Goal: Task Accomplishment & Management: Use online tool/utility

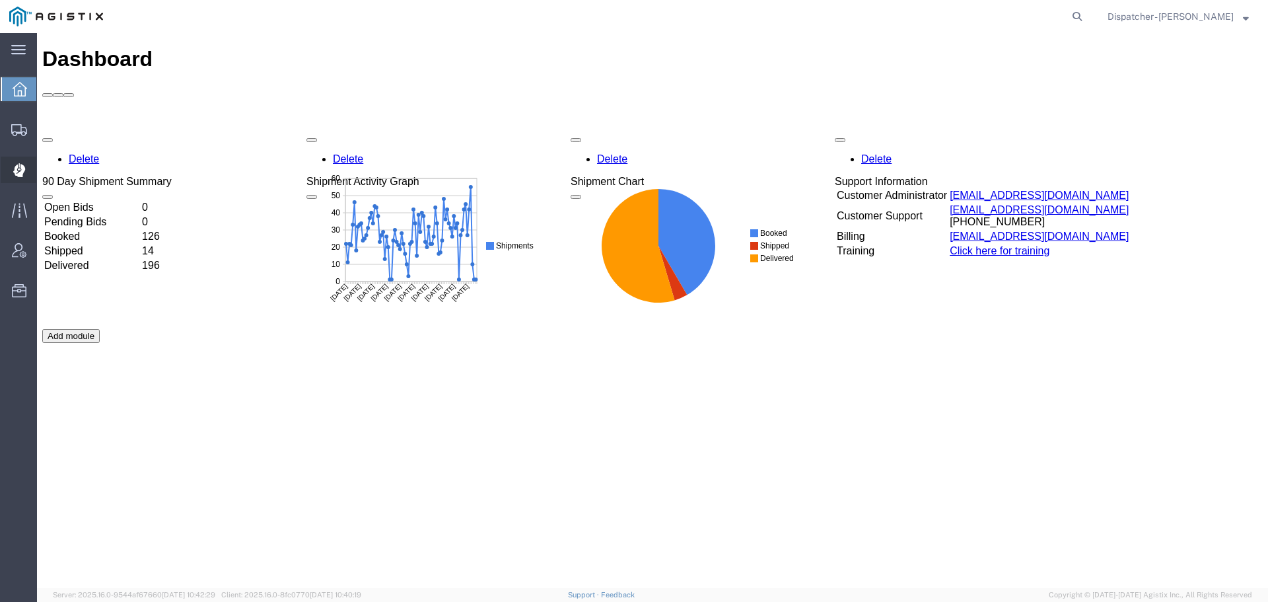
click at [22, 172] on icon at bounding box center [19, 170] width 12 height 13
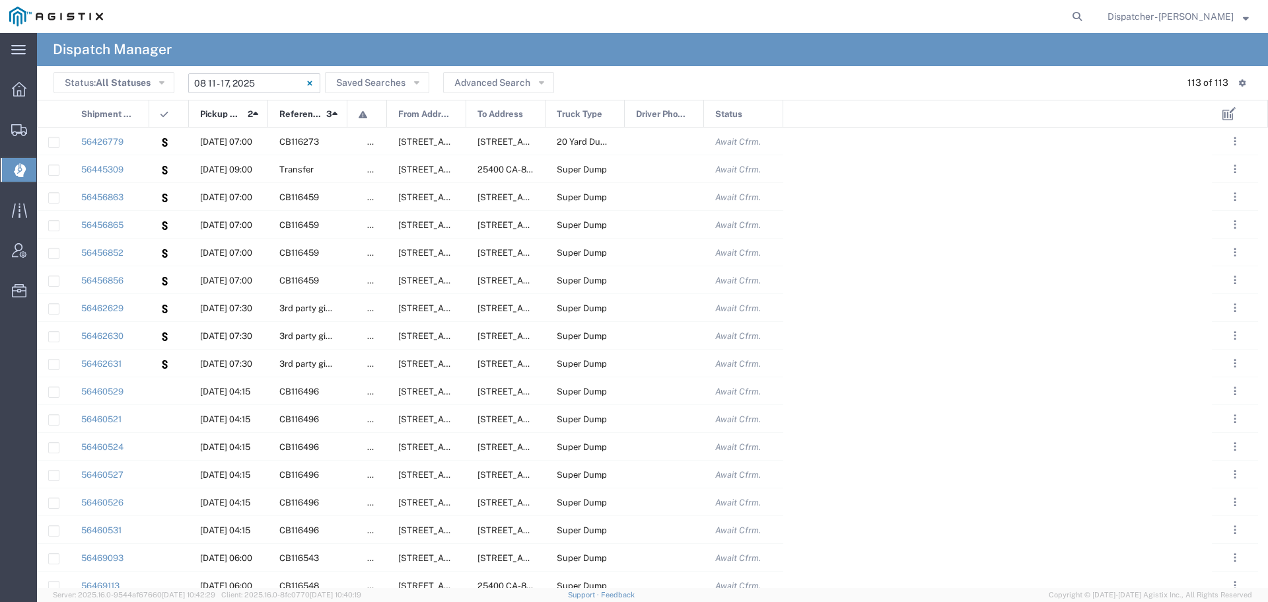
click at [207, 87] on input "08/11/2025 - 08/17/2025" at bounding box center [254, 83] width 132 height 20
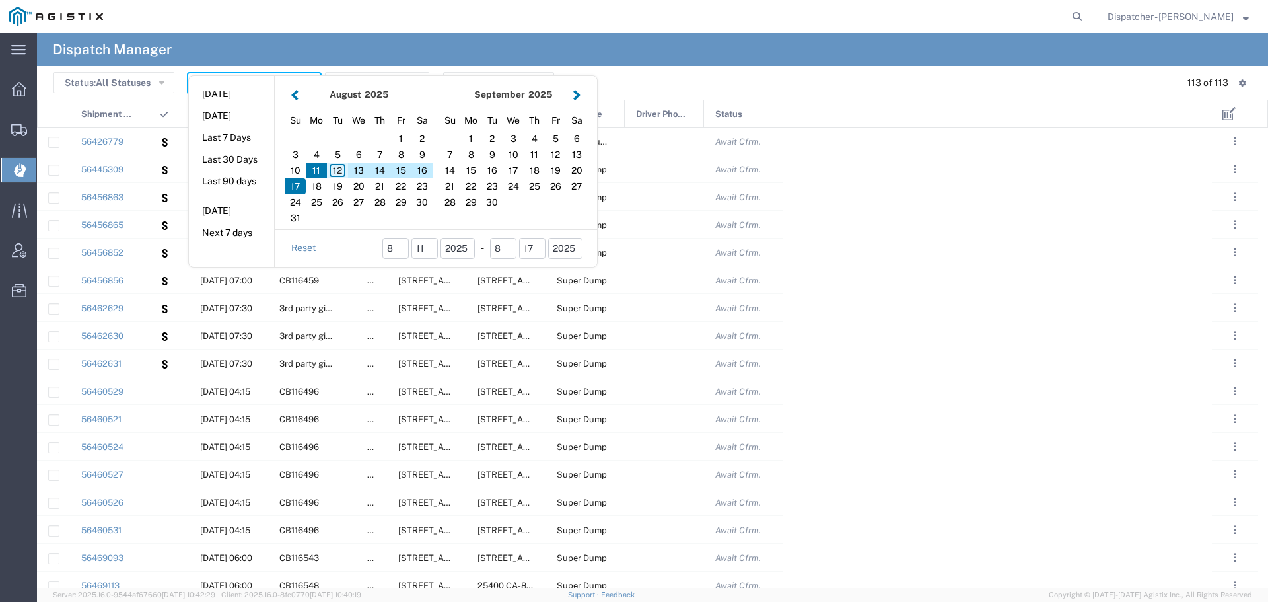
click at [340, 168] on div "12" at bounding box center [337, 171] width 21 height 16
type input "08/12/2025"
type input "08/12/2025 - 08/12/2025"
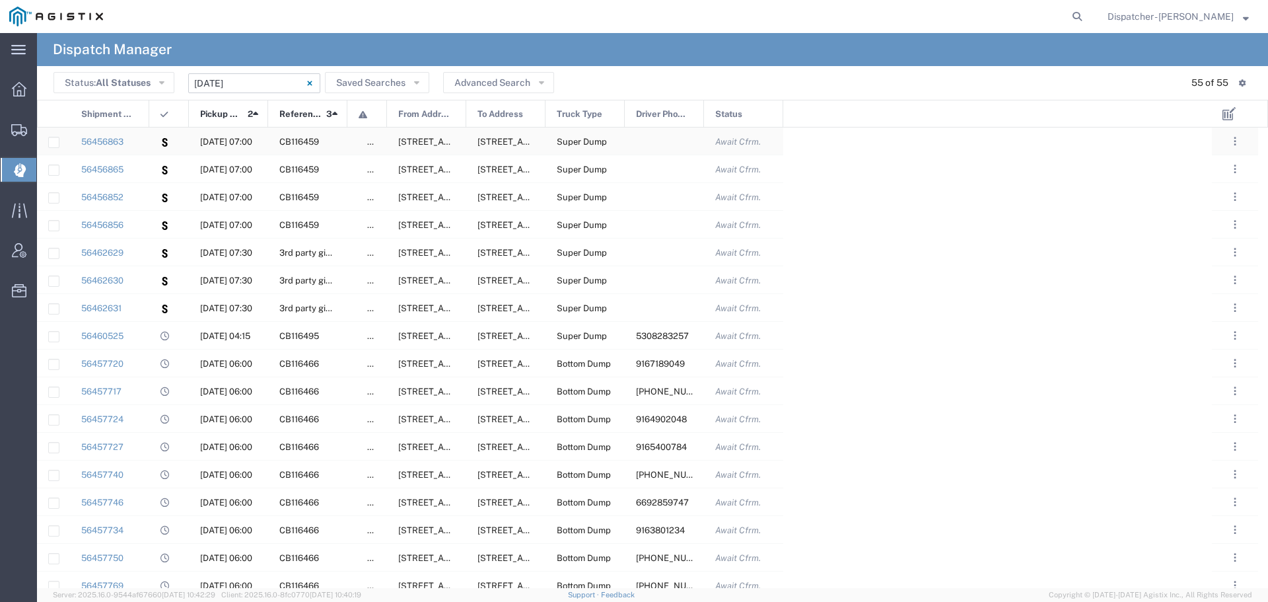
click at [155, 141] on div at bounding box center [169, 141] width 40 height 27
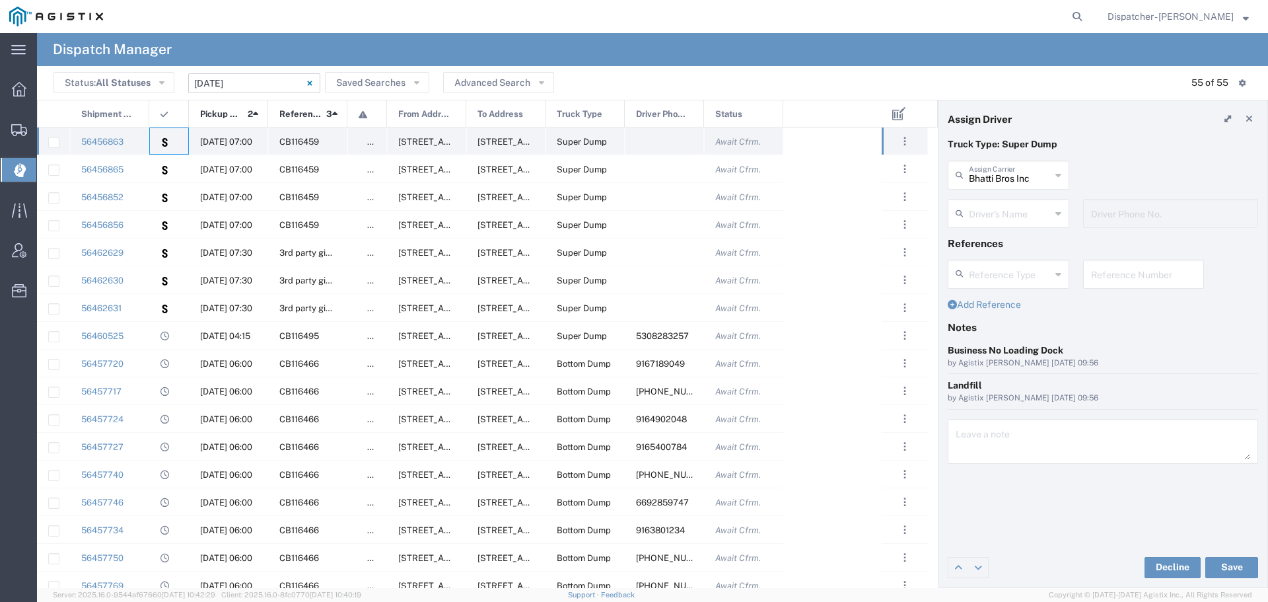
click at [147, 141] on div "56456863" at bounding box center [109, 141] width 79 height 27
click at [156, 163] on div at bounding box center [169, 168] width 40 height 27
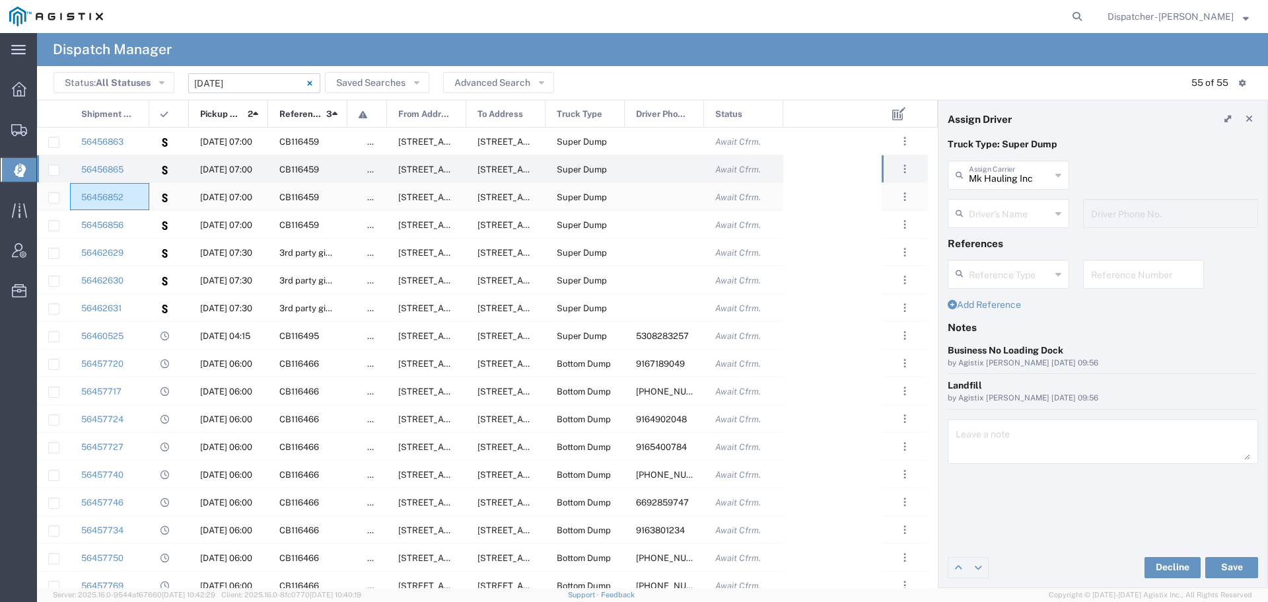
click at [149, 203] on div "56456852" at bounding box center [109, 196] width 79 height 27
click at [149, 165] on div "56456865" at bounding box center [109, 168] width 79 height 27
click at [149, 190] on div at bounding box center [169, 196] width 40 height 27
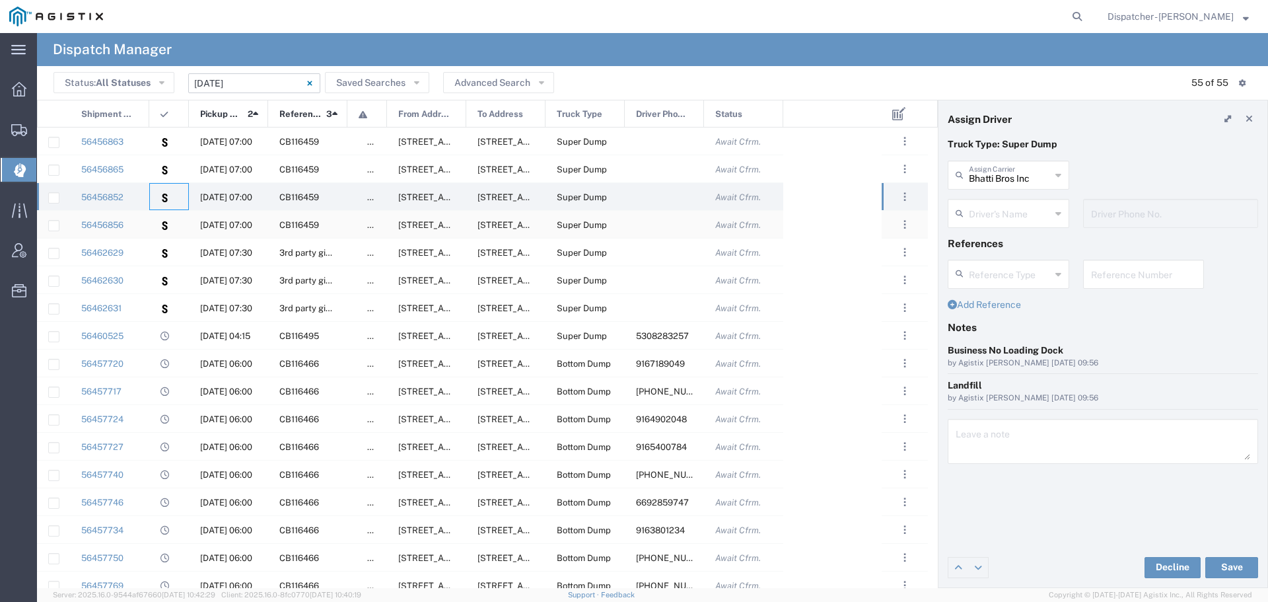
click at [149, 223] on div at bounding box center [169, 224] width 40 height 27
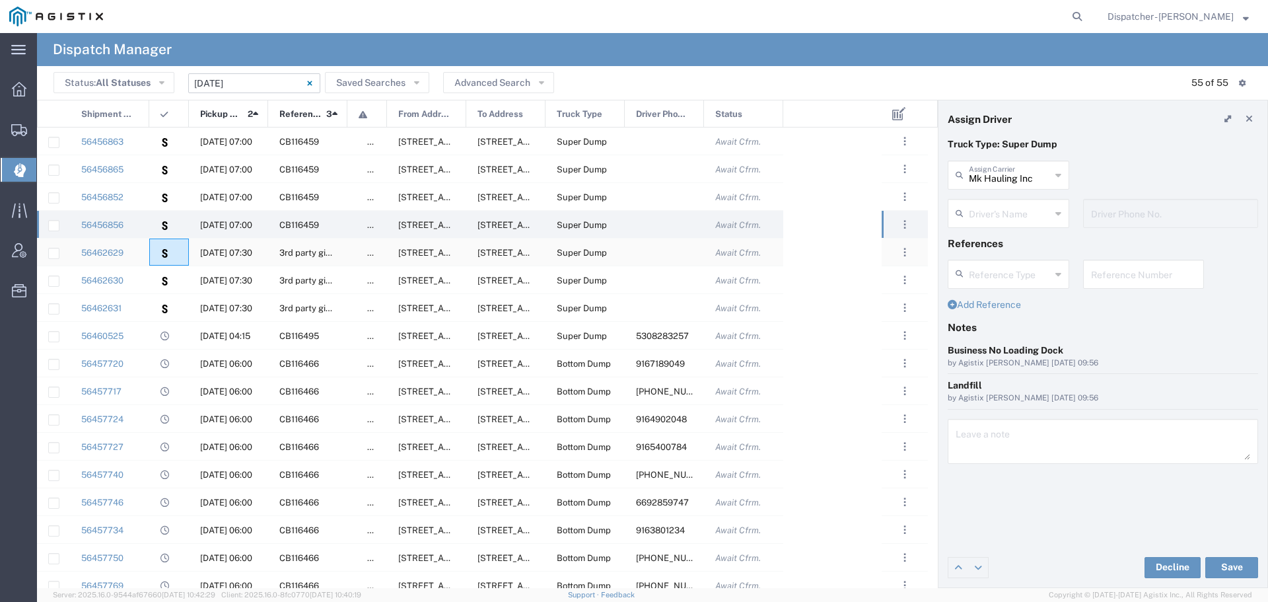
click at [153, 250] on div at bounding box center [169, 252] width 40 height 27
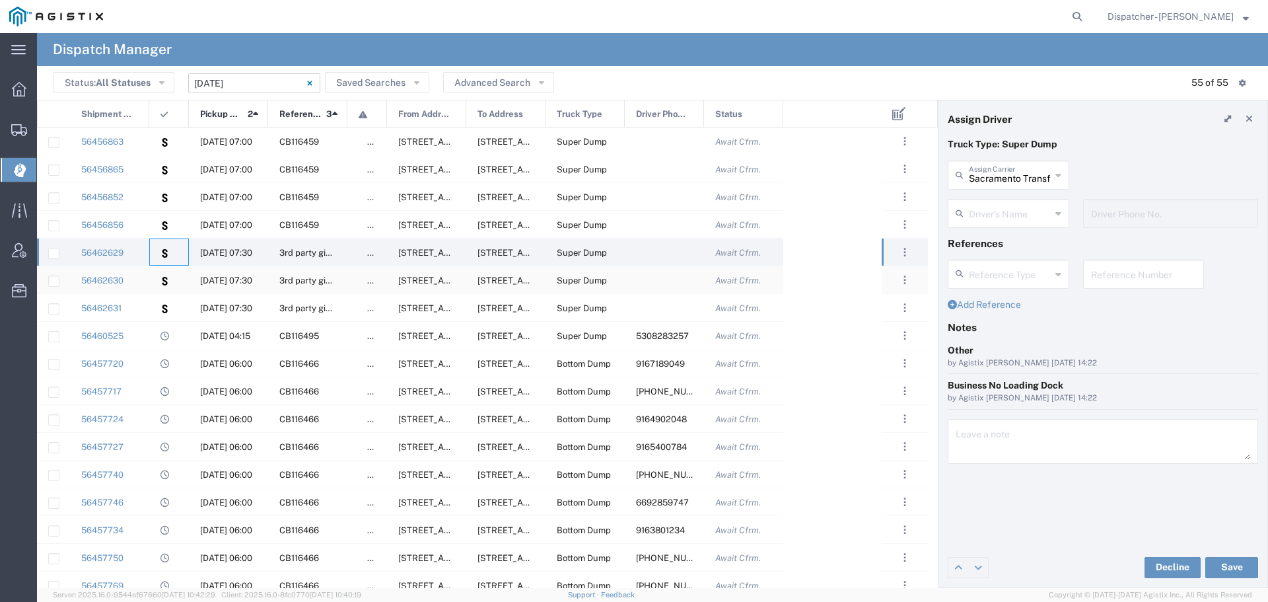
click at [151, 288] on div at bounding box center [169, 279] width 40 height 27
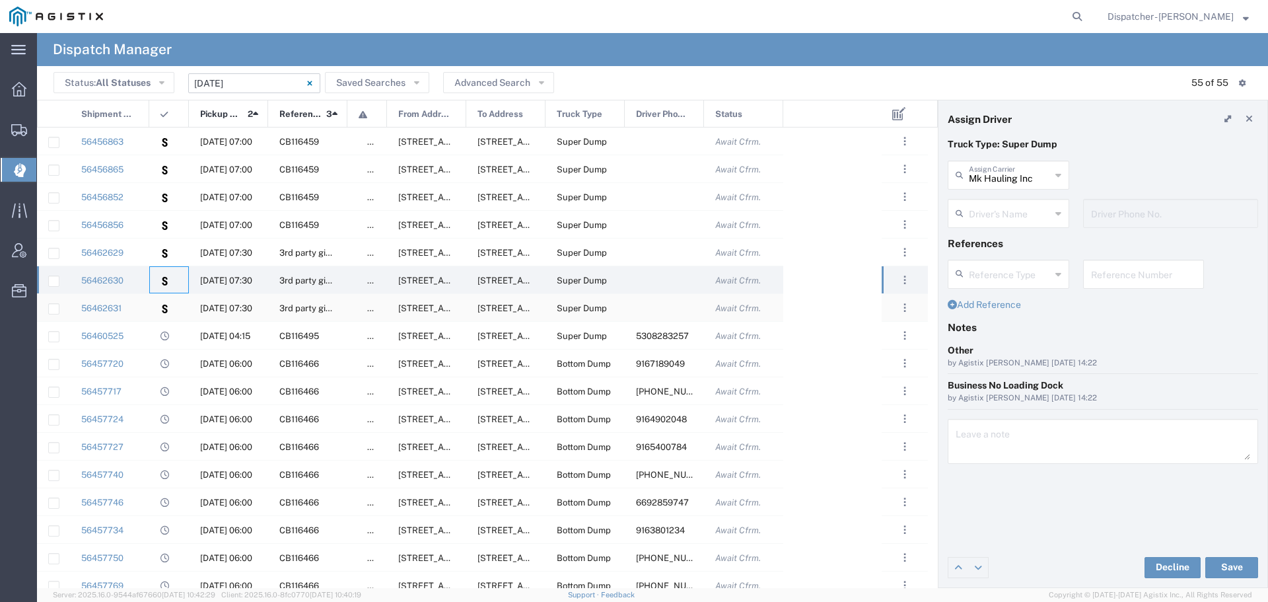
click at [145, 309] on div "56462631" at bounding box center [109, 307] width 79 height 27
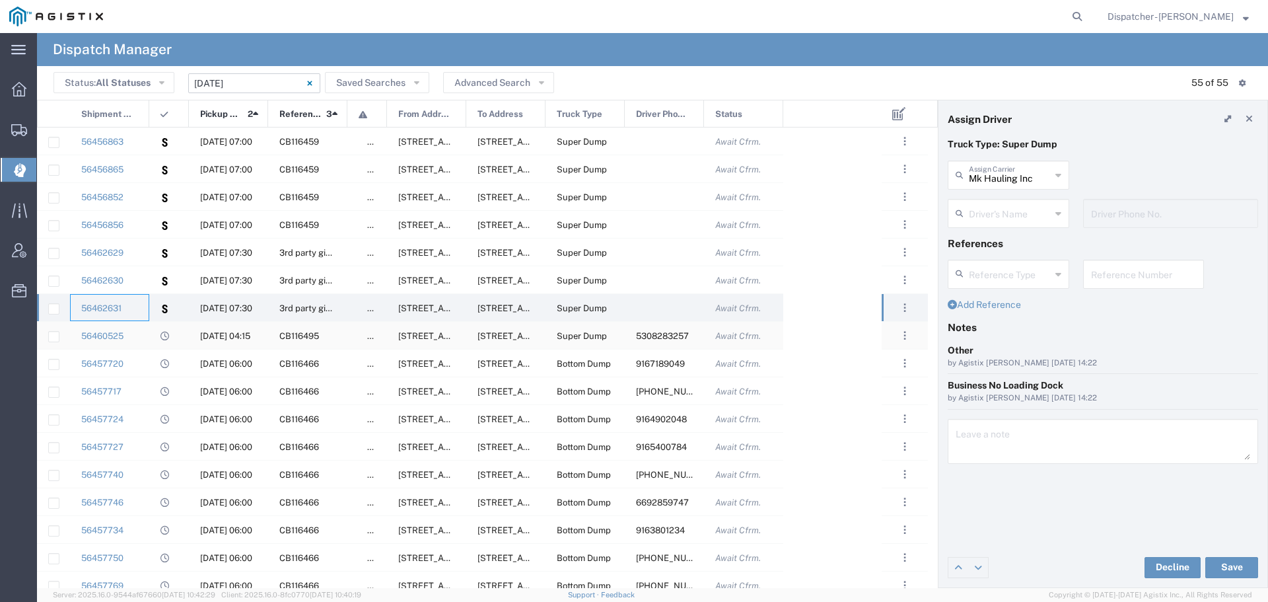
click at [142, 330] on div "56460525" at bounding box center [109, 335] width 79 height 27
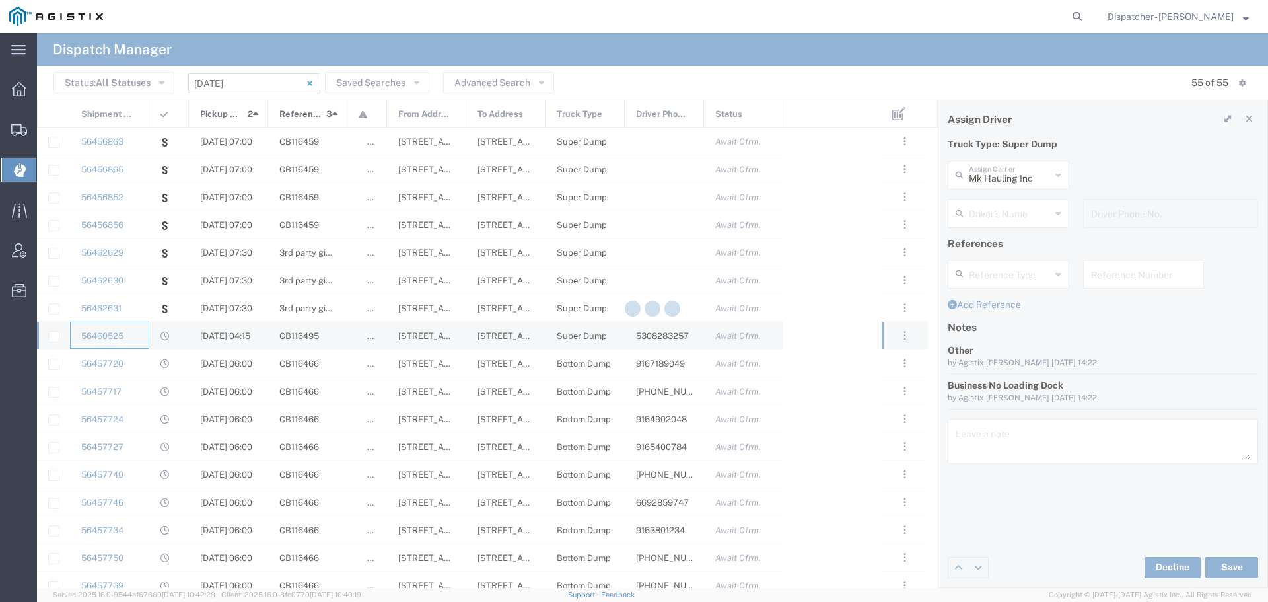
type input "Ahmed & Sons Transport"
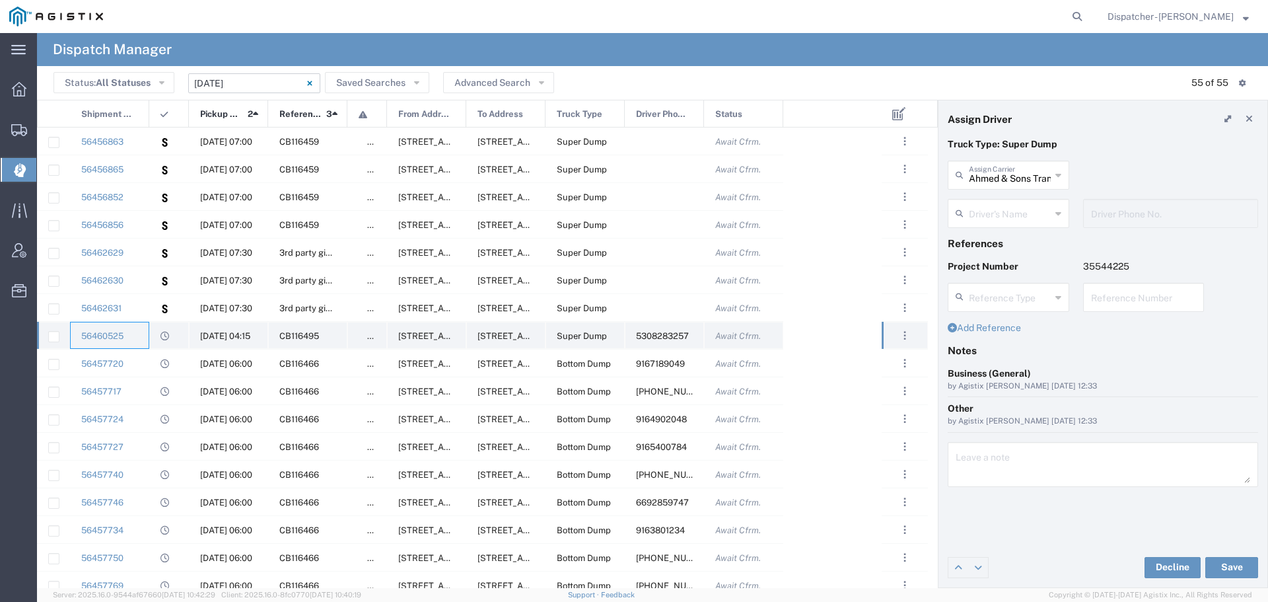
type input "Richard Russell"
type input "5308283257"
click at [148, 361] on div "56457720" at bounding box center [109, 362] width 79 height 27
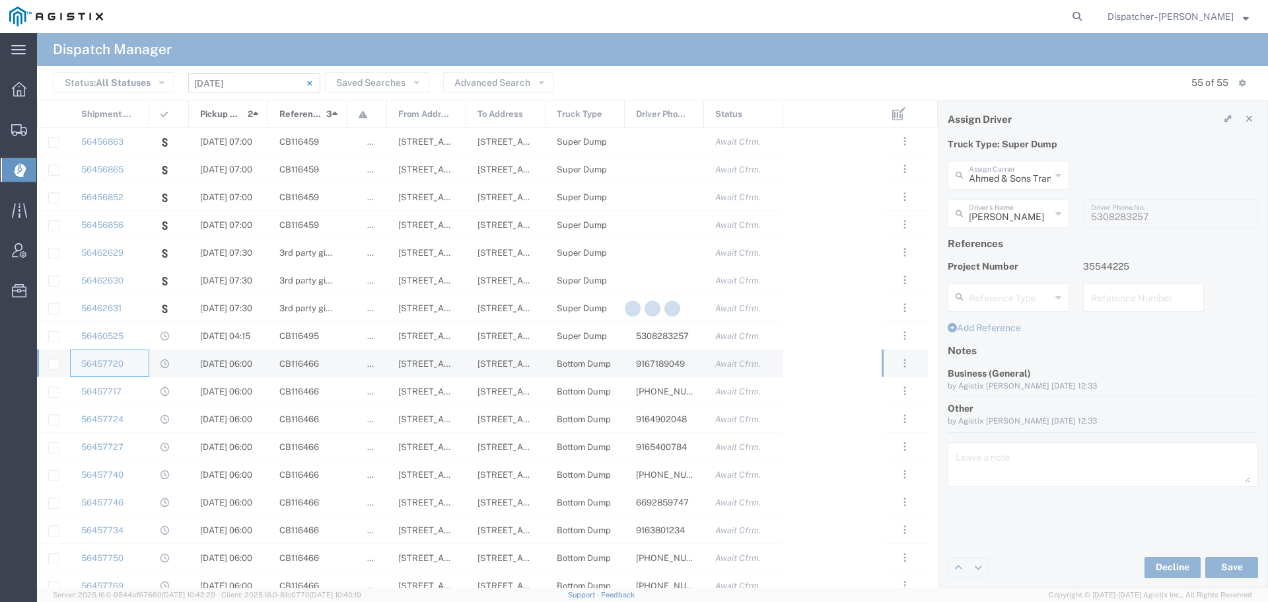
type input "Tiger Sand & Gravel"
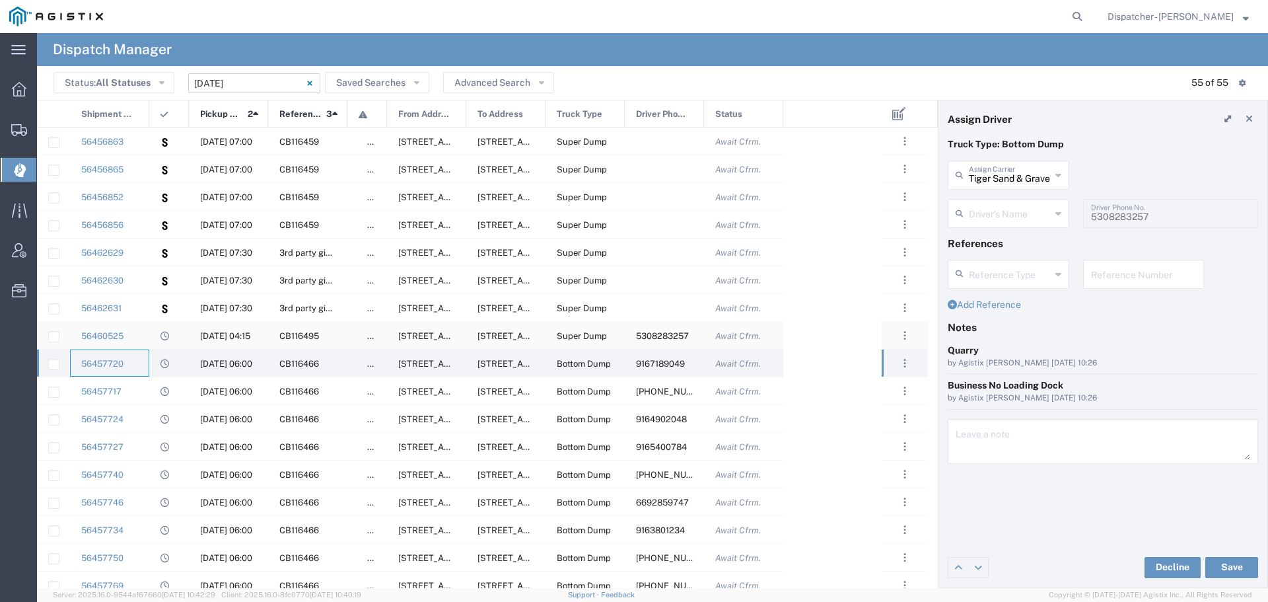
type input "Amanpreet Garcha"
type input "9167189049"
click at [152, 142] on div at bounding box center [169, 141] width 40 height 27
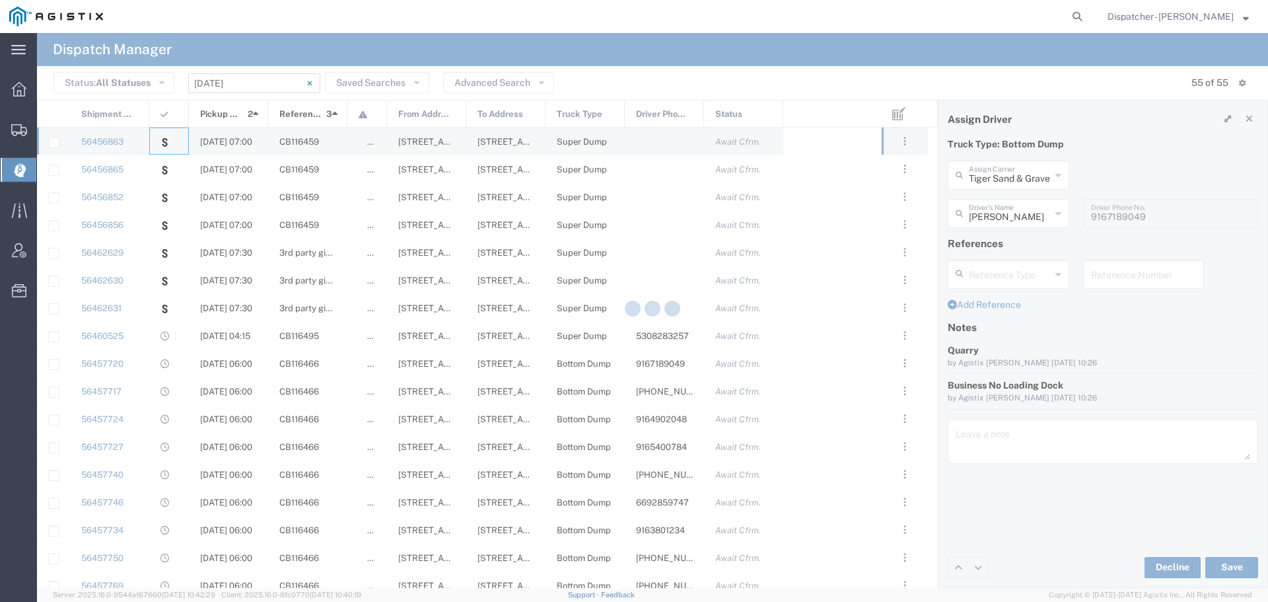
type input "Bhatti Bros Inc"
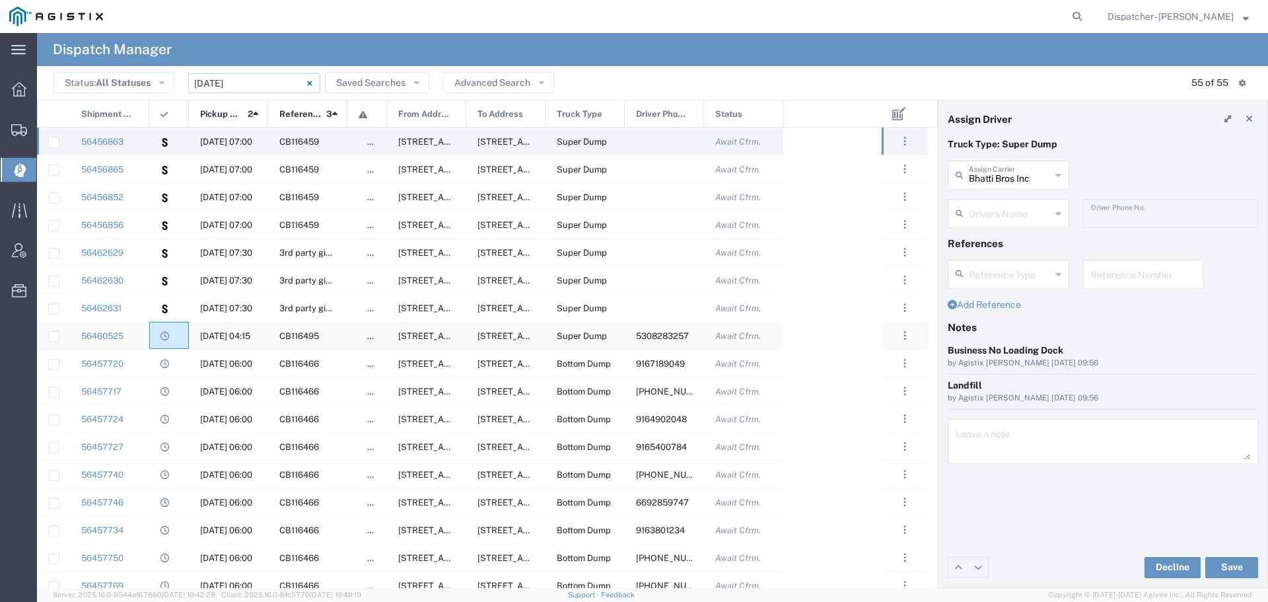
click at [150, 334] on div at bounding box center [169, 335] width 40 height 27
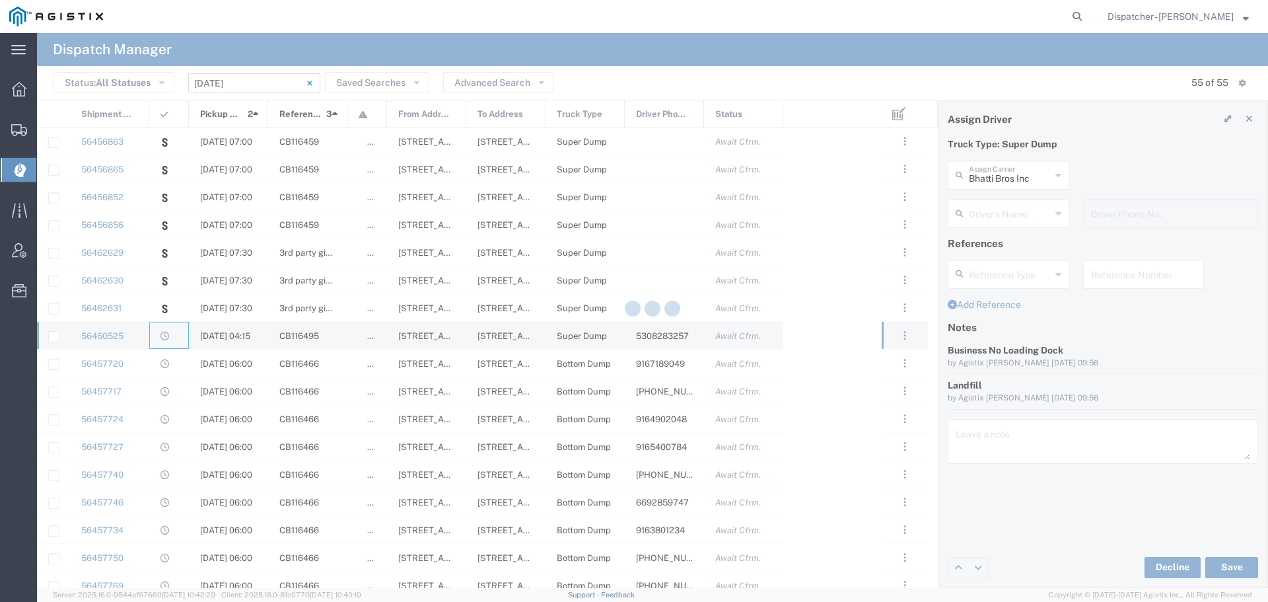
type input "Ahmed & Sons Transport"
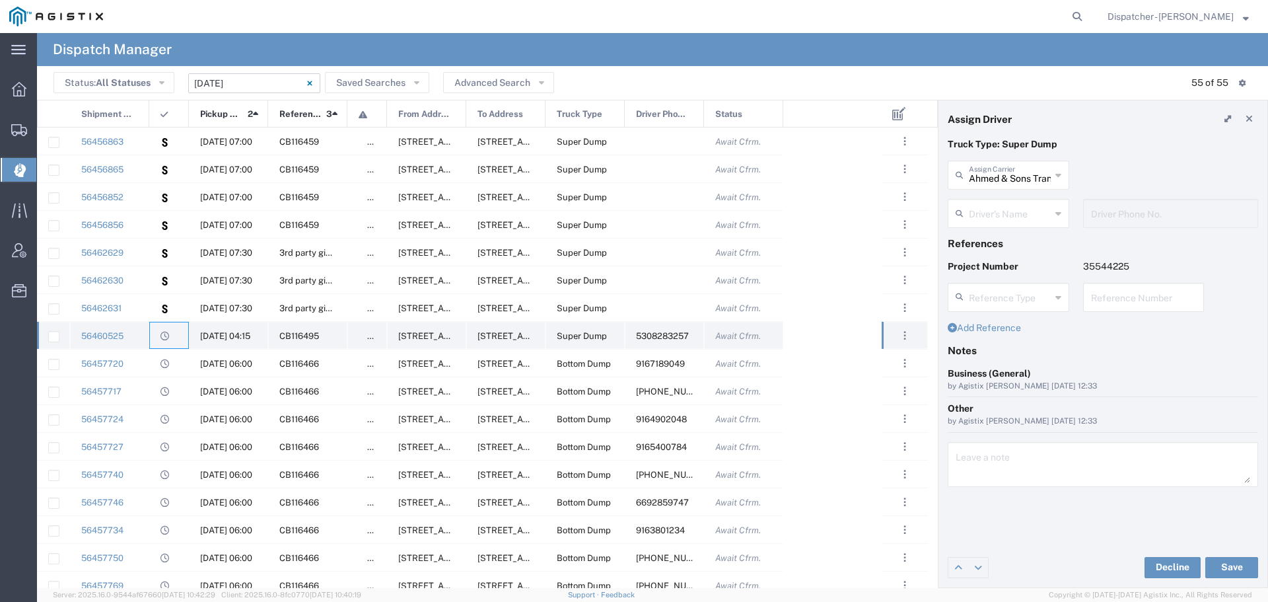
type input "Richard Russell"
type input "5308283257"
click at [150, 369] on div at bounding box center [169, 362] width 40 height 27
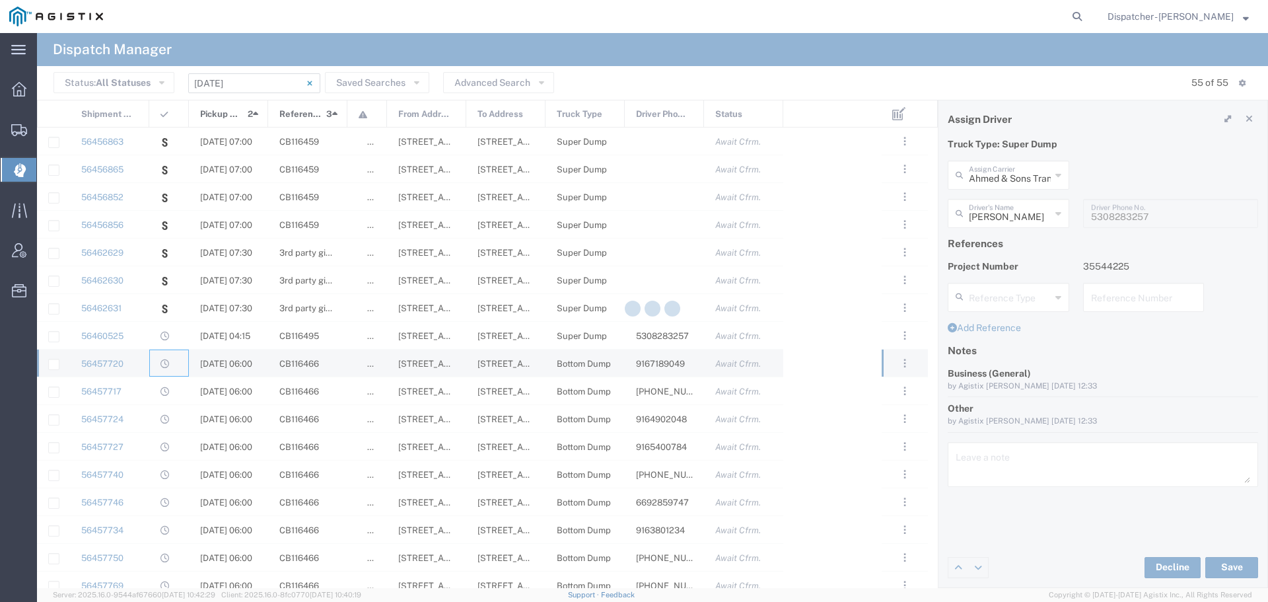
type input "Tiger Sand & Gravel"
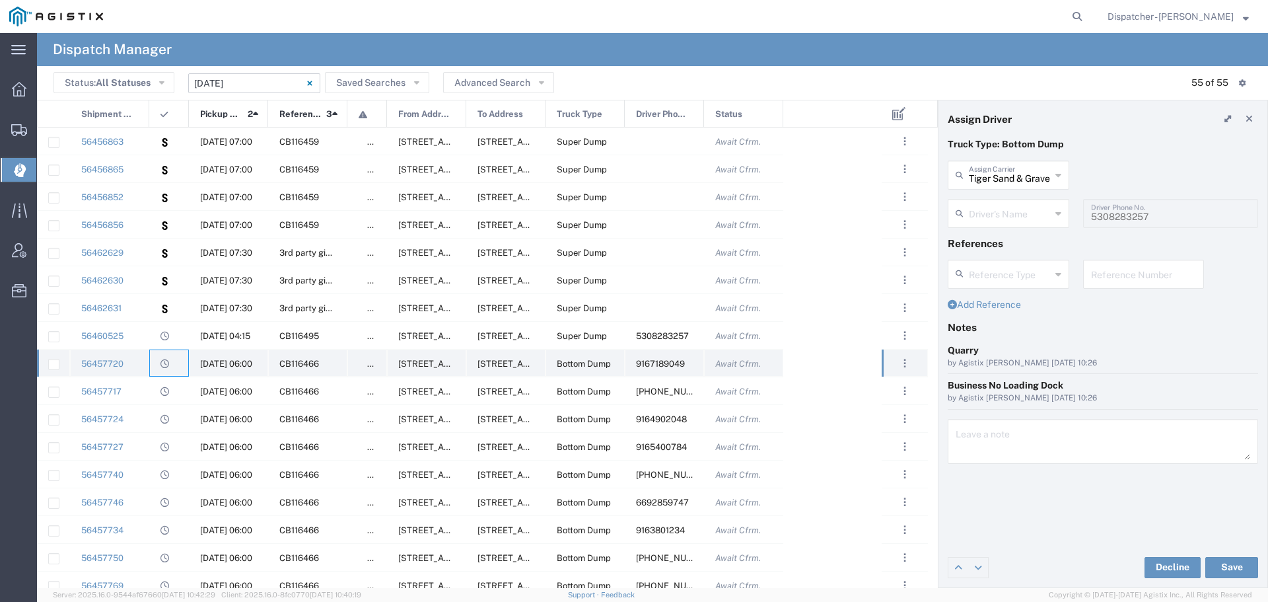
type input "Amanpreet Garcha"
type input "9167189049"
click at [149, 392] on div "56457717" at bounding box center [109, 390] width 79 height 27
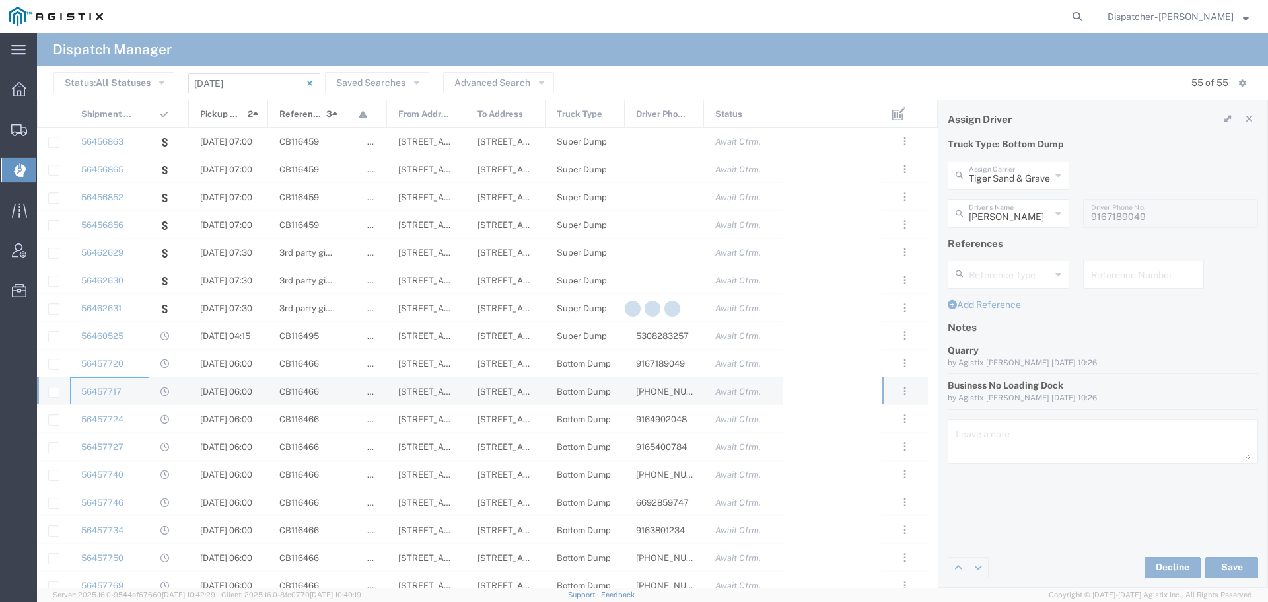
type input "Gursnaran Tiger"
type input "916-230-7494"
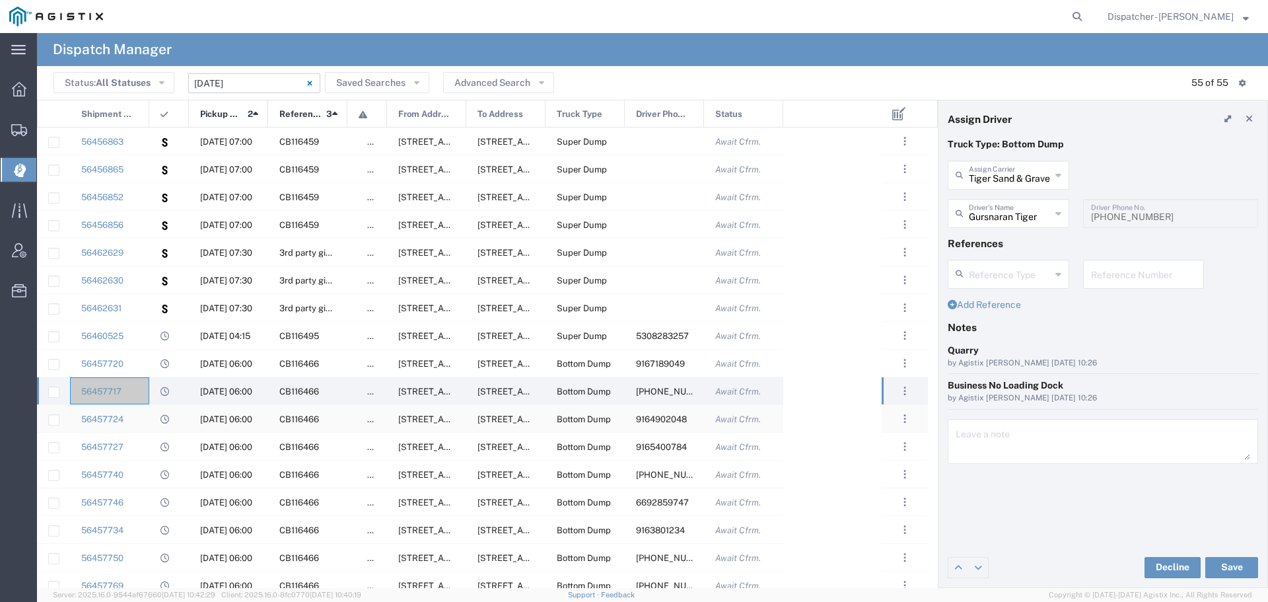
click at [139, 426] on div "56457724" at bounding box center [109, 418] width 79 height 27
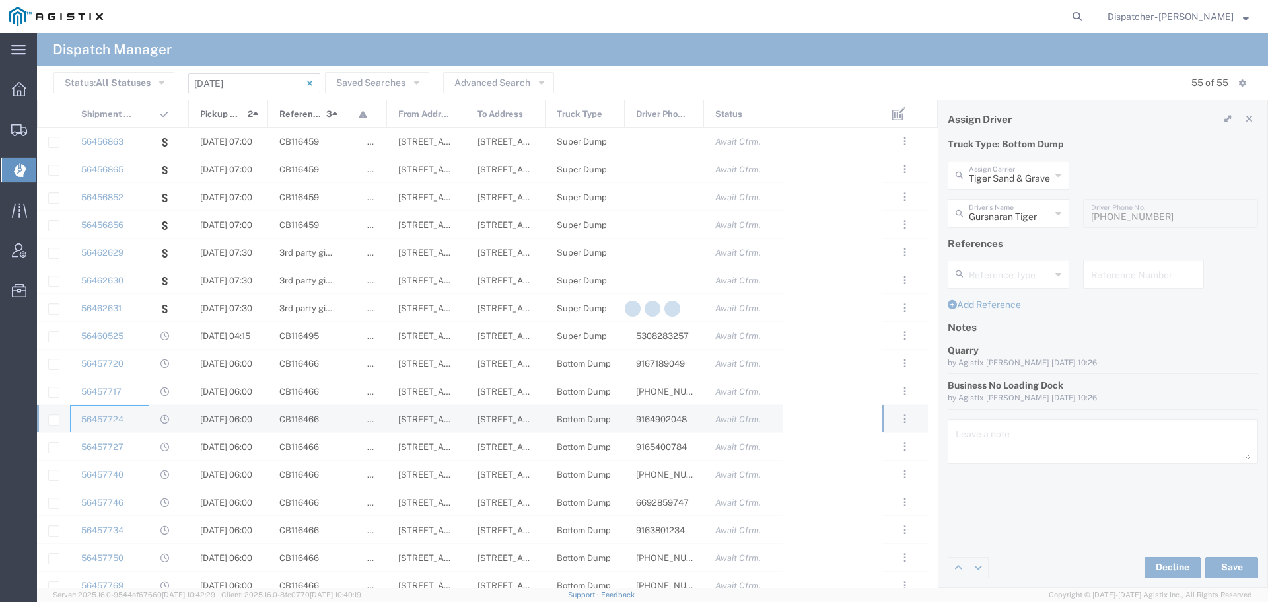
type input "Gurcharan Singh"
type input "9164902048"
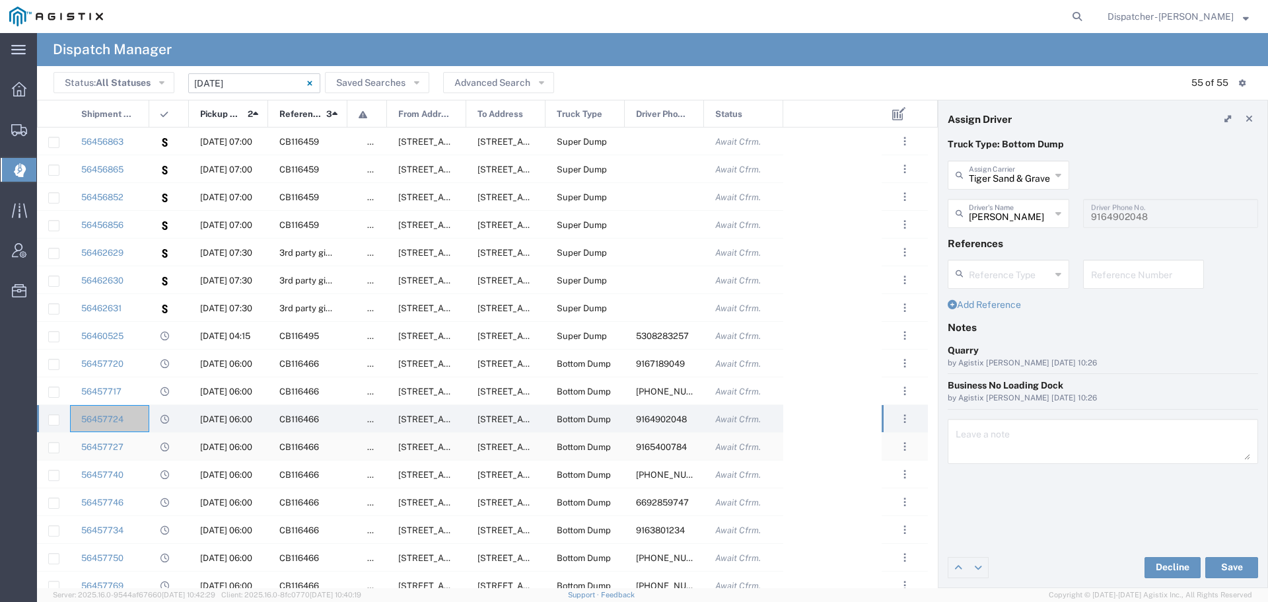
click at [148, 447] on div "56457727" at bounding box center [109, 446] width 79 height 27
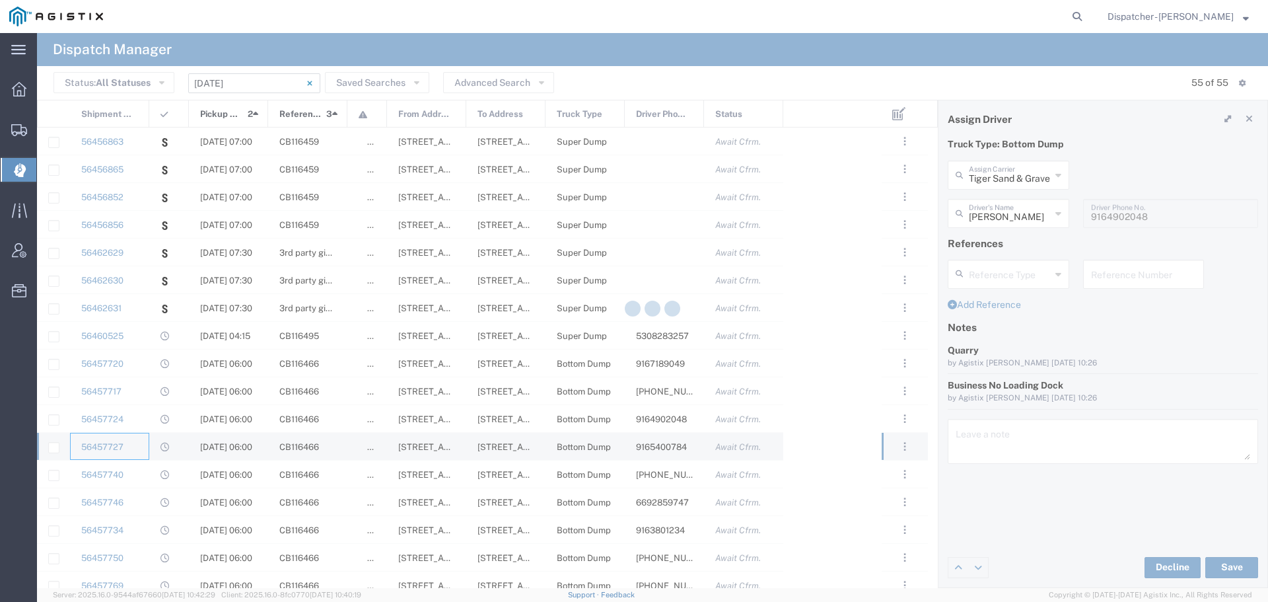
type input "Arvinder Singh"
type input "9165400784"
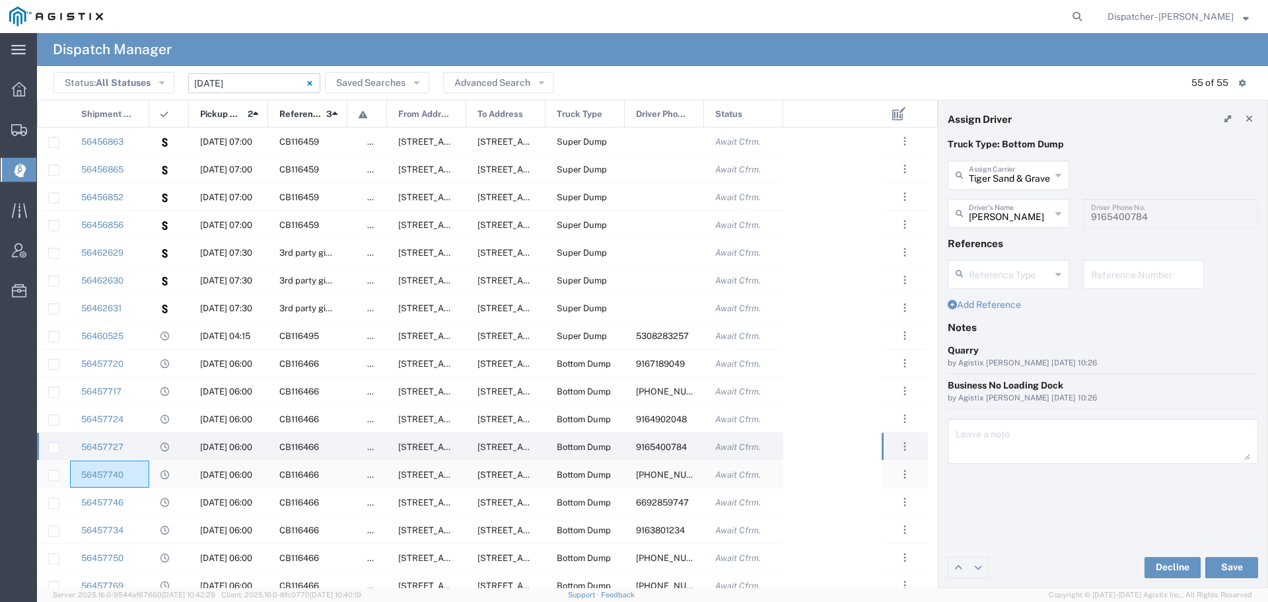
click at [144, 472] on div "56457740" at bounding box center [109, 473] width 79 height 27
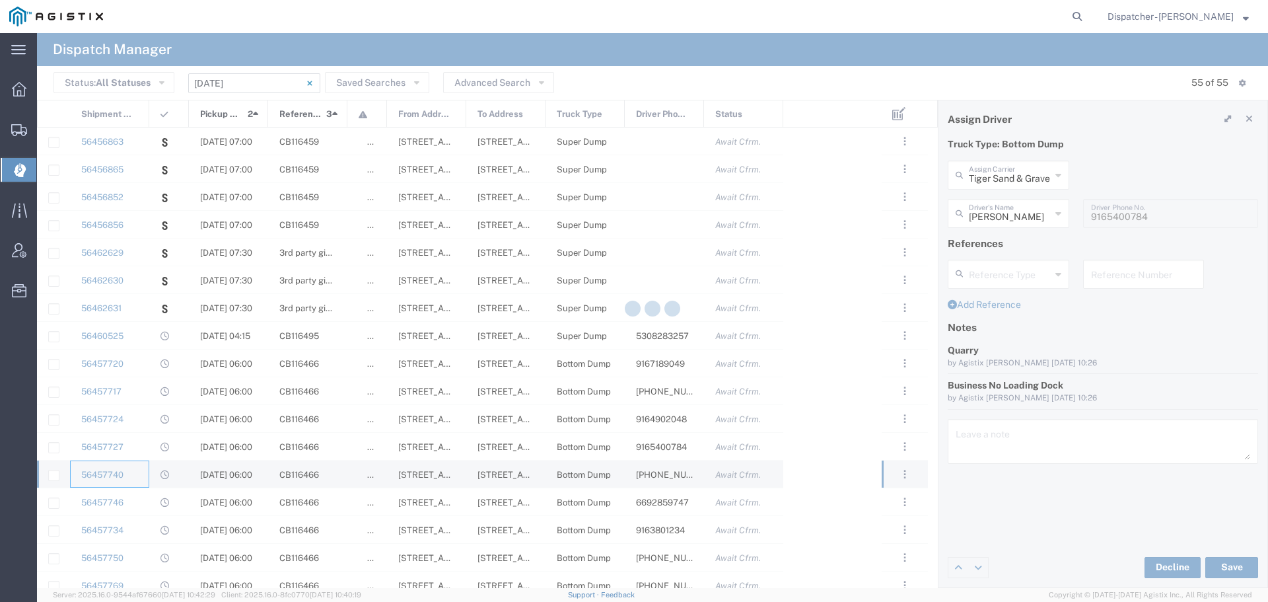
type input "Jaspal Tiger"
type input "916-547-6331"
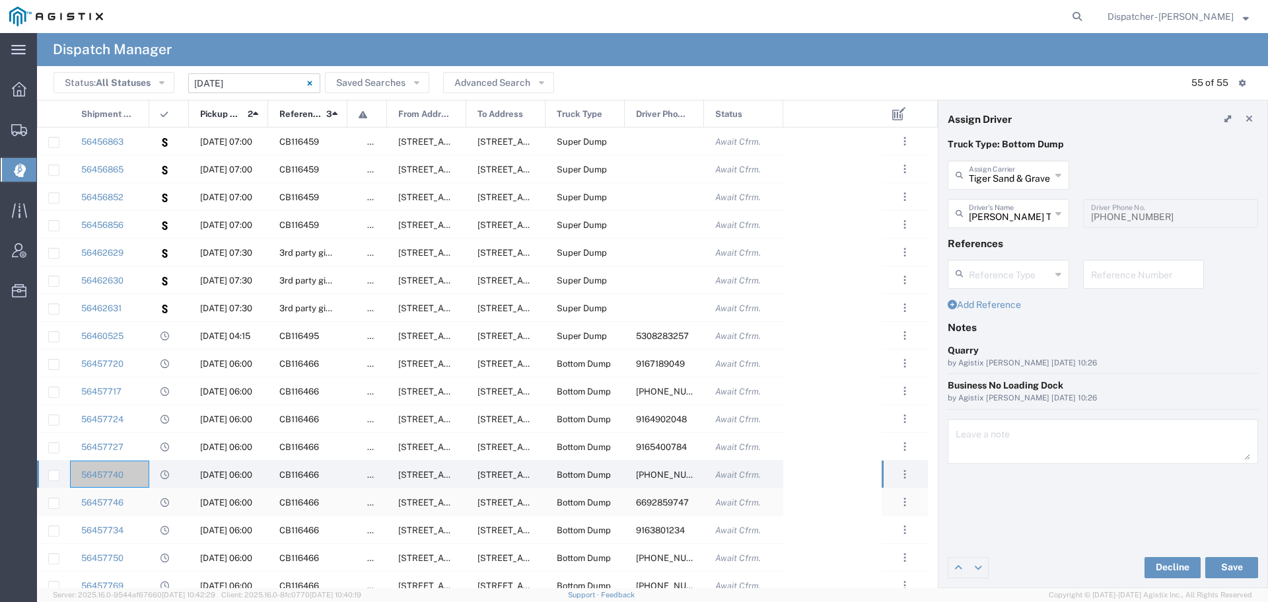
click at [135, 504] on div "56457746" at bounding box center [109, 501] width 79 height 27
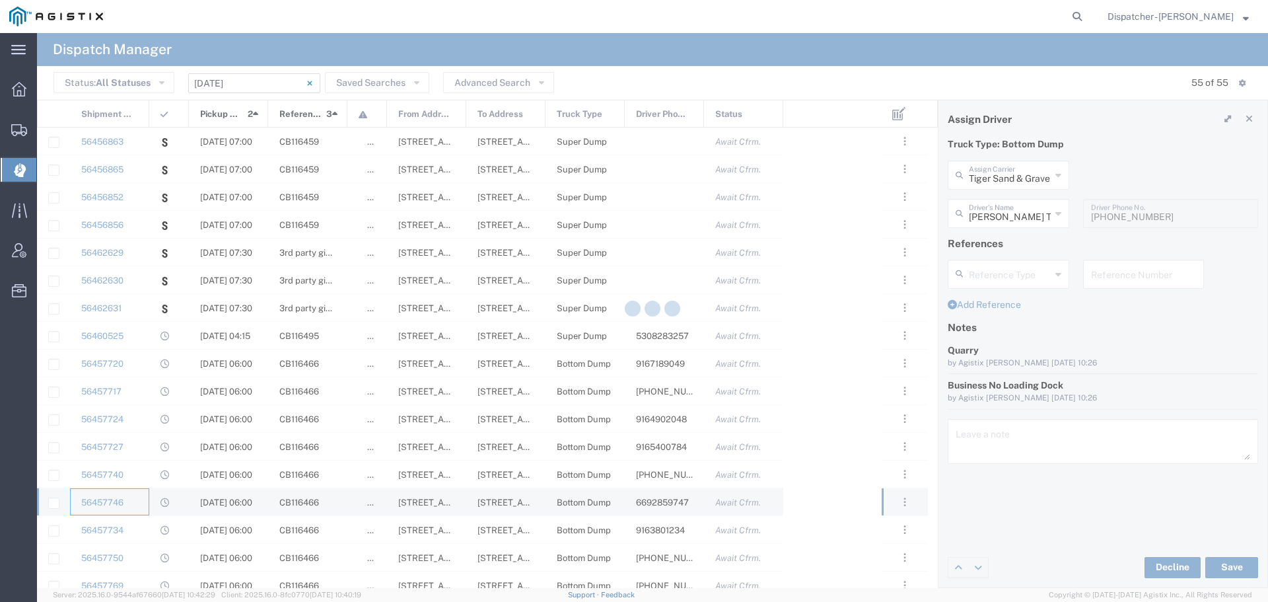
type input "Jagveer Singh"
type input "6692859747"
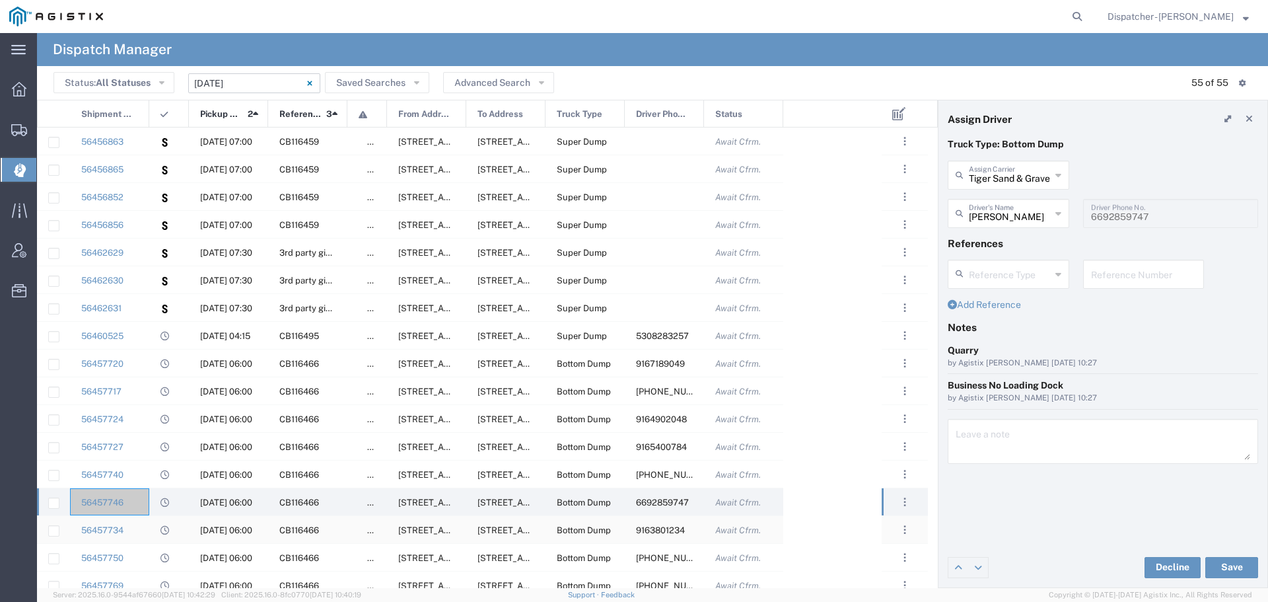
click at [137, 529] on div "56457734" at bounding box center [109, 529] width 79 height 27
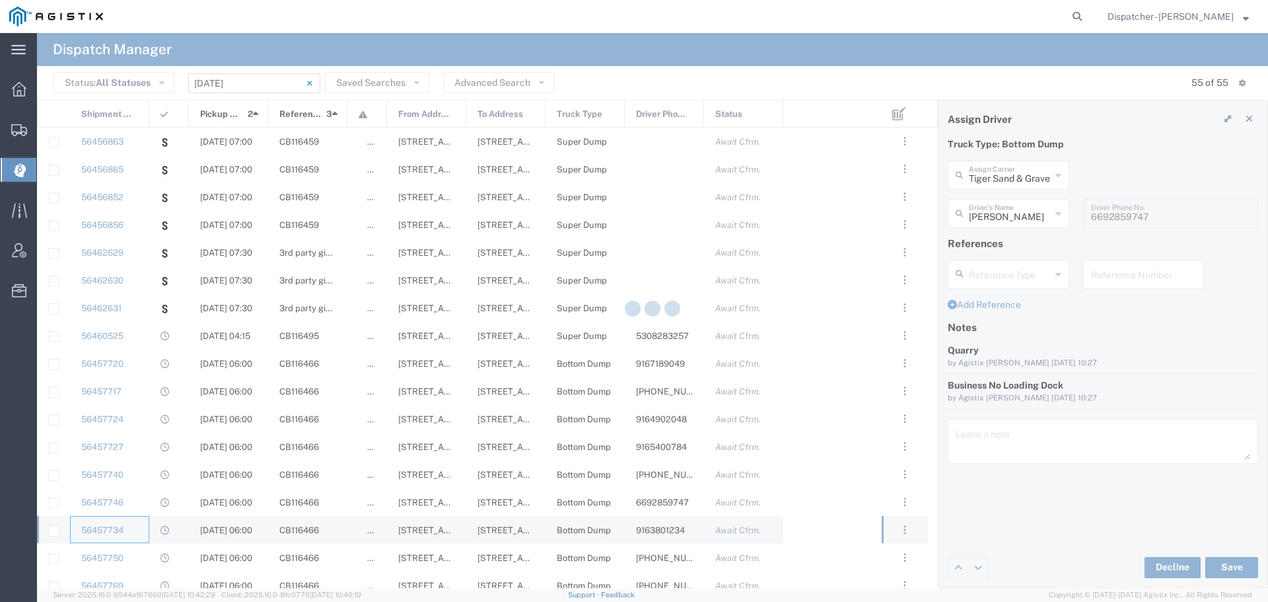
type input "Mohammed Ajjan"
type input "9163801234"
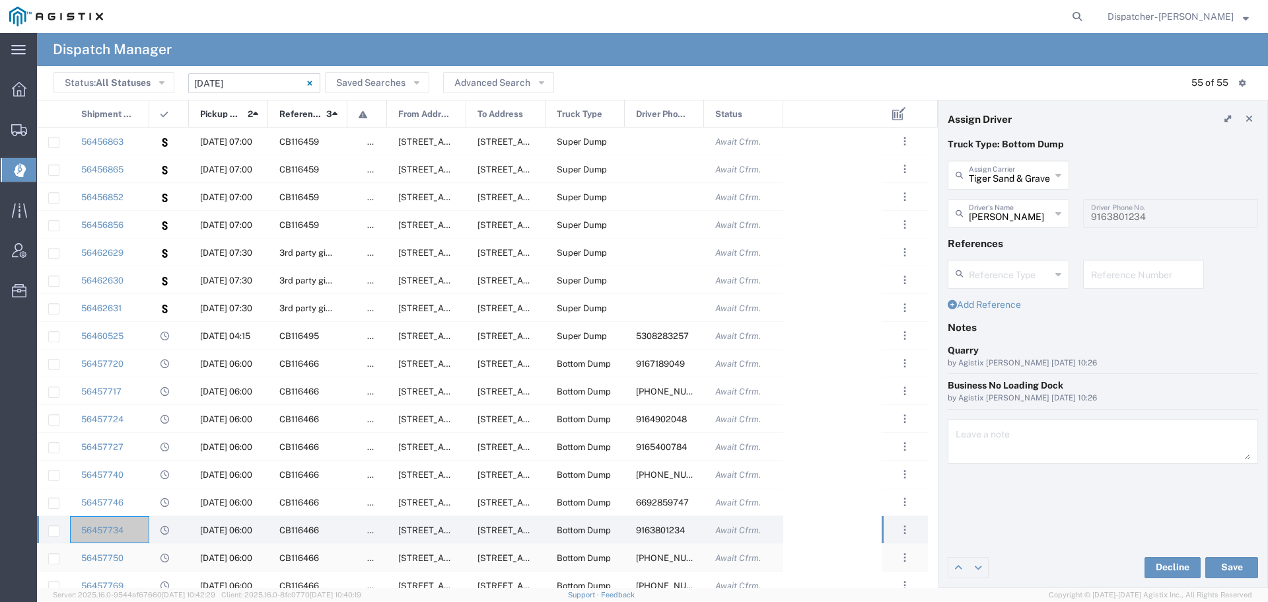
click at [137, 553] on div "56457750" at bounding box center [109, 557] width 79 height 27
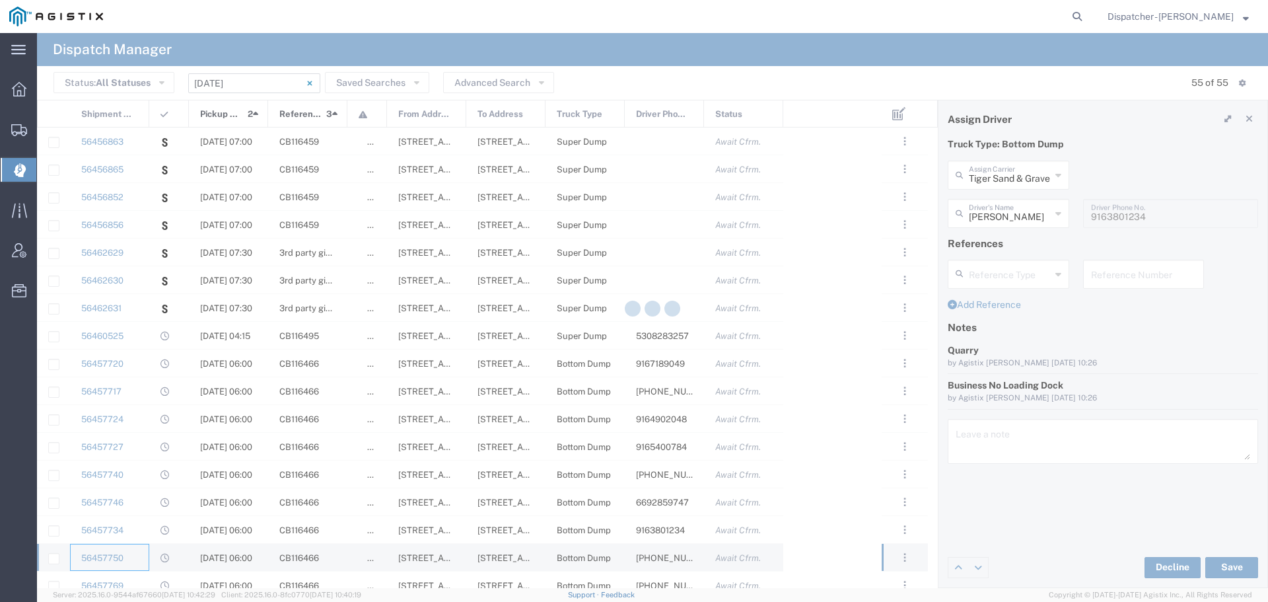
type input "Jatinder Sohal"
type input "559-999-0436"
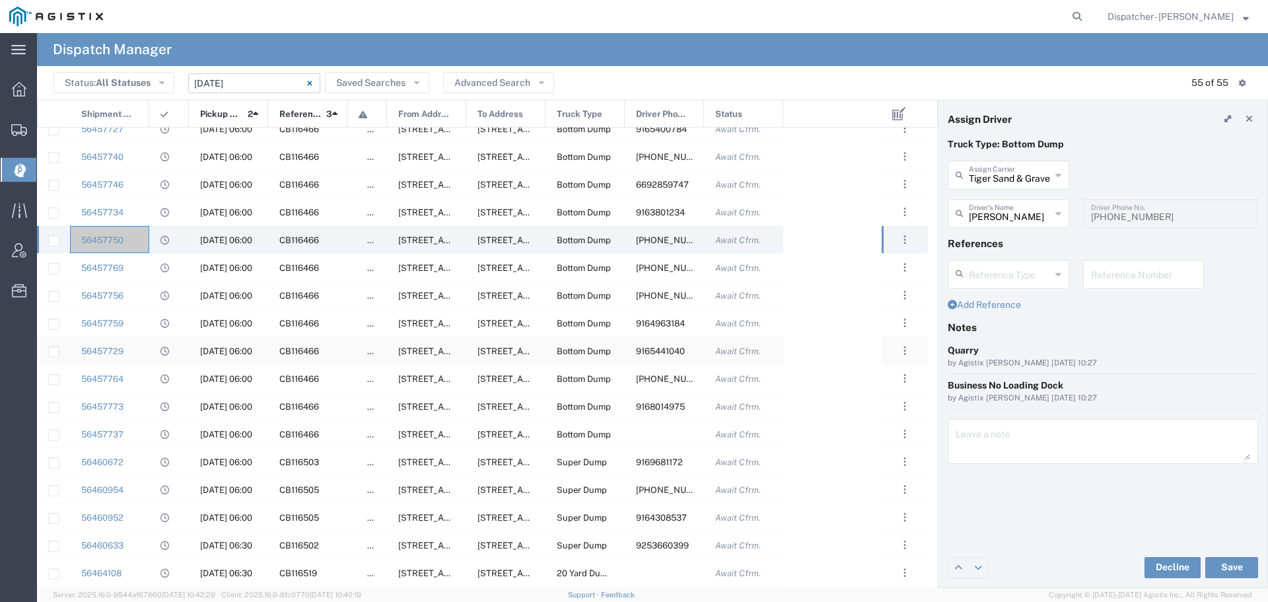
scroll to position [330, 0]
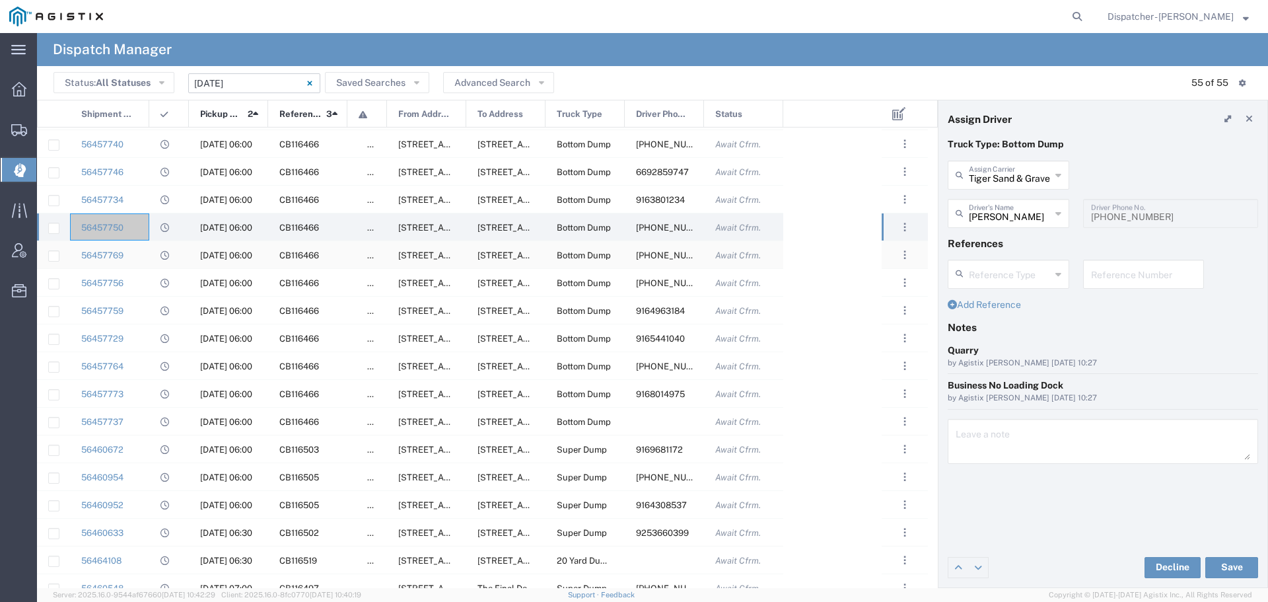
click at [149, 251] on div at bounding box center [169, 254] width 40 height 27
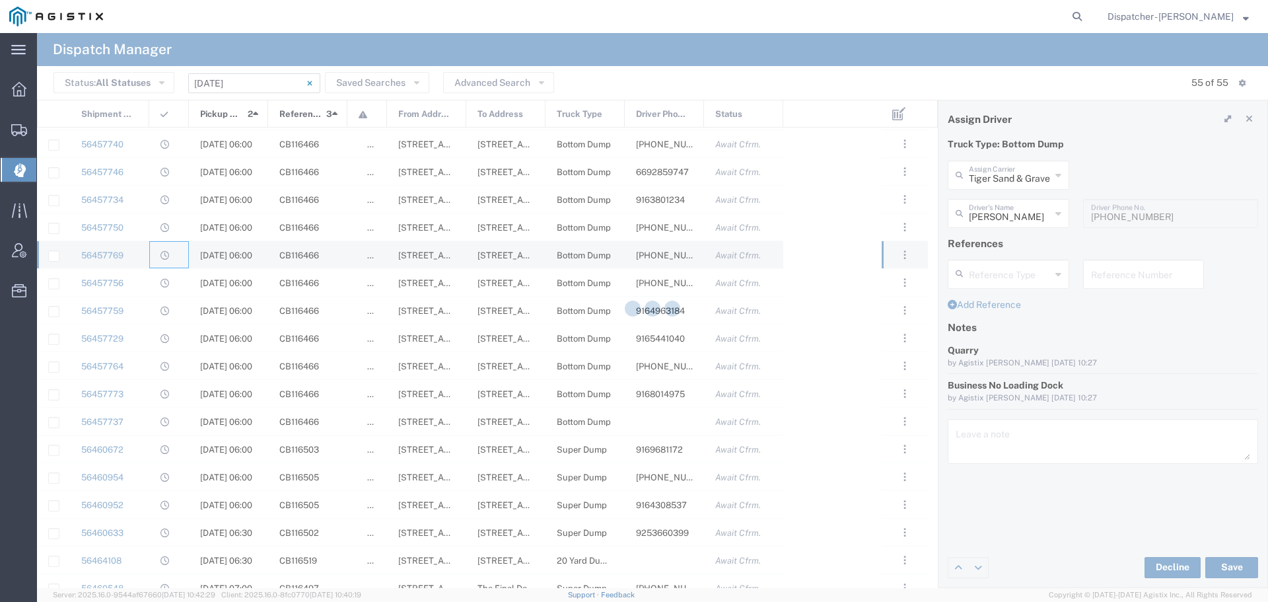
type input "Amarjit Sandhu"
type input "916-667-2479"
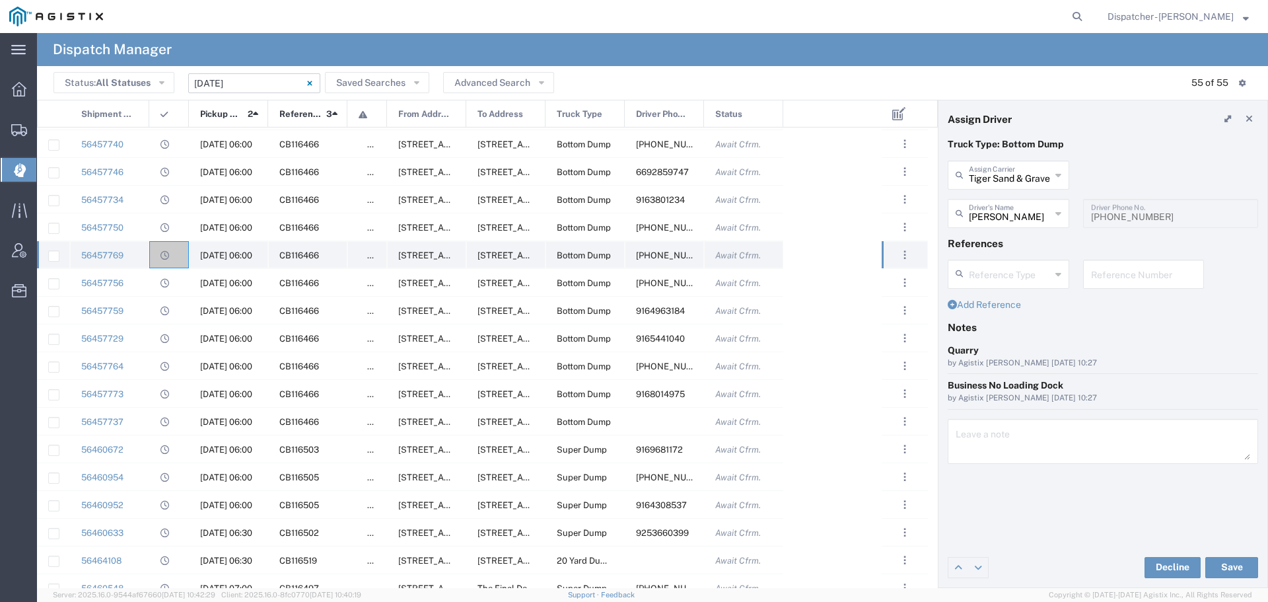
click at [133, 262] on div "56457769" at bounding box center [109, 254] width 79 height 27
click at [142, 281] on div "56457756" at bounding box center [109, 282] width 79 height 27
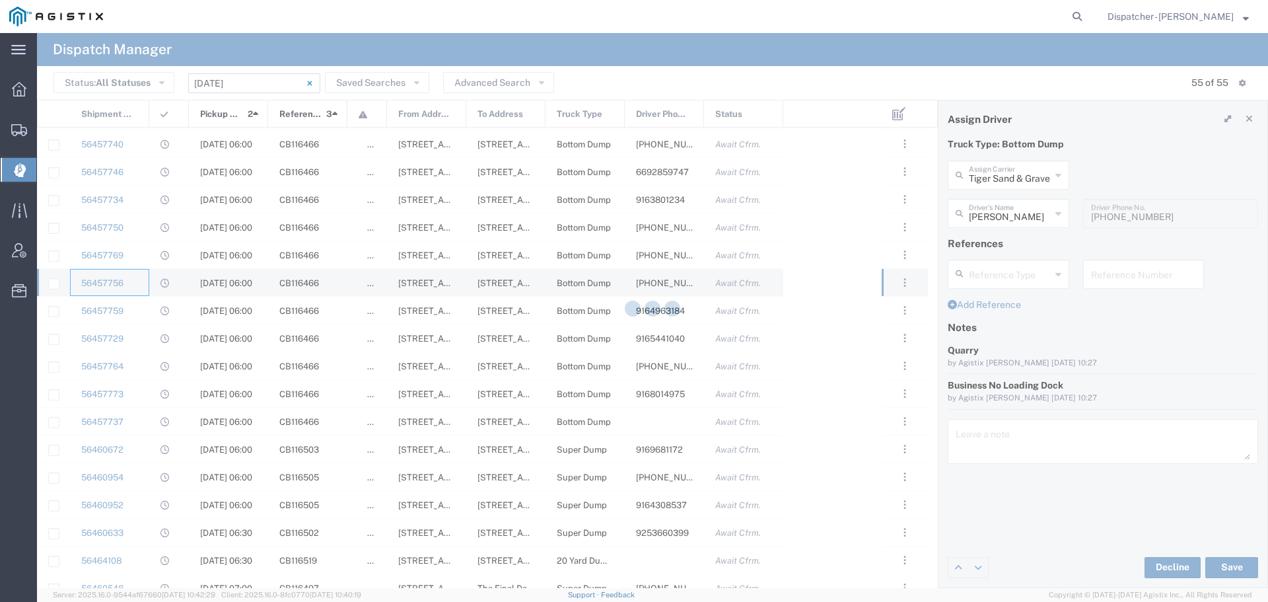
type input "Jhujar Thiara"
type input "530-301-8721"
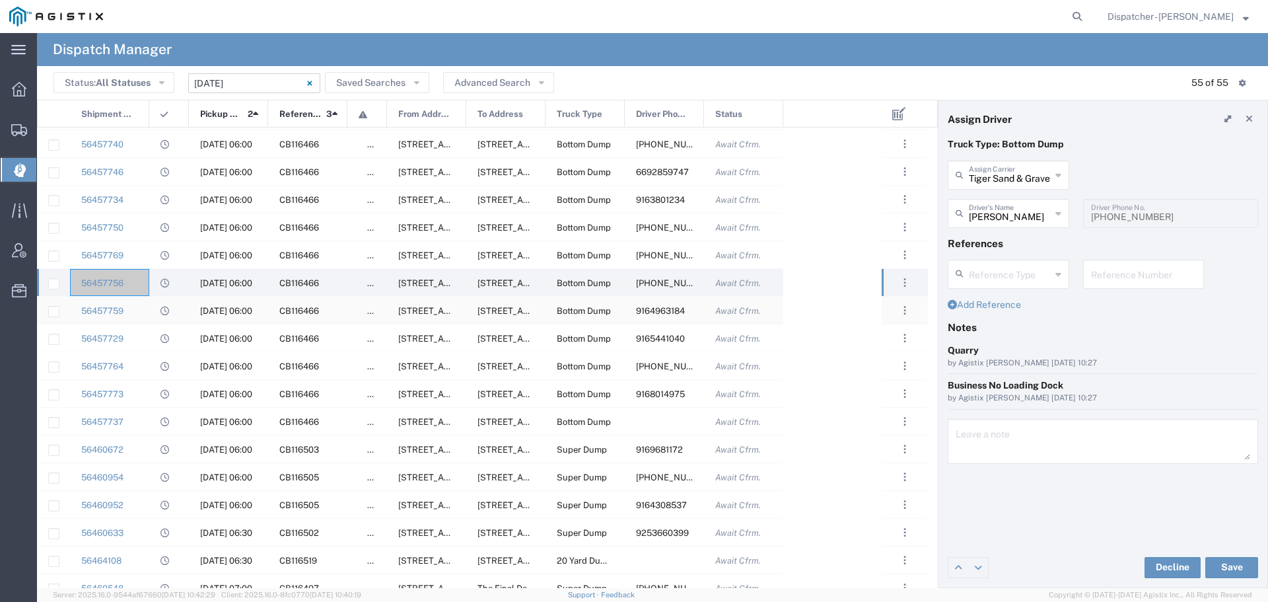
click at [135, 309] on div "56457759" at bounding box center [109, 310] width 79 height 27
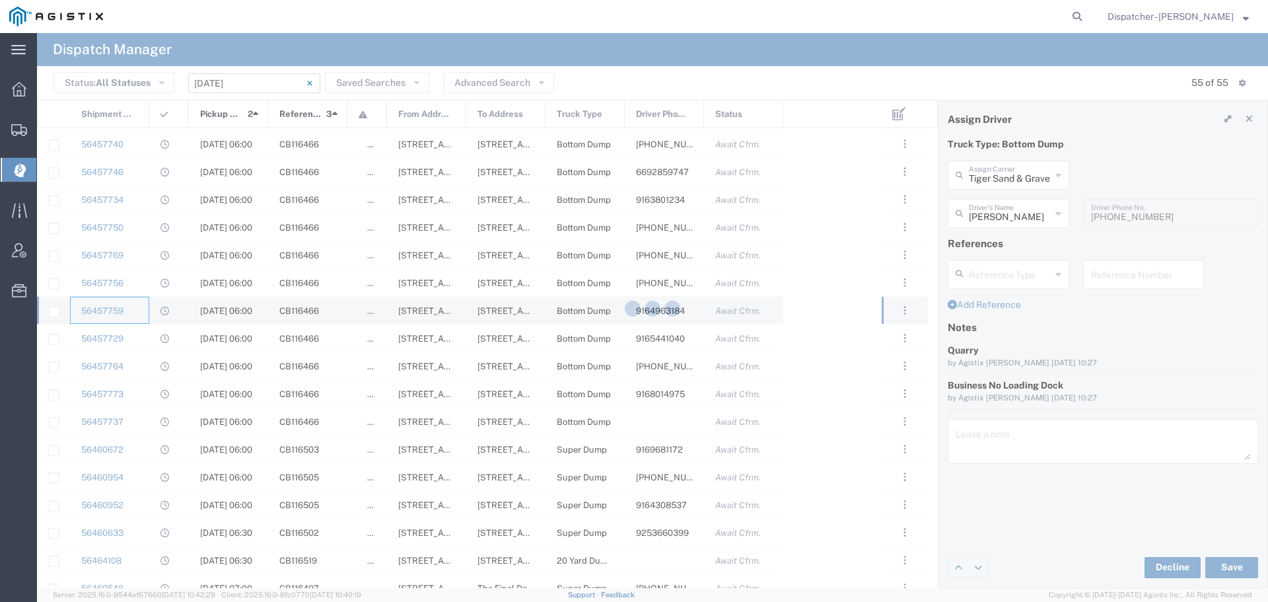
type input "Kamaljit Singh"
type input "9164963184"
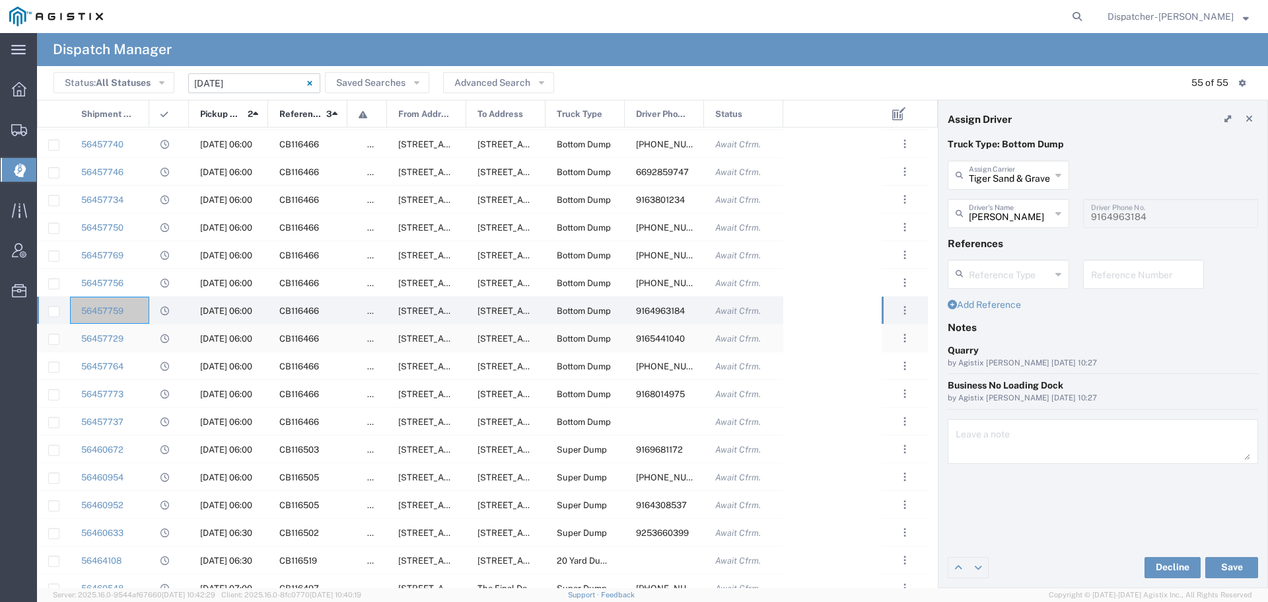
click at [138, 335] on div "56457729" at bounding box center [109, 337] width 79 height 27
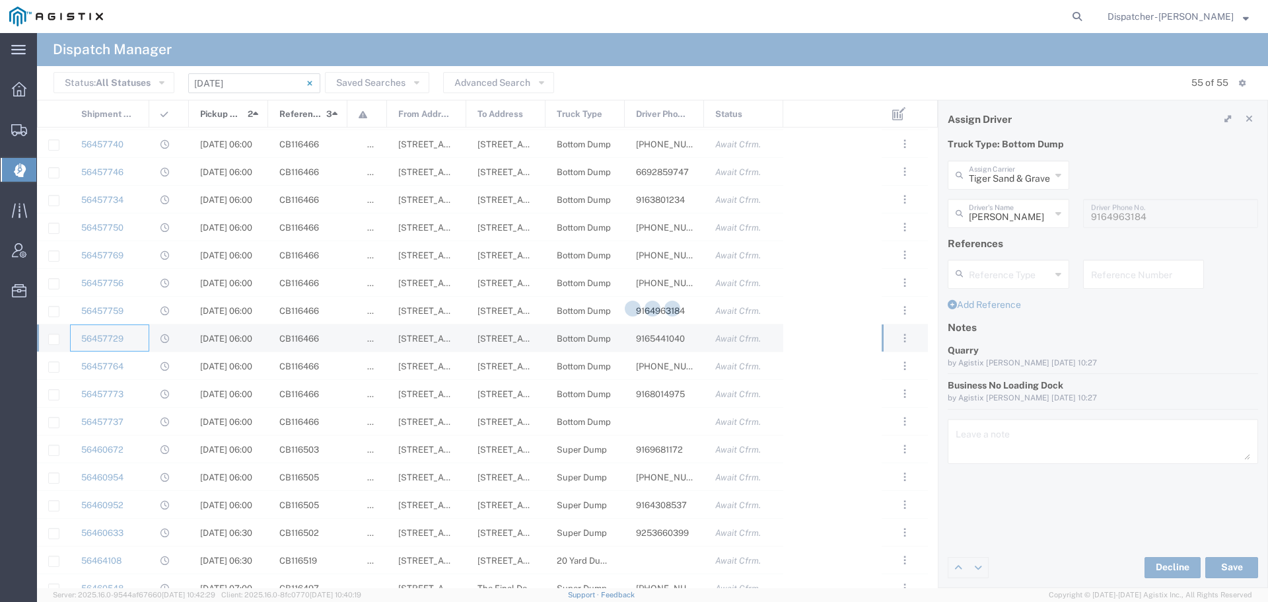
type input "Benjamin Chandra"
type input "9165441040"
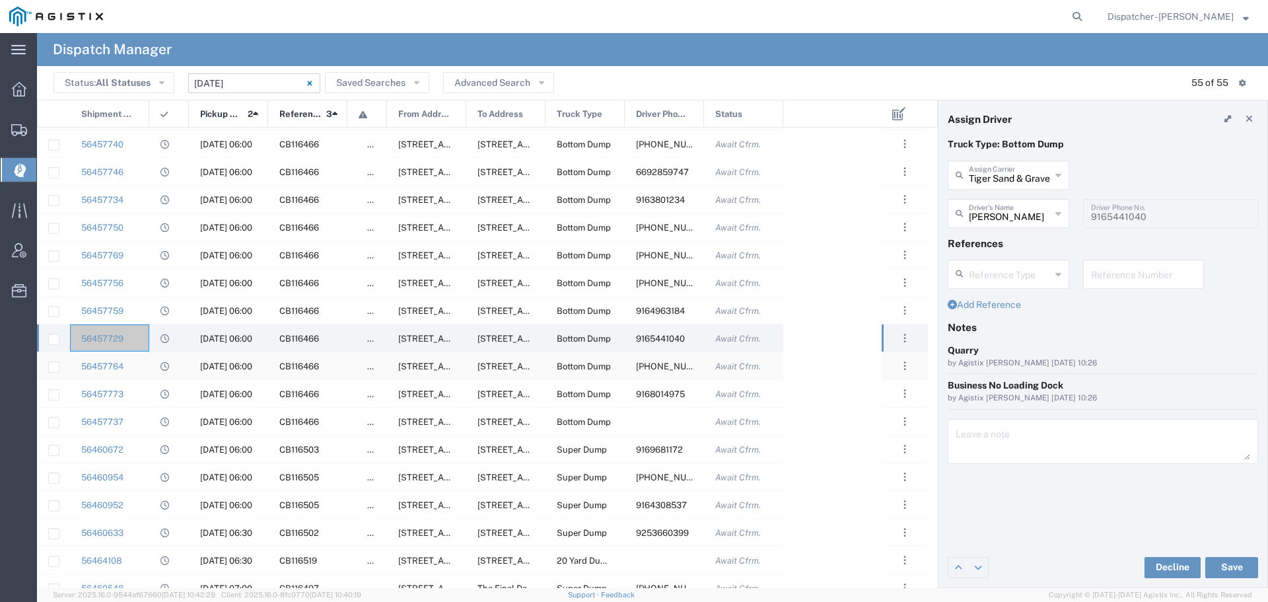
click at [138, 367] on div "56457764" at bounding box center [109, 365] width 79 height 27
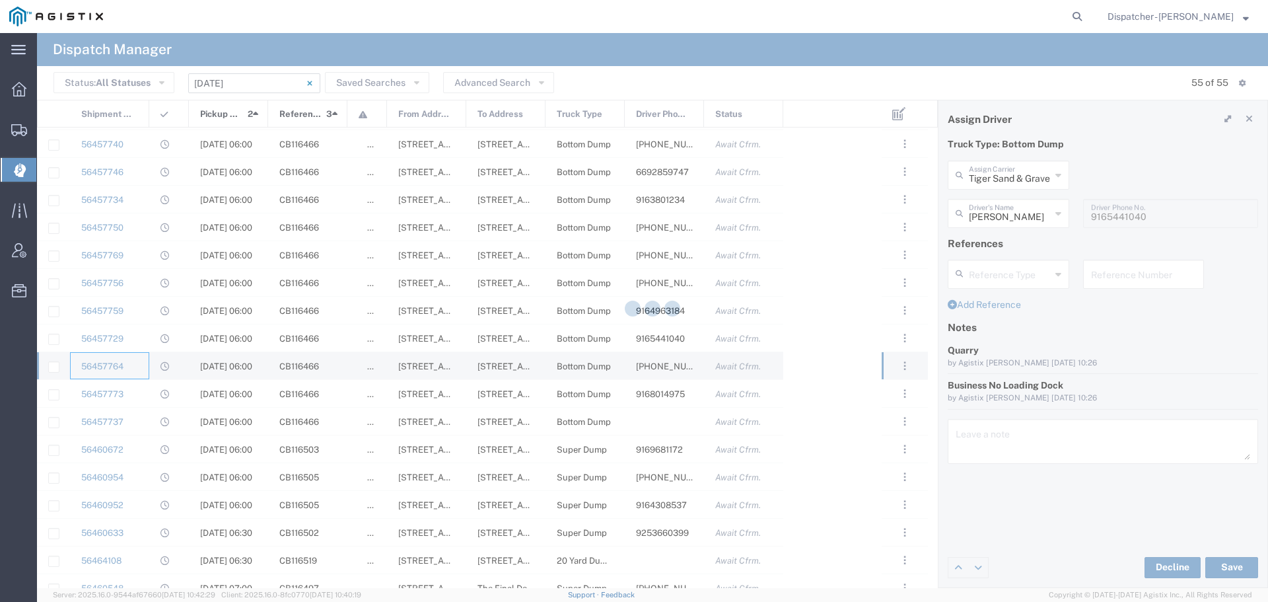
type input "Nirmal Singh"
type input "916-521-8278"
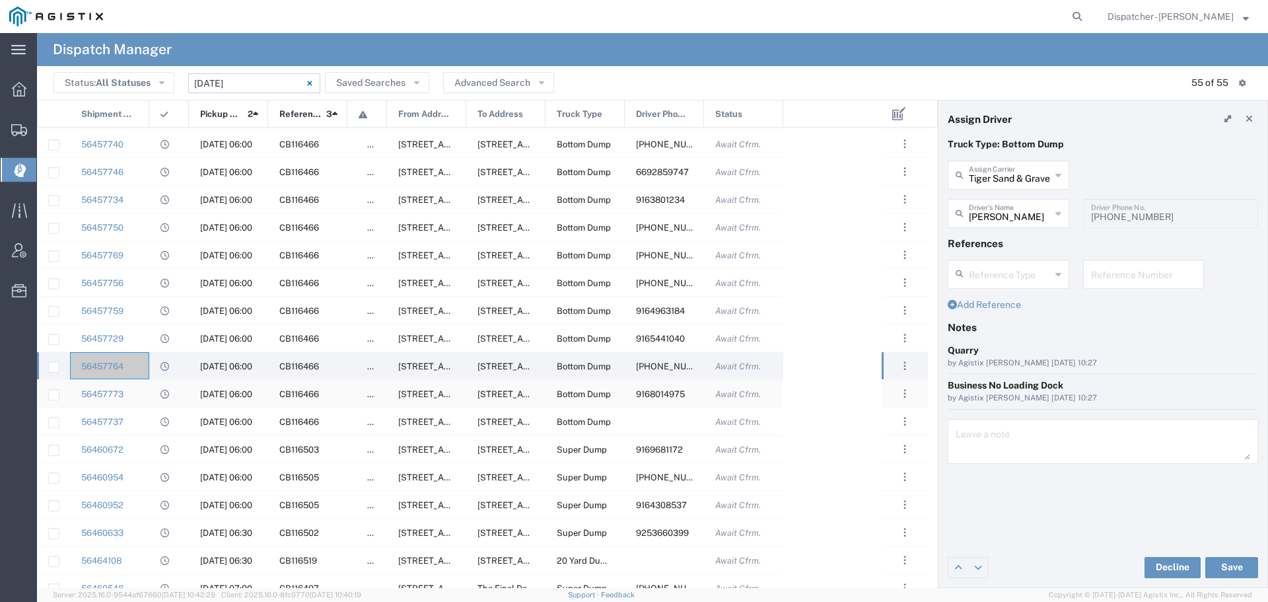
click at [146, 388] on div "56457773" at bounding box center [109, 393] width 79 height 27
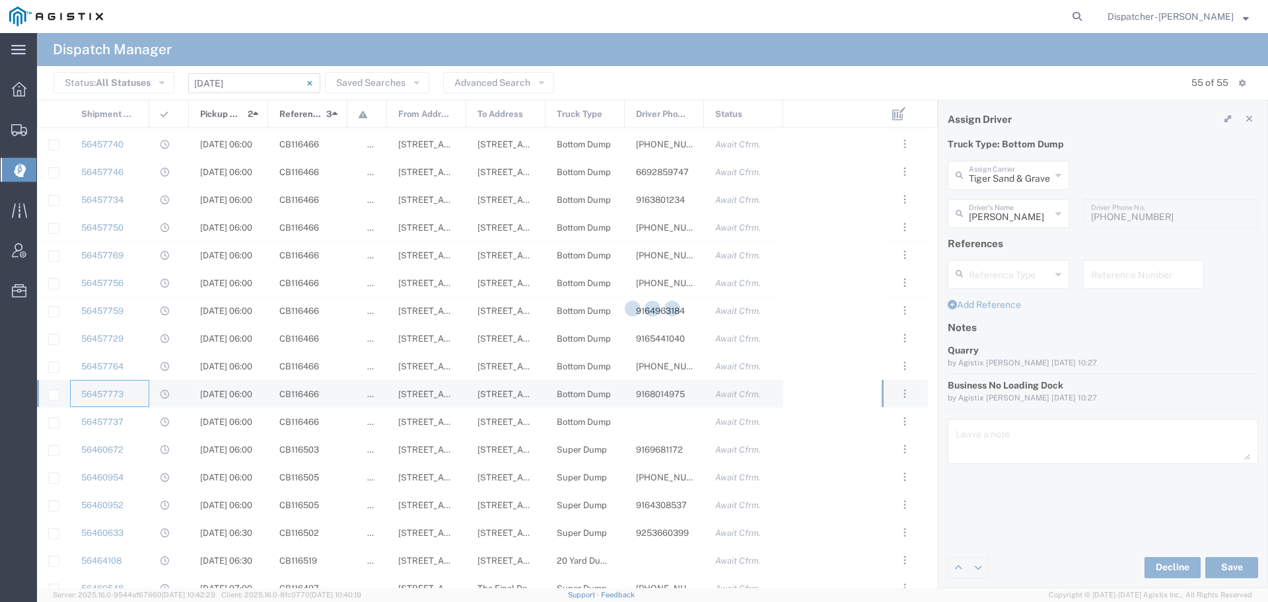
type input "Lal Singh Sidhu"
type input "9168014975"
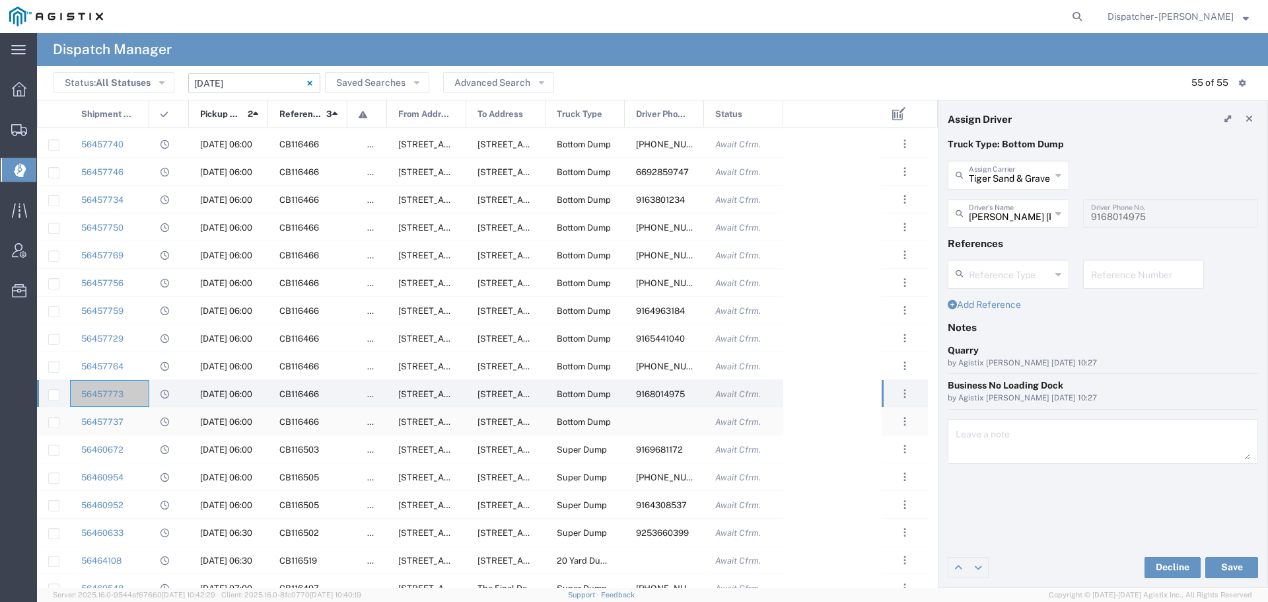
click at [140, 419] on div "56457737" at bounding box center [109, 421] width 79 height 27
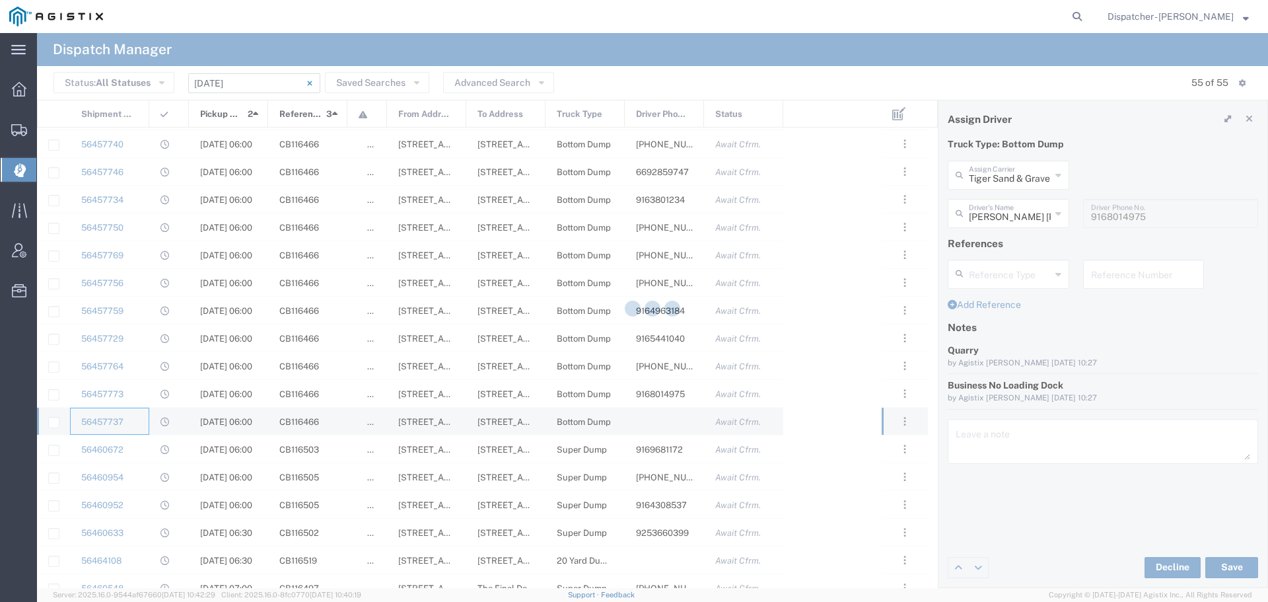
type input "Cheetah Ball"
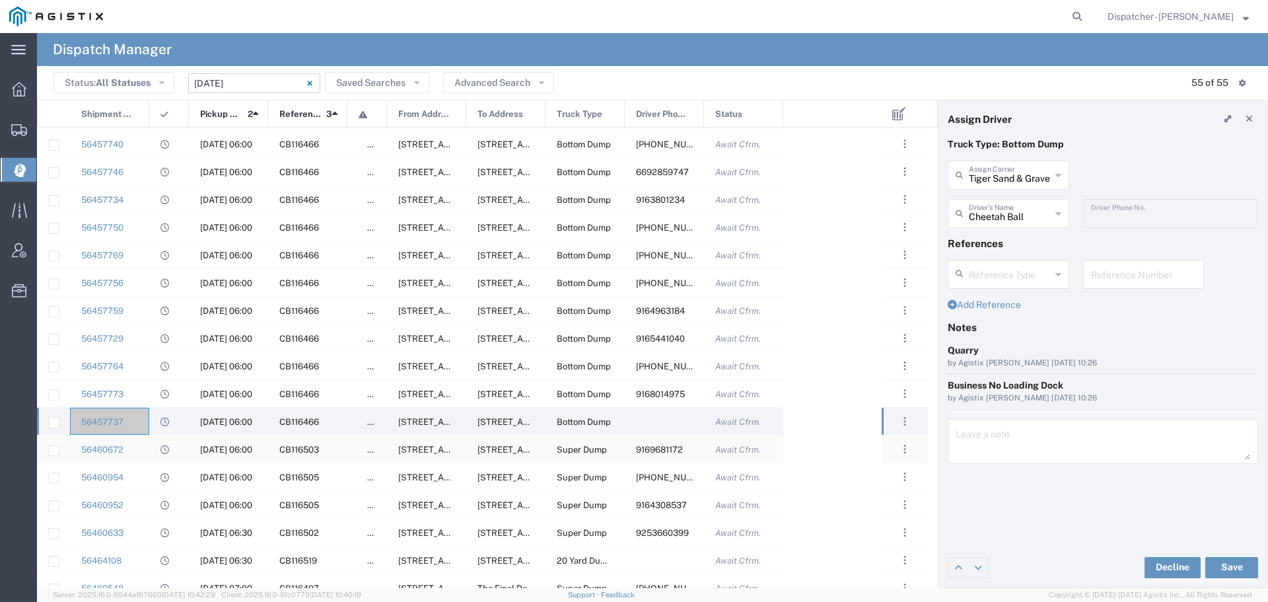
click at [135, 445] on div "56460672" at bounding box center [109, 448] width 79 height 27
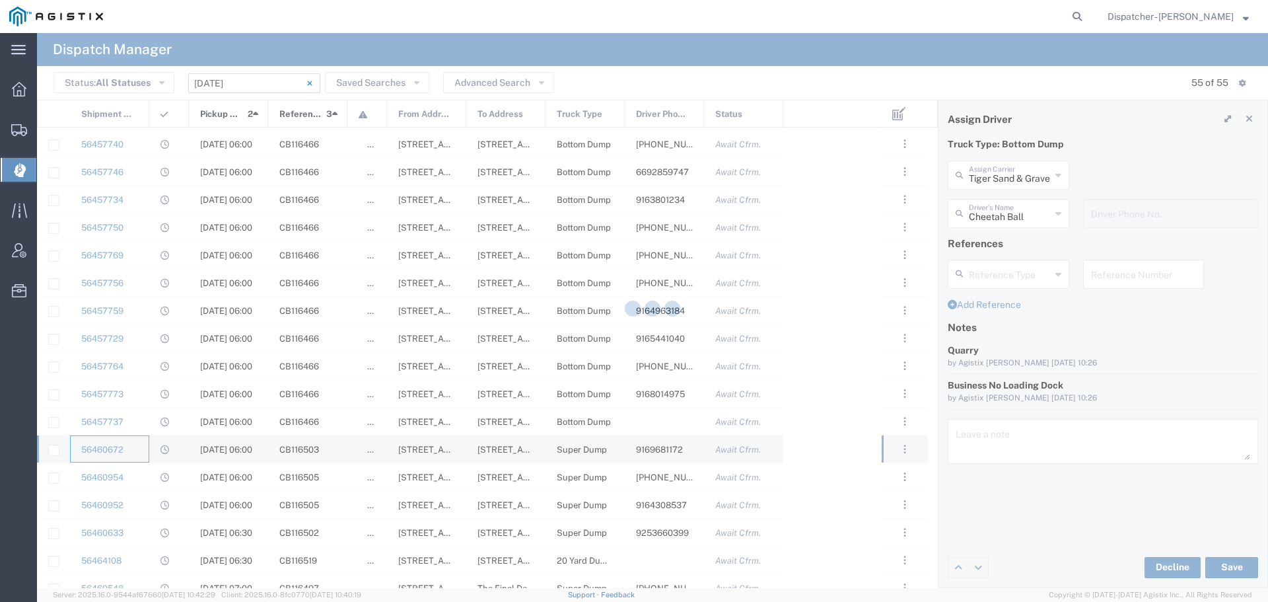
type input "Ahmed & Sons Transport"
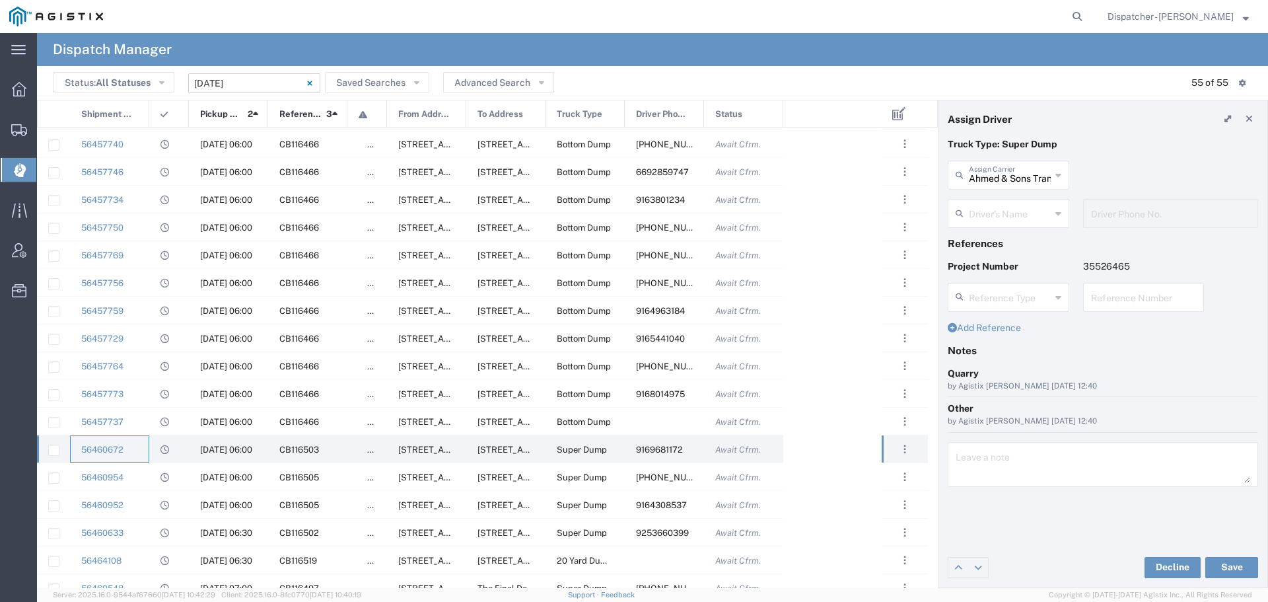
type input "Chuck Corey"
type input "9169681172"
click at [142, 470] on div "56460954" at bounding box center [109, 476] width 79 height 27
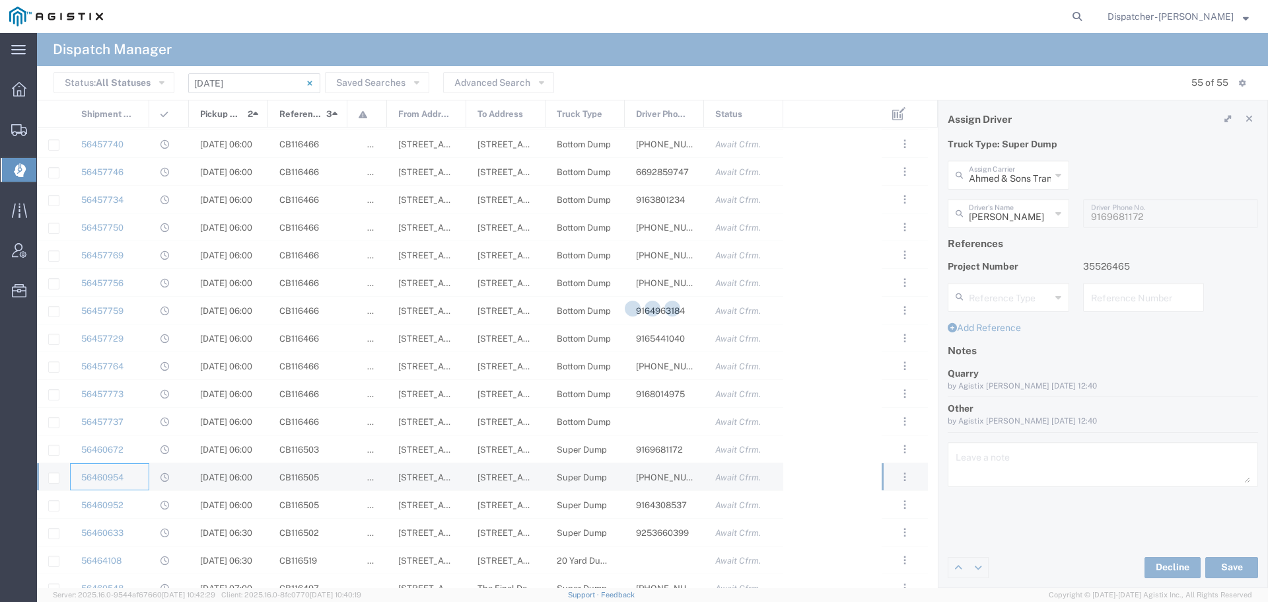
type input "Abid Ahmed"
type input "510-335-9875"
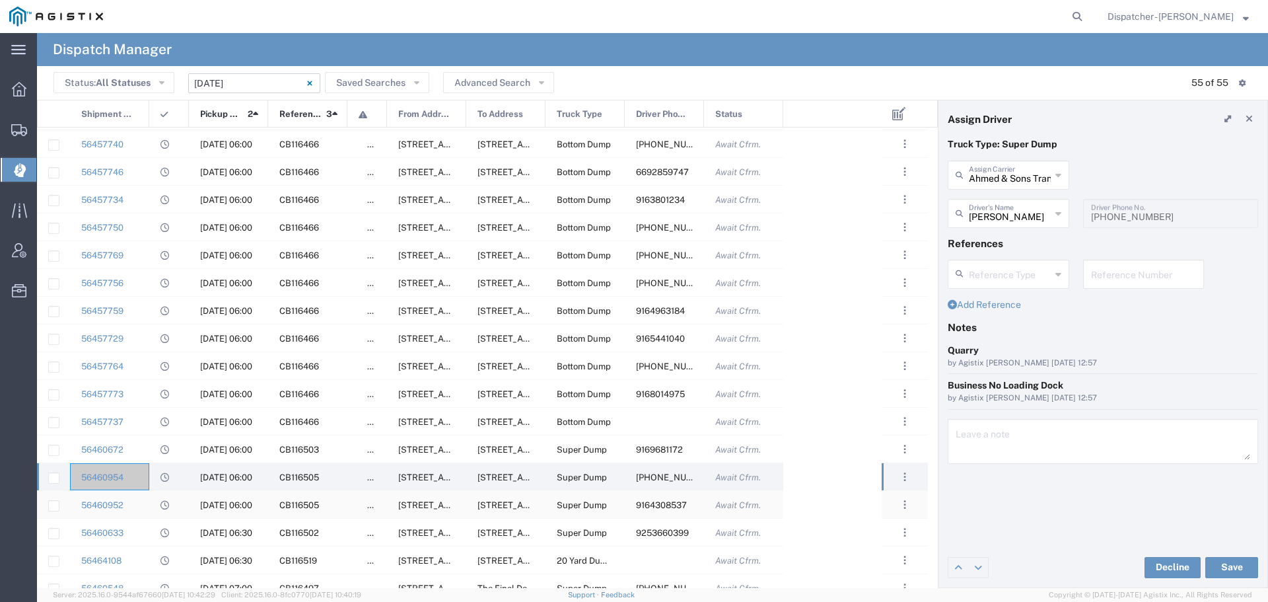
click at [138, 507] on div "56460952" at bounding box center [109, 504] width 79 height 27
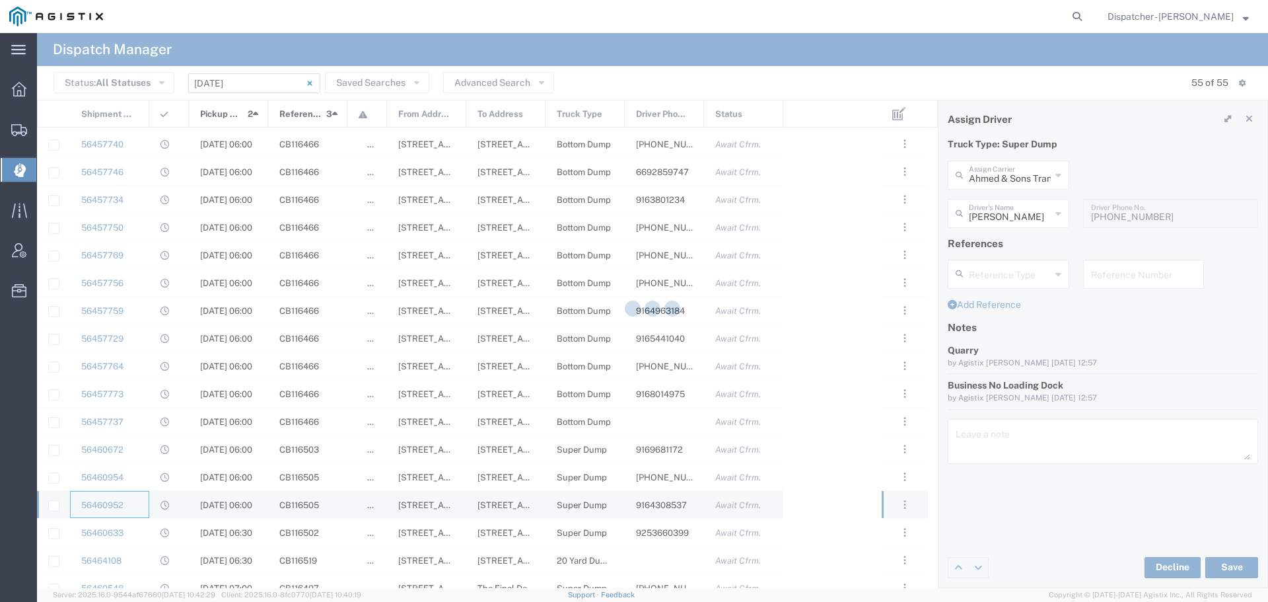
type input "Tiger Sand & Gravel"
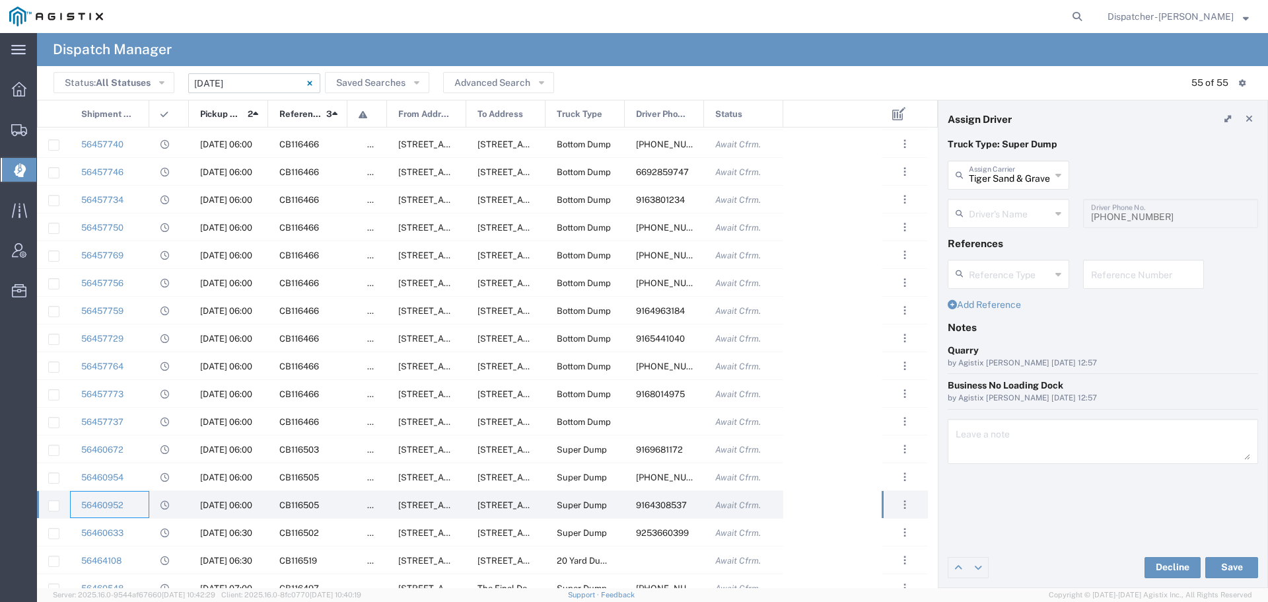
type input "Nachhatar Singh"
type input "9164308537"
click at [143, 528] on div "56460633" at bounding box center [109, 532] width 79 height 27
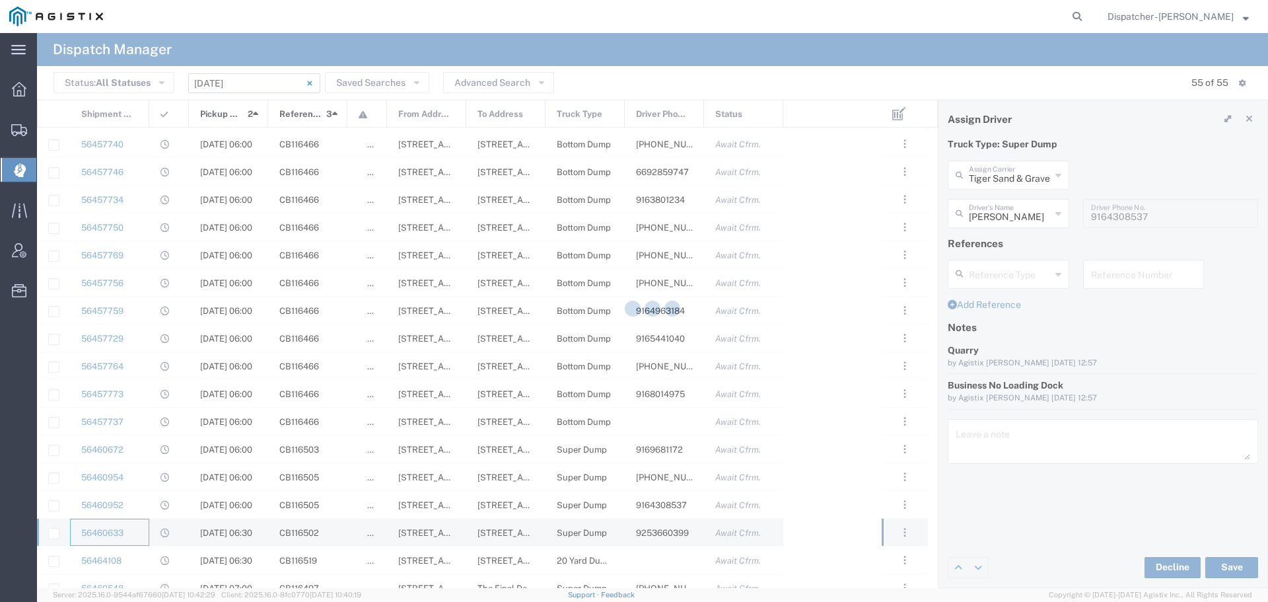
type input "Bowman & Sons Trucking, Inc"
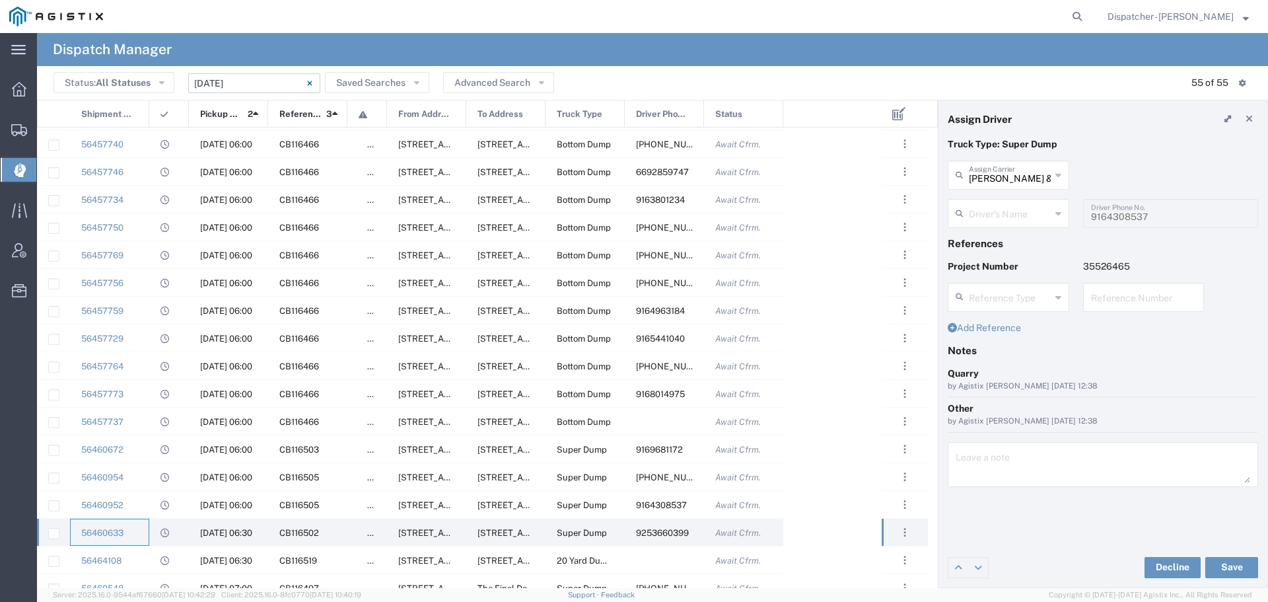
type input "John Townsley"
type input "9253660399"
click at [132, 558] on div "56464108" at bounding box center [109, 559] width 79 height 27
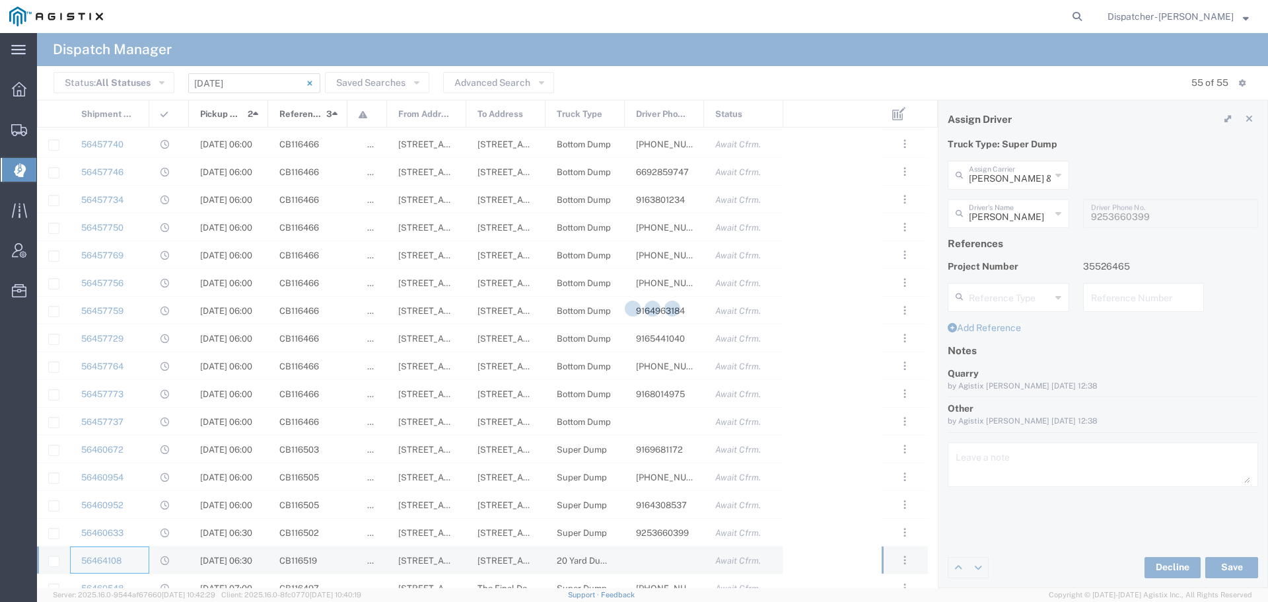
type input "TEMPLATE - NO ASSIGN"
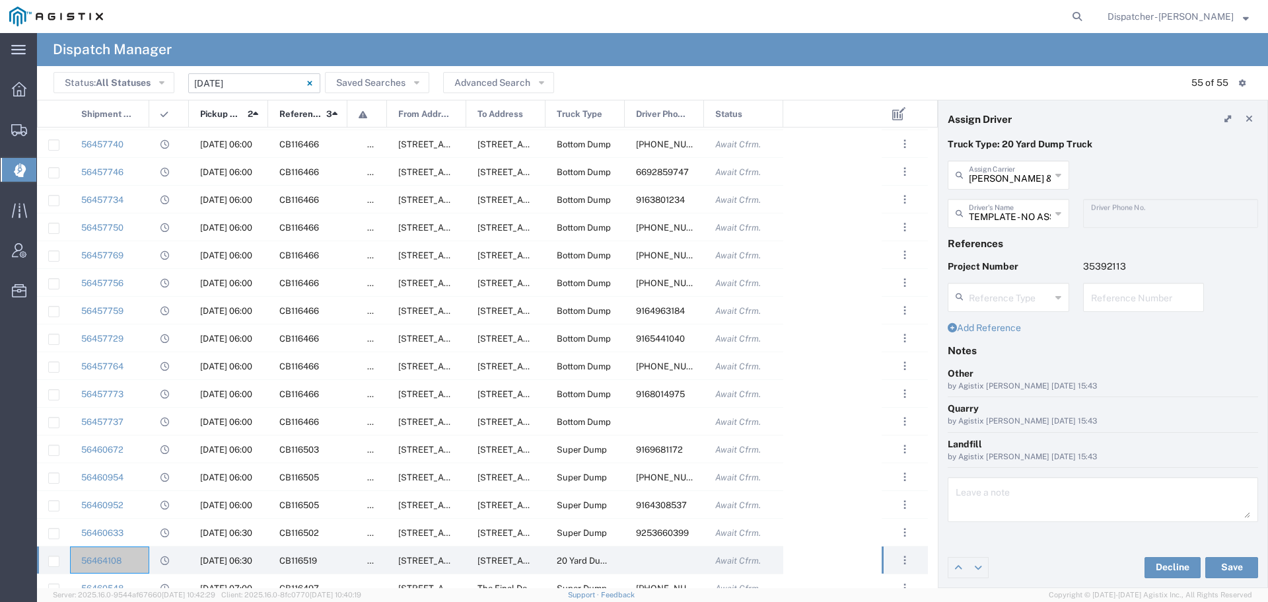
scroll to position [529, 0]
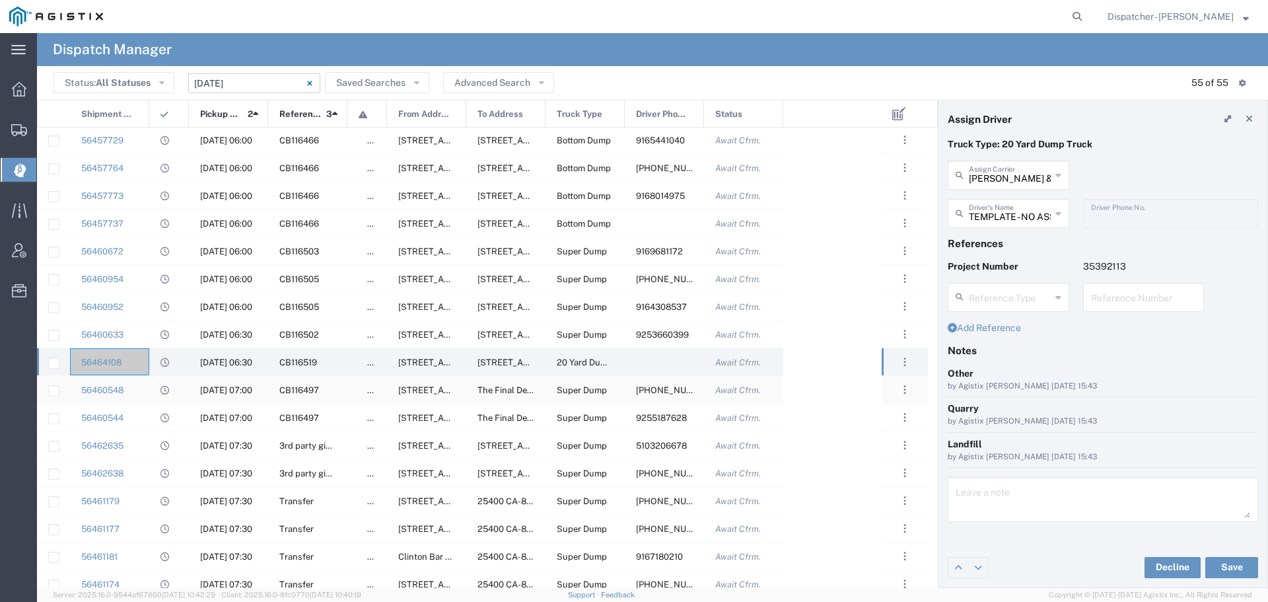
click at [135, 388] on div "56460548" at bounding box center [109, 389] width 79 height 27
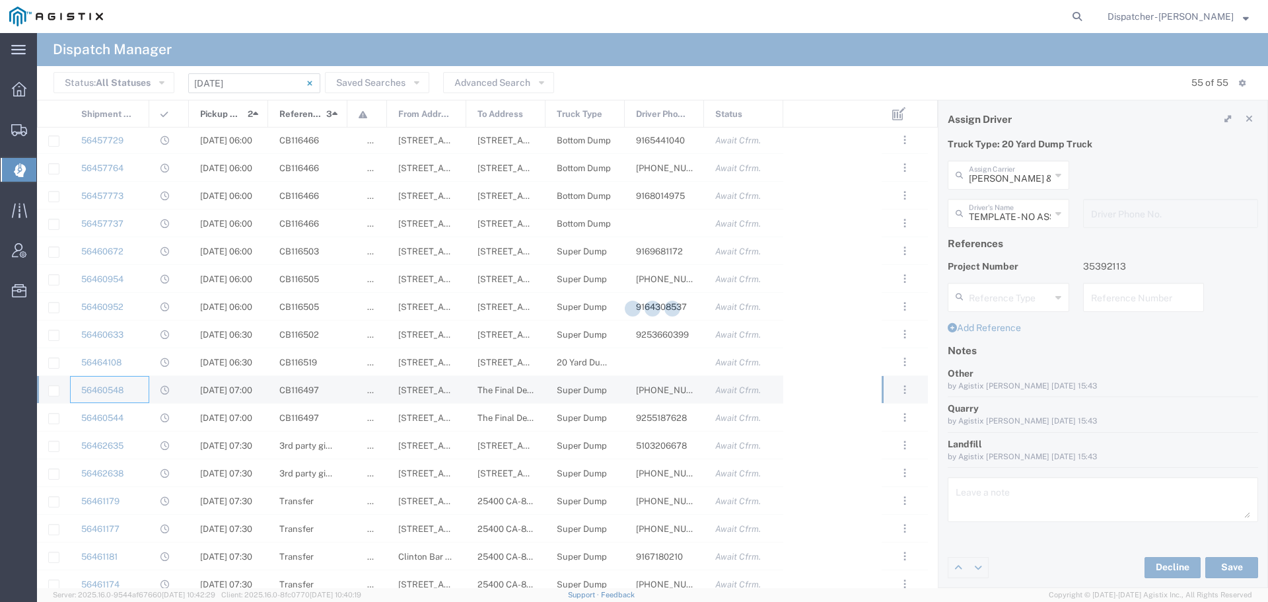
type input "Cameron Bowman"
type input "925-354-8560"
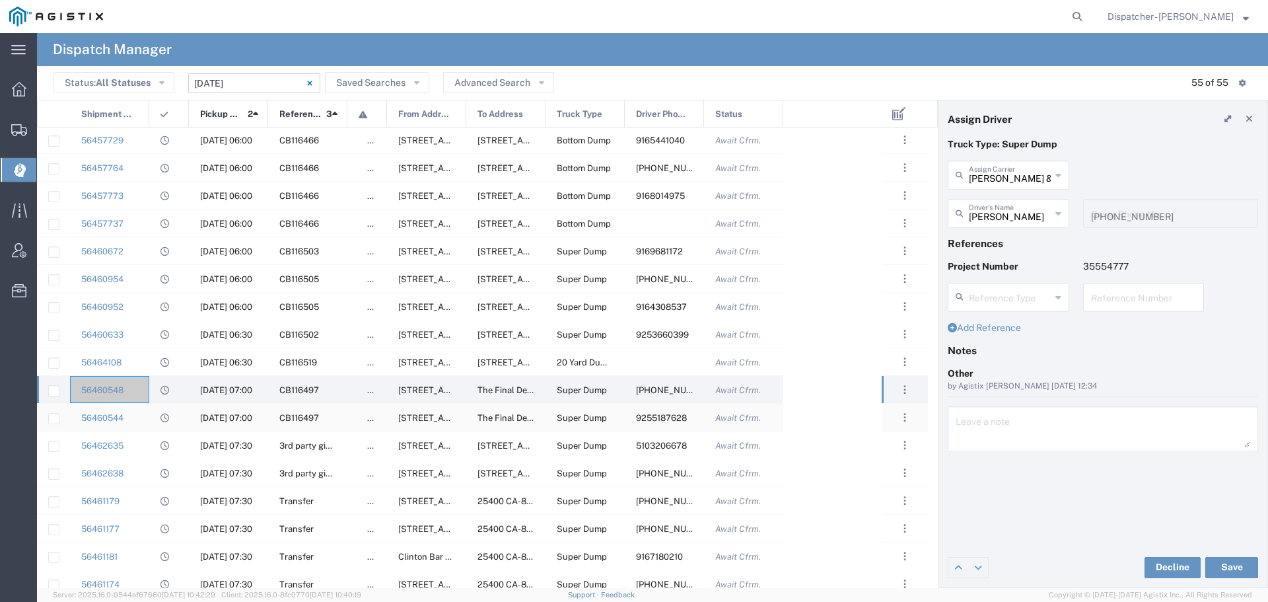
click at [143, 421] on div "56460544" at bounding box center [109, 417] width 79 height 27
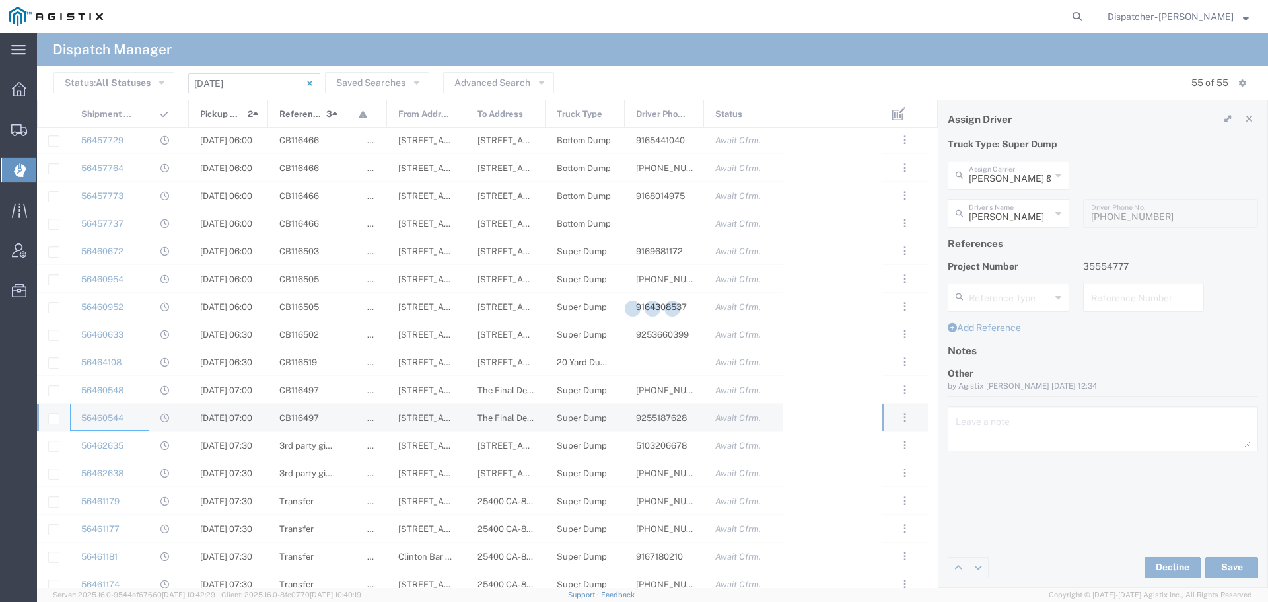
type input "SJC Trucking Inc"
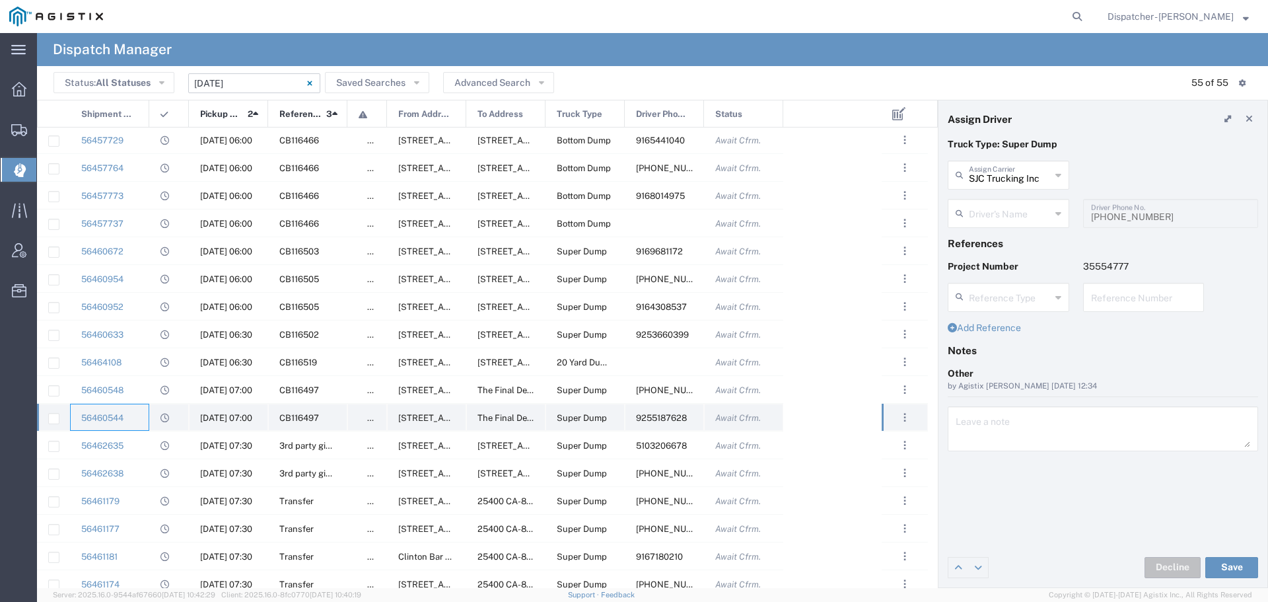
type input "Sergio Juarez-Camacho"
type input "9255187628"
click at [141, 447] on div "56462635" at bounding box center [109, 444] width 79 height 27
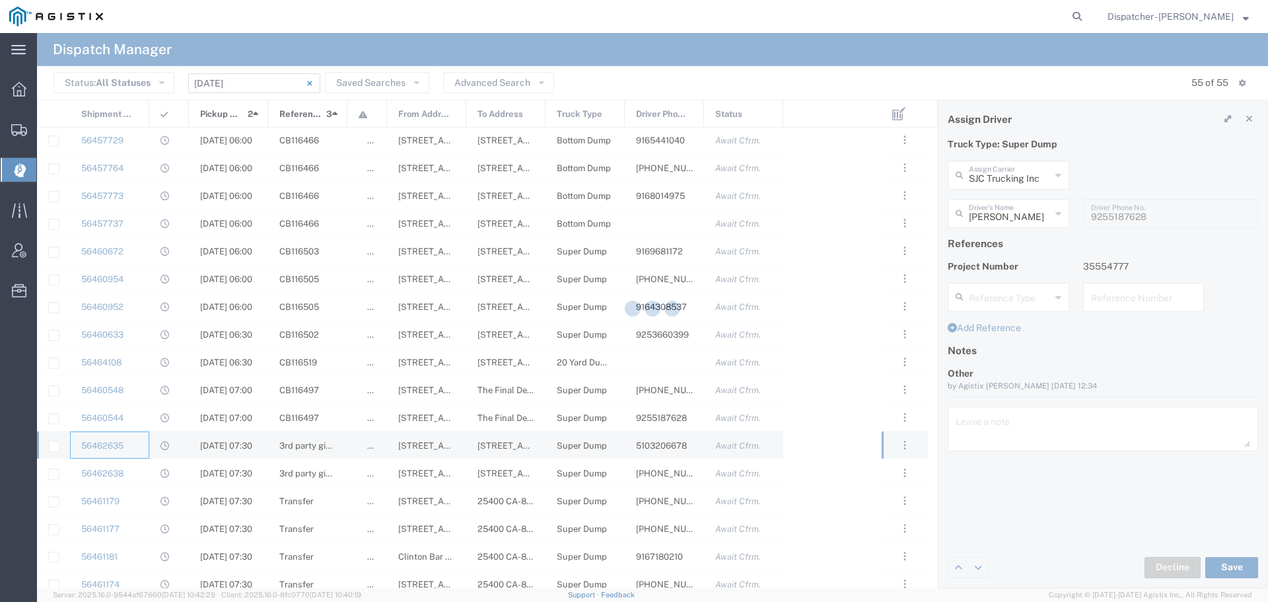
type input "Ahmed & Sons Transport"
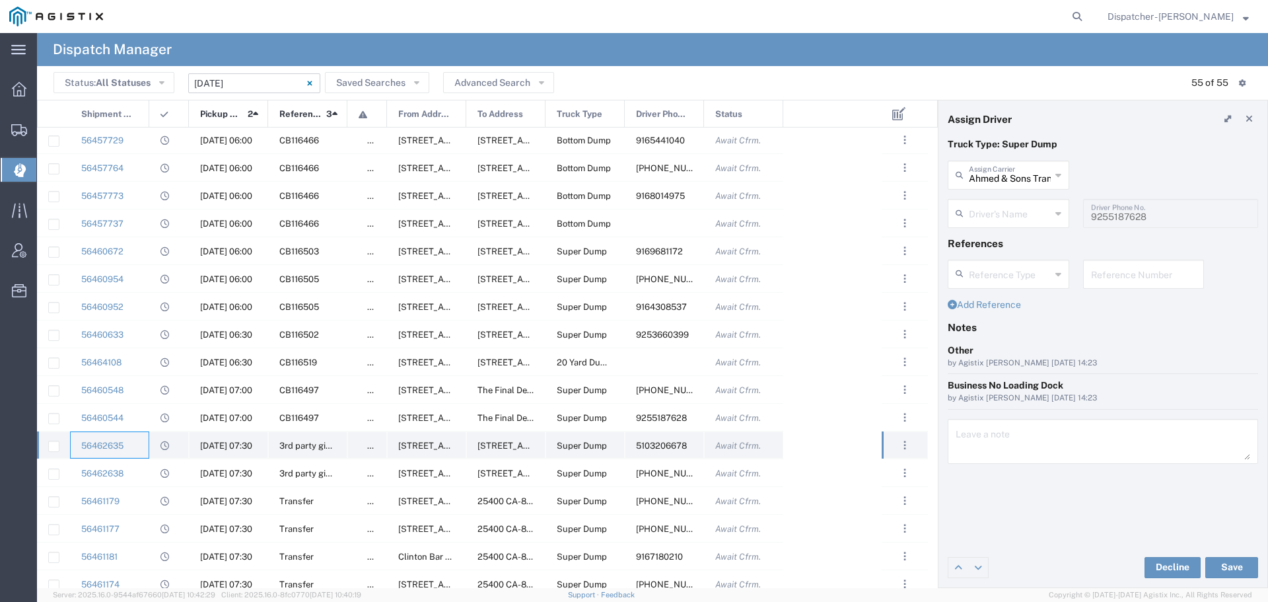
type input "Atinder Singh"
type input "5103206678"
click at [149, 472] on div "56462638" at bounding box center [109, 472] width 79 height 27
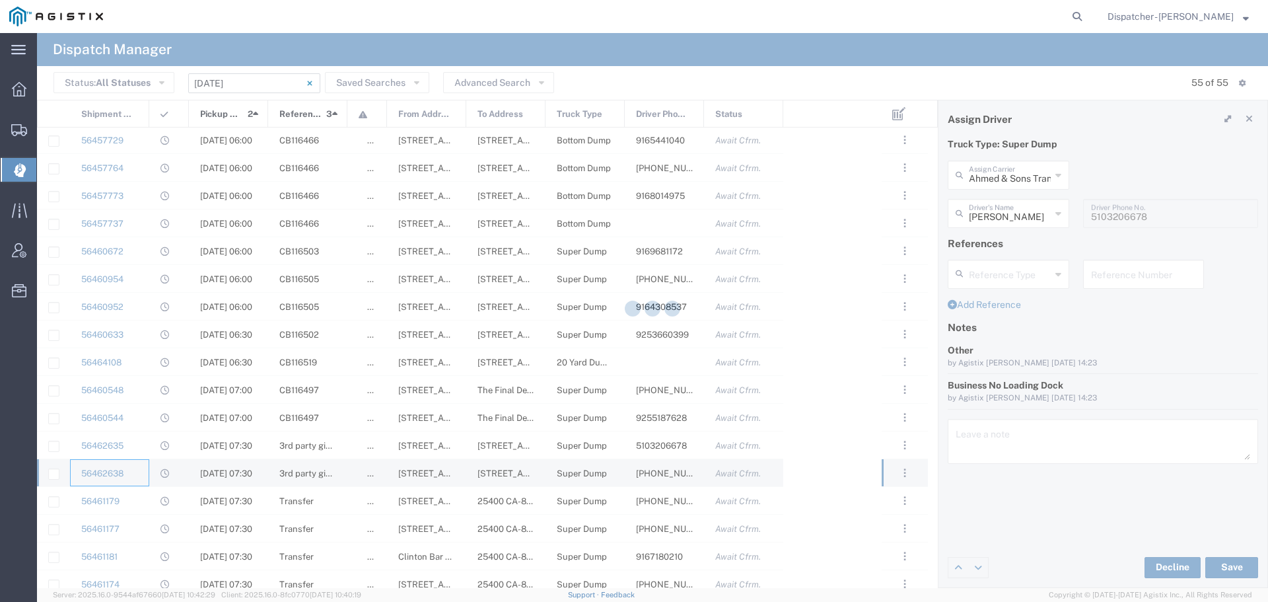
type input "Bowman & Sons Trucking, Inc"
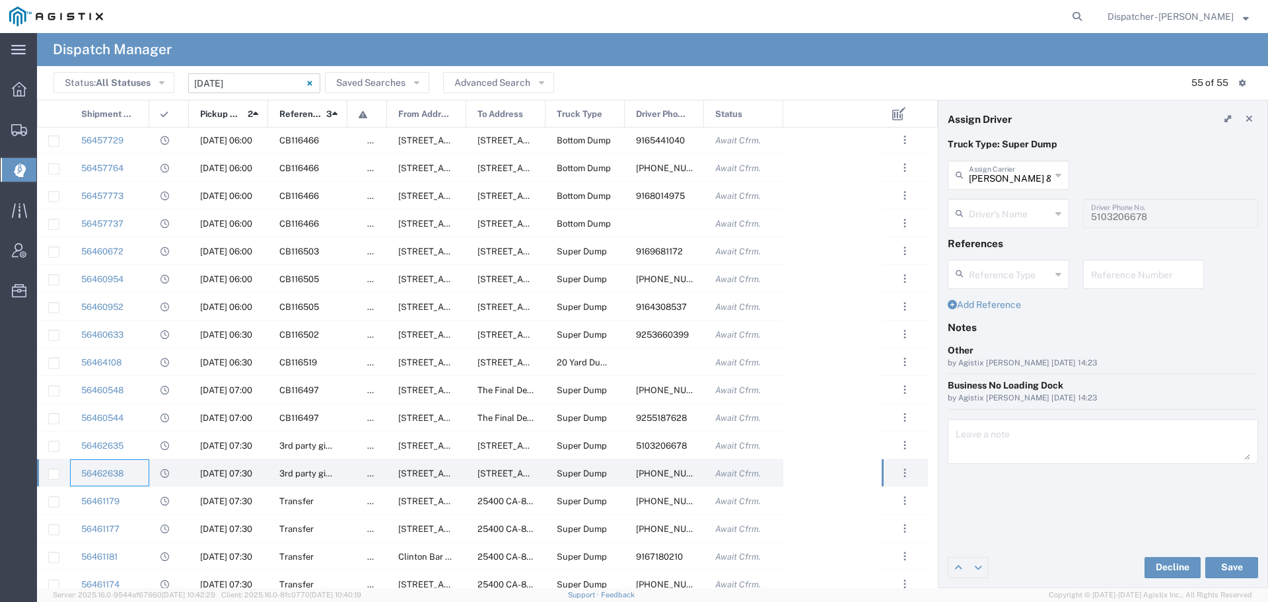
type input "Dispatcher - Cameron Bowman"
type input "925-354-8560"
click at [129, 499] on div "56461179" at bounding box center [109, 500] width 79 height 27
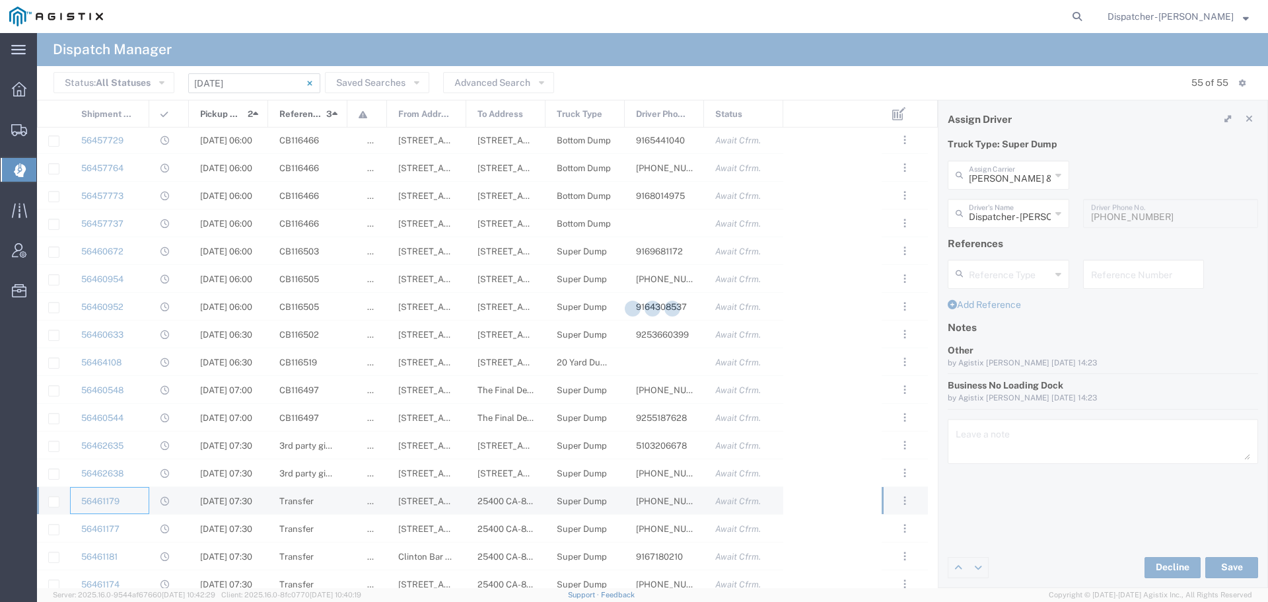
type input "Mark W Seimeit"
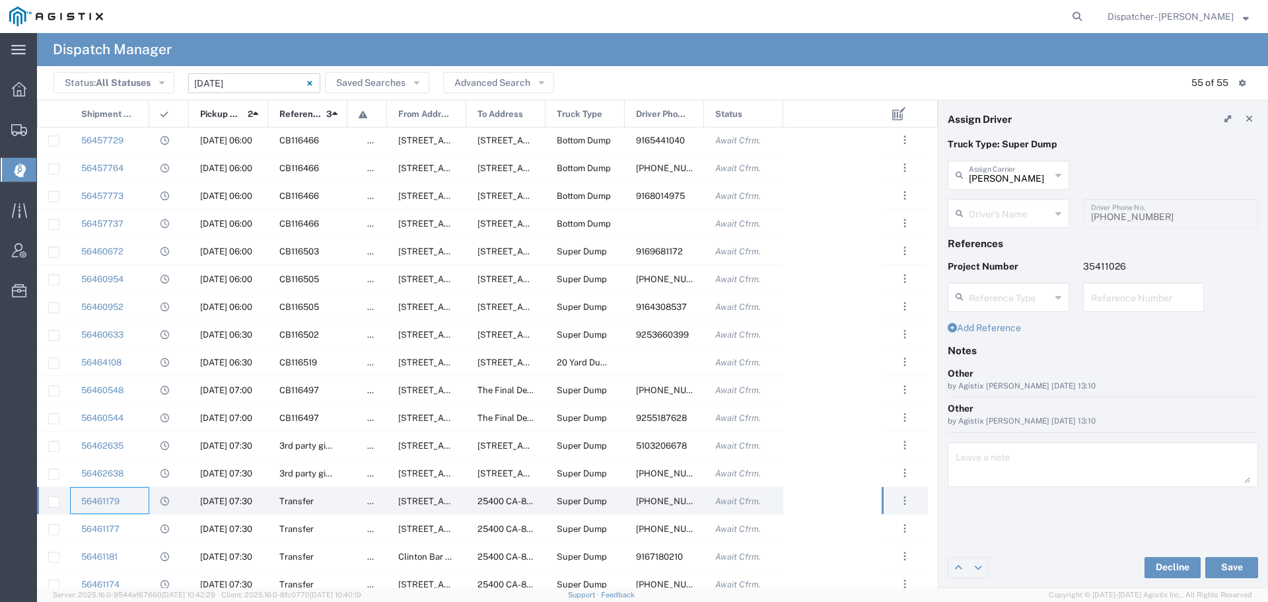
type input "Joseph Earl Costa"
type input "916-672-0427"
click at [141, 528] on div "56461177" at bounding box center [109, 528] width 79 height 27
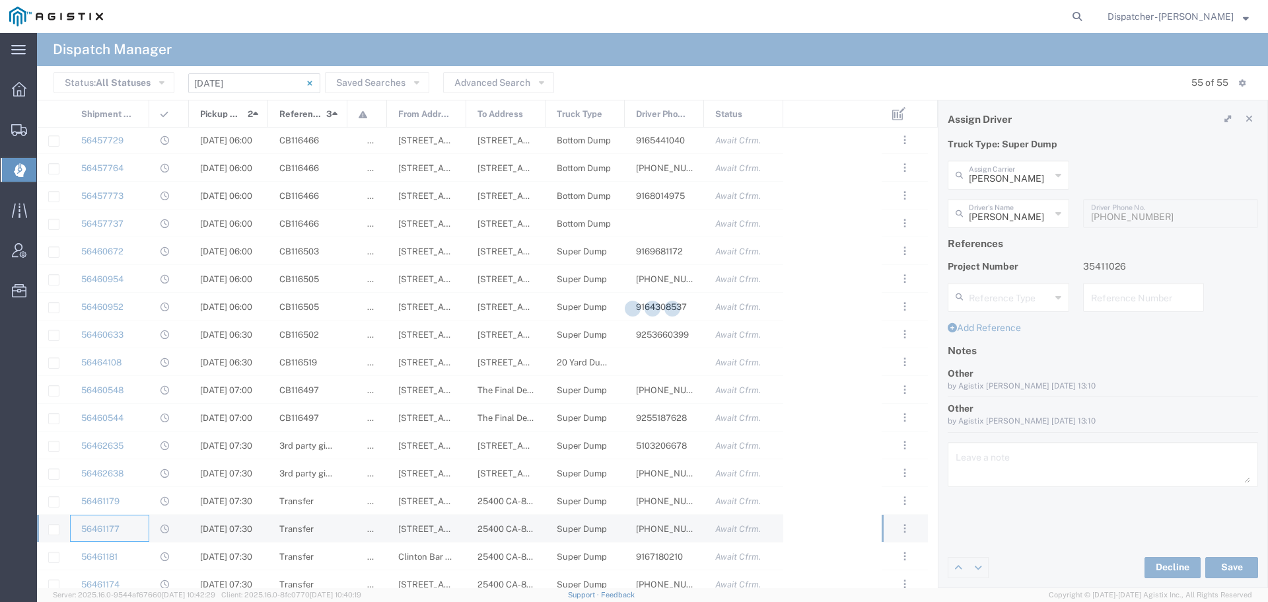
type input "Rosendo Gutierrez"
type input "530-870-0226"
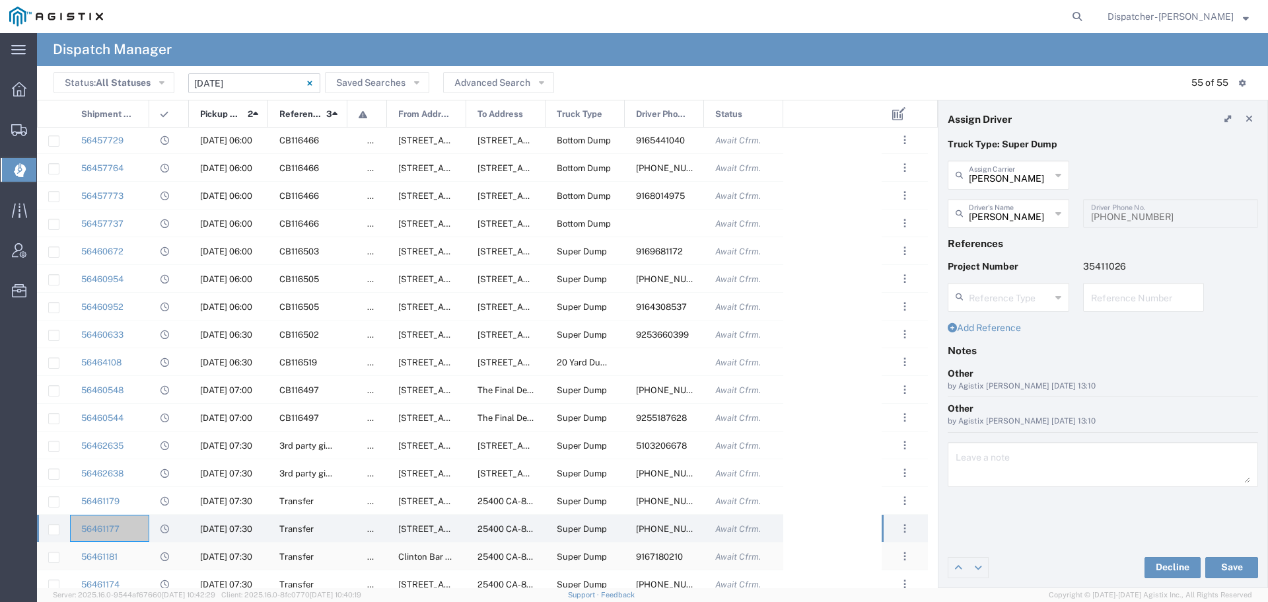
click at [145, 554] on div "56461181" at bounding box center [109, 555] width 79 height 27
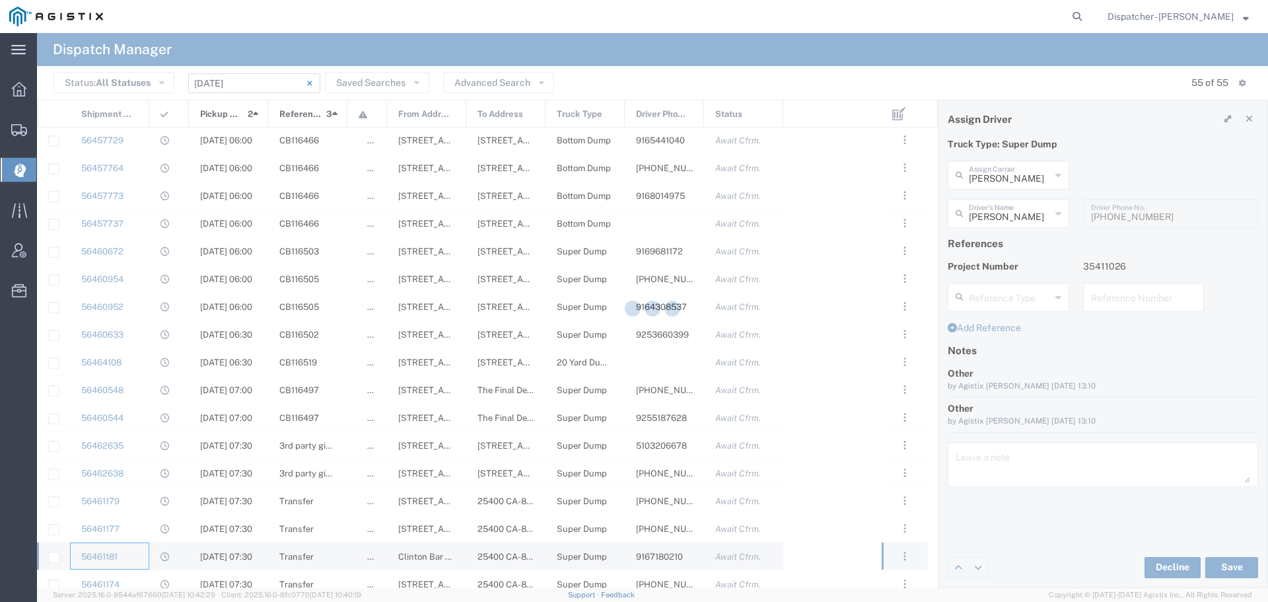
type input "Bowman & Sons Trucking, Inc"
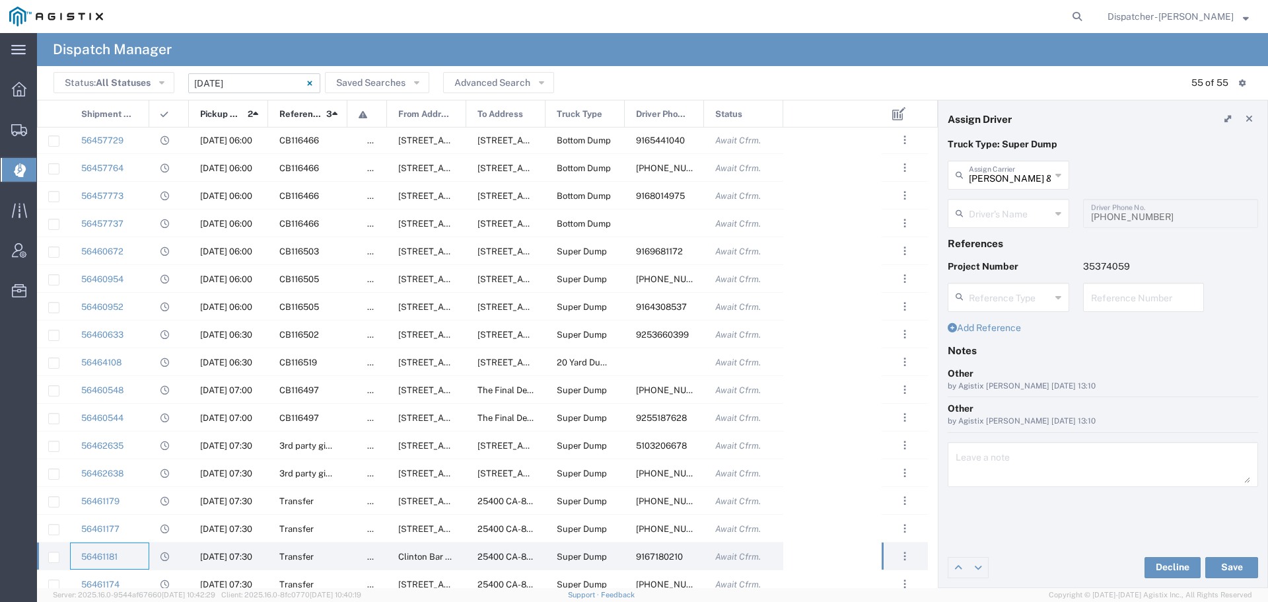
type input "Alana Gibbs"
type input "9167180210"
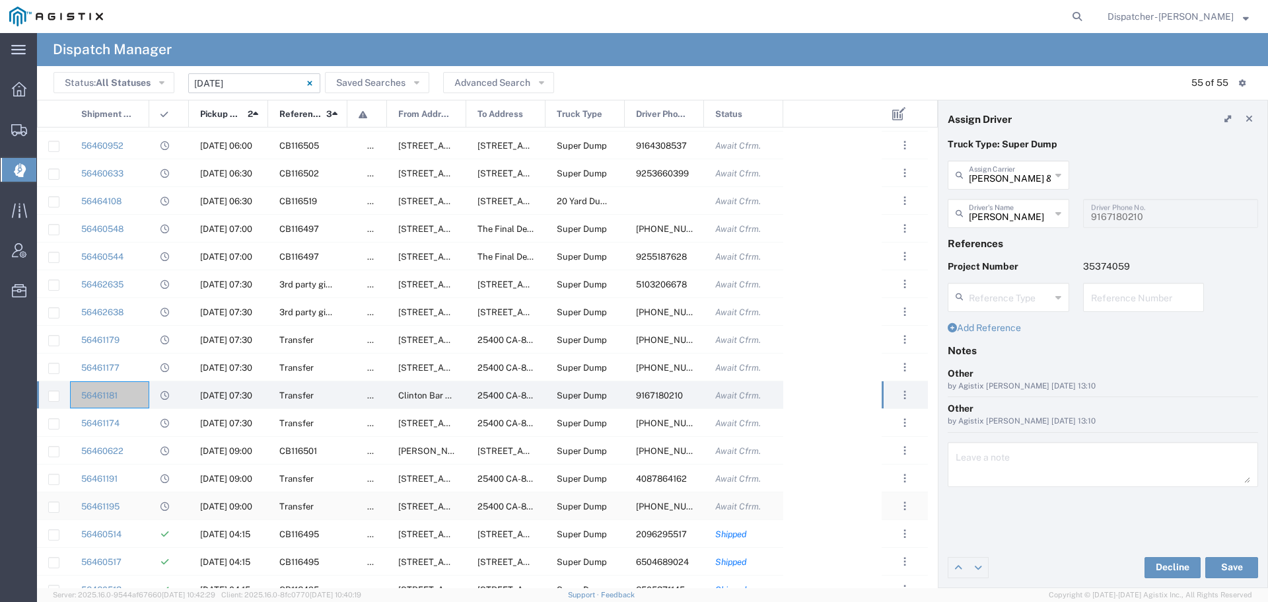
scroll to position [793, 0]
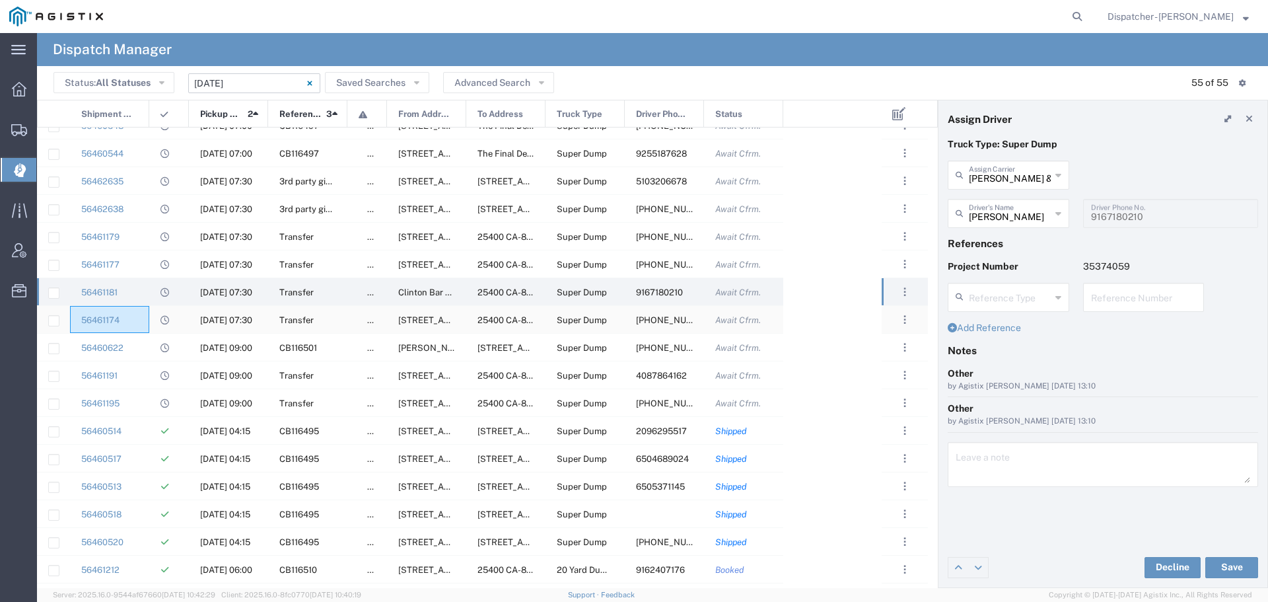
click at [136, 325] on div "56461174" at bounding box center [109, 319] width 79 height 27
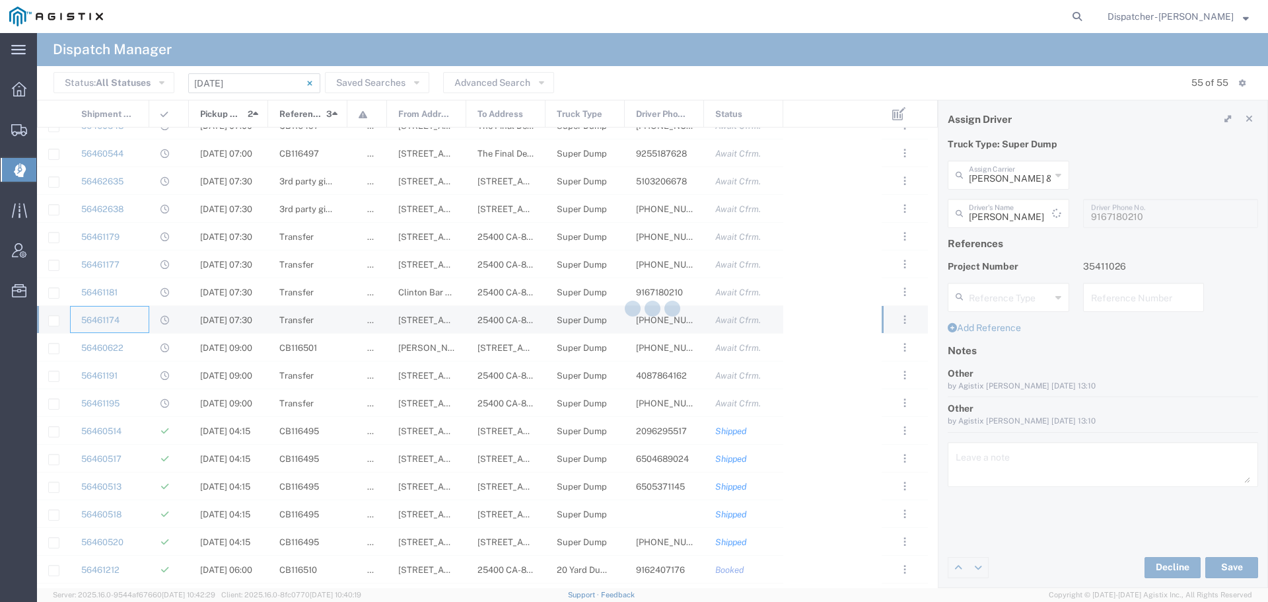
type input "Larry Red"
type input "530-957-0821"
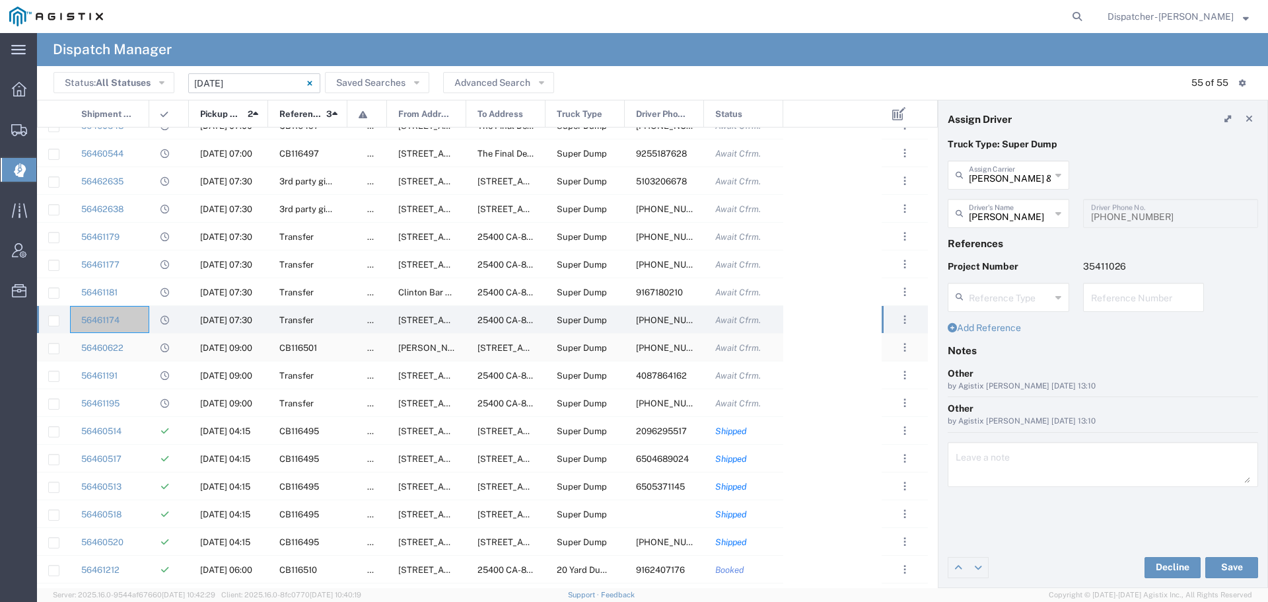
click at [135, 344] on div "56460622" at bounding box center [109, 347] width 79 height 27
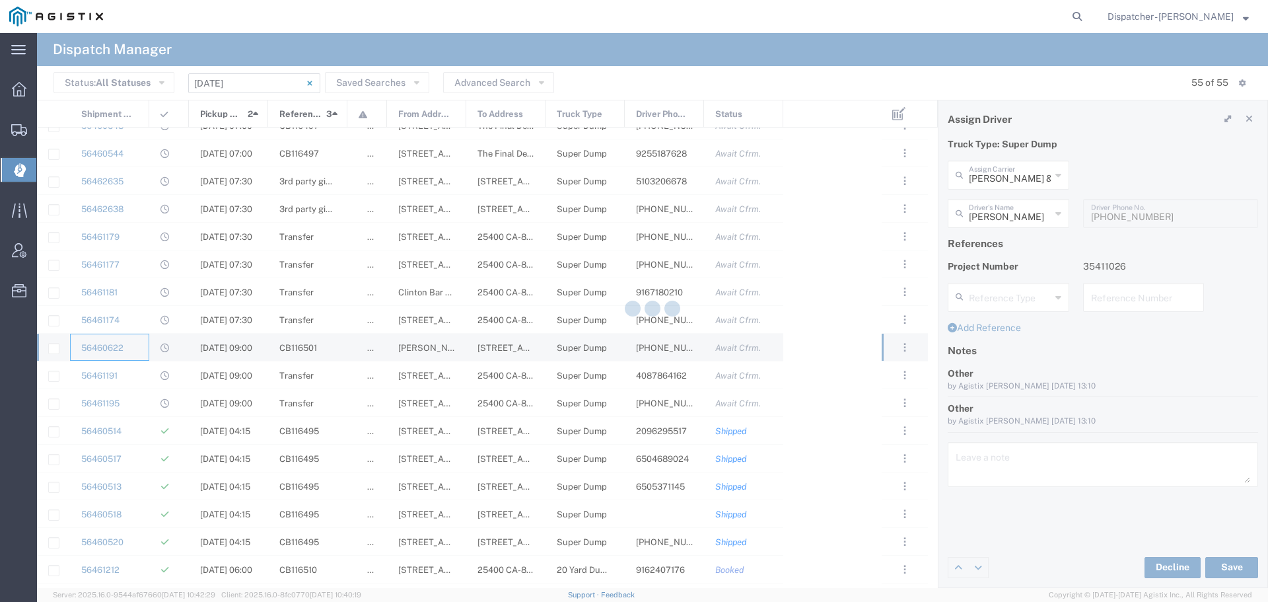
type input "Traxx Equipment Rental and Excavation"
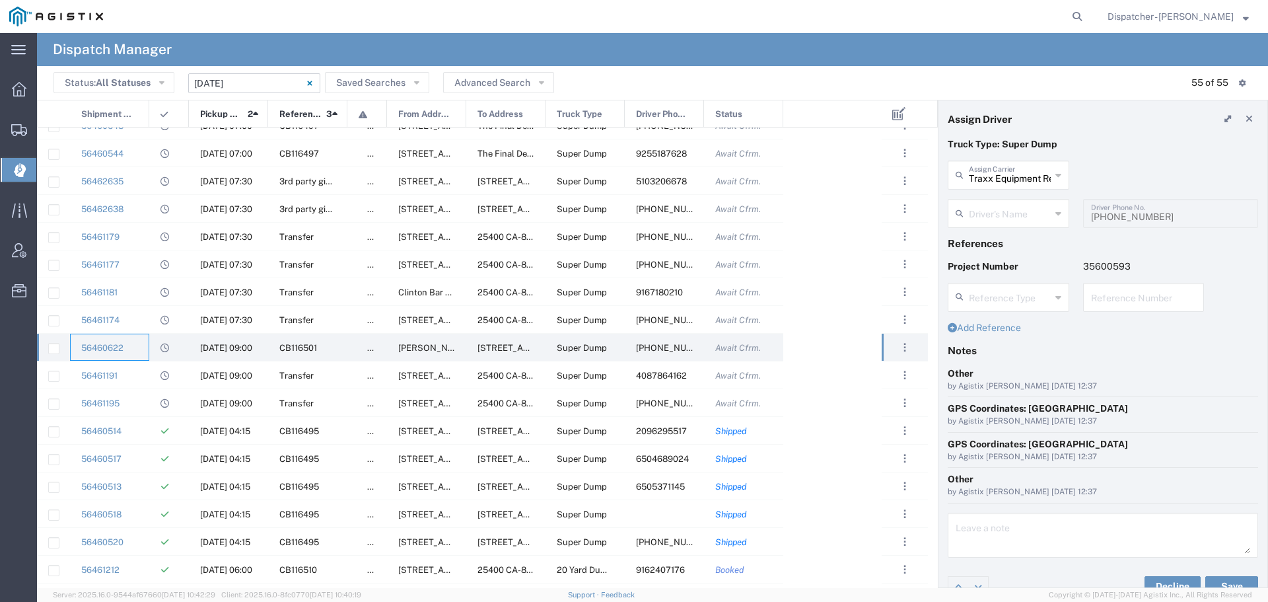
type input "Ronald Harvill"
type input "661-342-6966"
click at [149, 377] on div "56461191" at bounding box center [109, 374] width 79 height 27
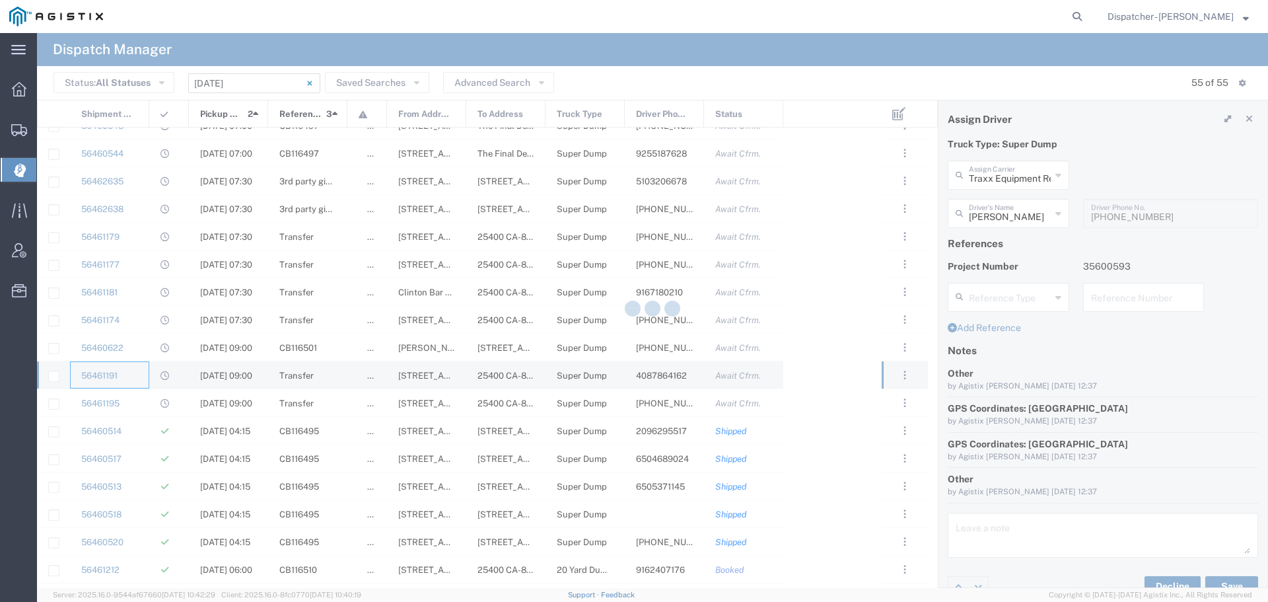
type input "Top G Transport Inc"
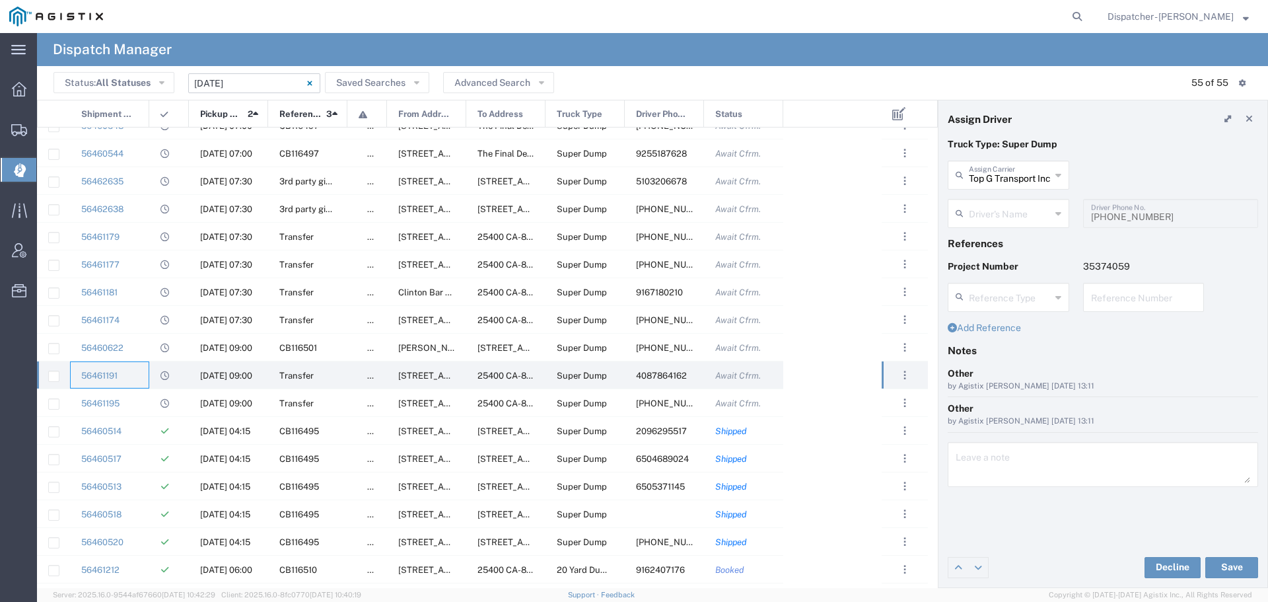
type input "Manny Garcha"
type input "4087864162"
click at [141, 401] on div "56461195" at bounding box center [109, 402] width 79 height 27
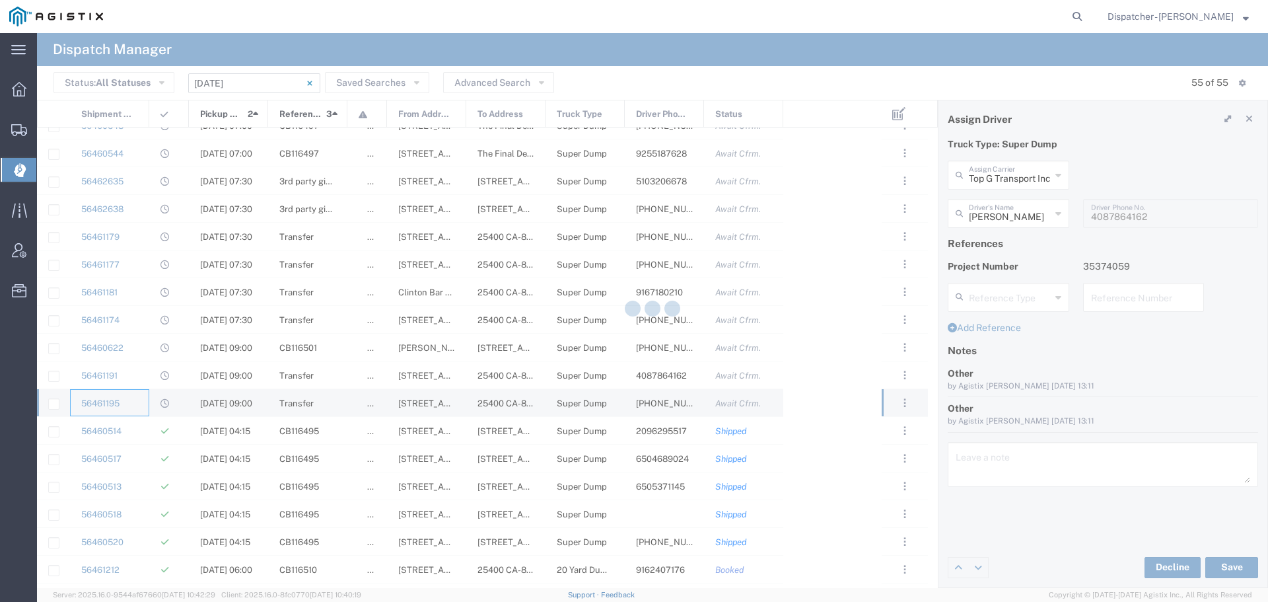
type input "Ahmed & Sons Transport"
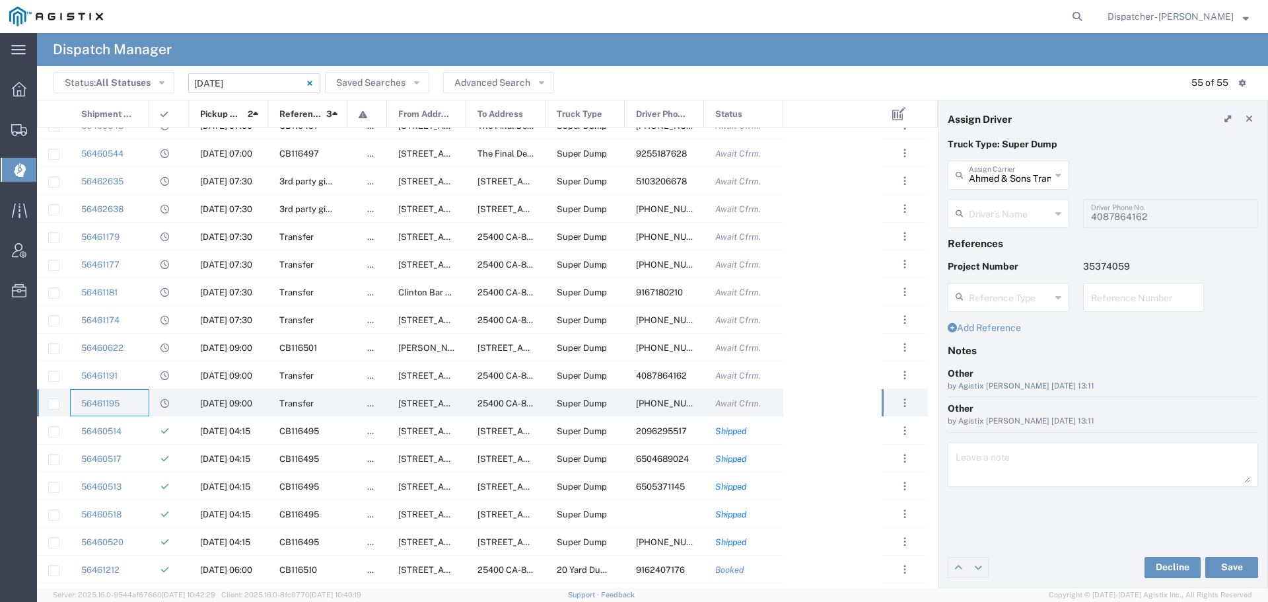
type input "Usman Saeed"
type input "707-319-2444"
click at [140, 437] on div "56460514" at bounding box center [109, 430] width 79 height 27
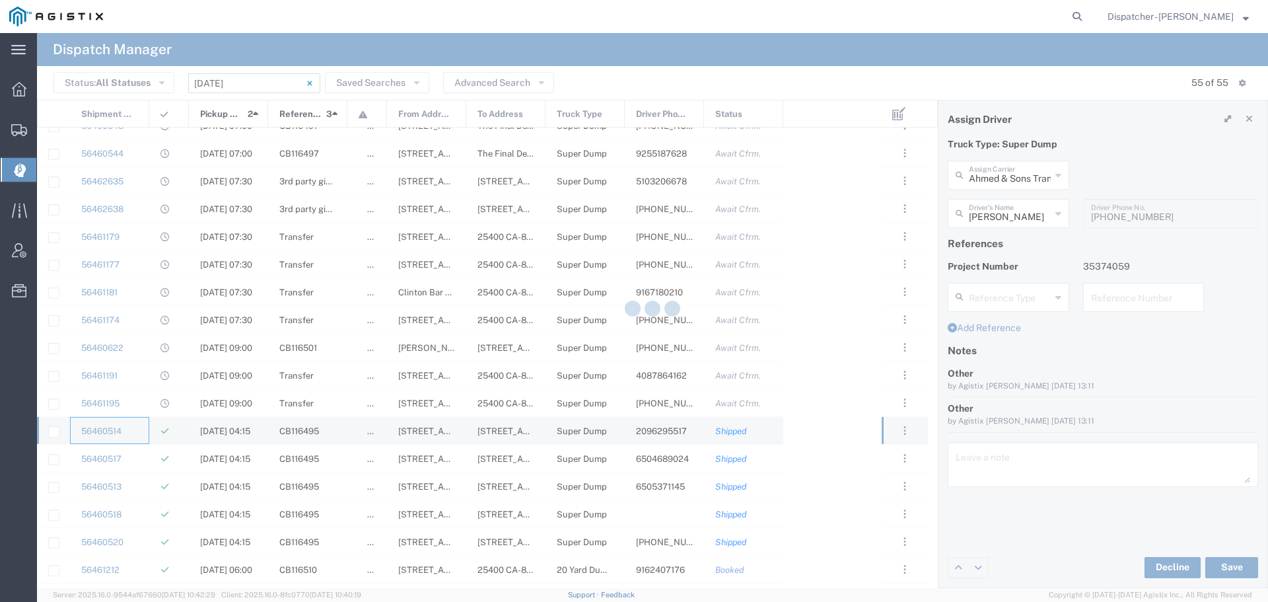
type input "Bowman & Sons Trucking, Inc"
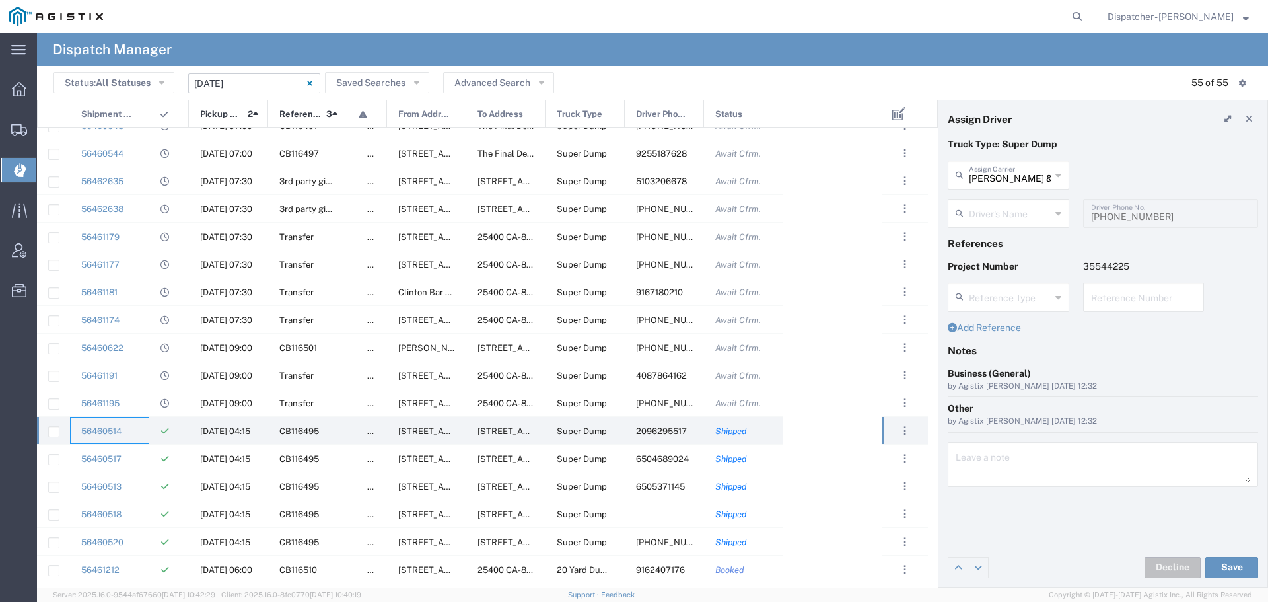
type input "Timothy Eure"
type input "2096295517"
click at [126, 464] on div "56460517" at bounding box center [109, 458] width 79 height 27
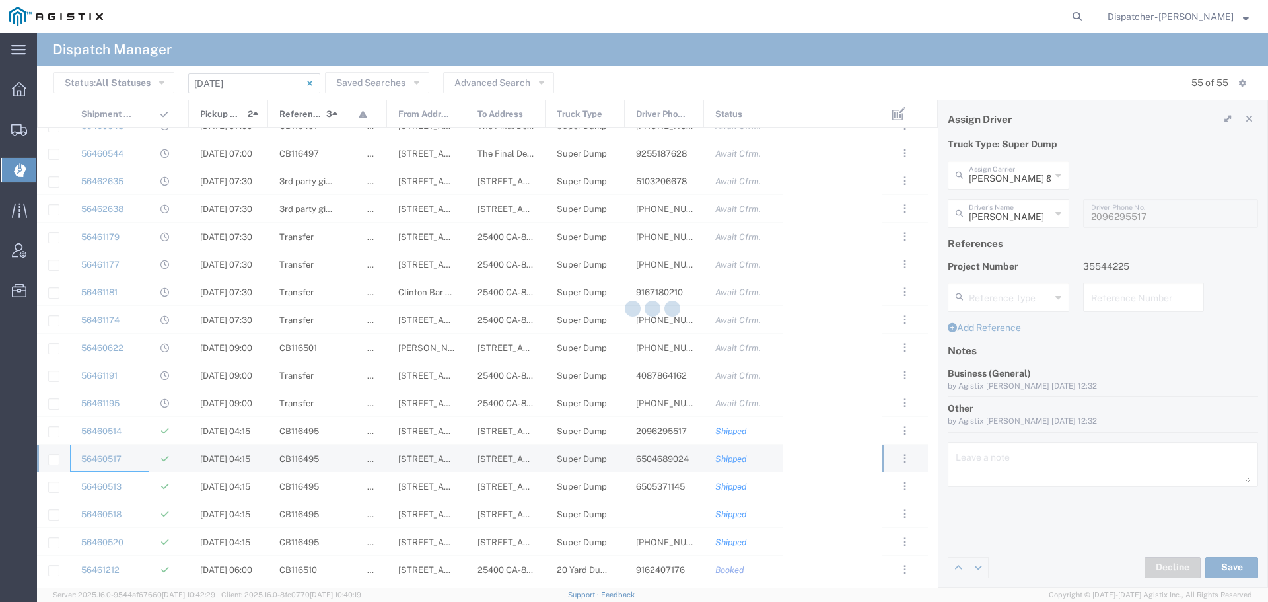
type input "E.P.A. Trucking"
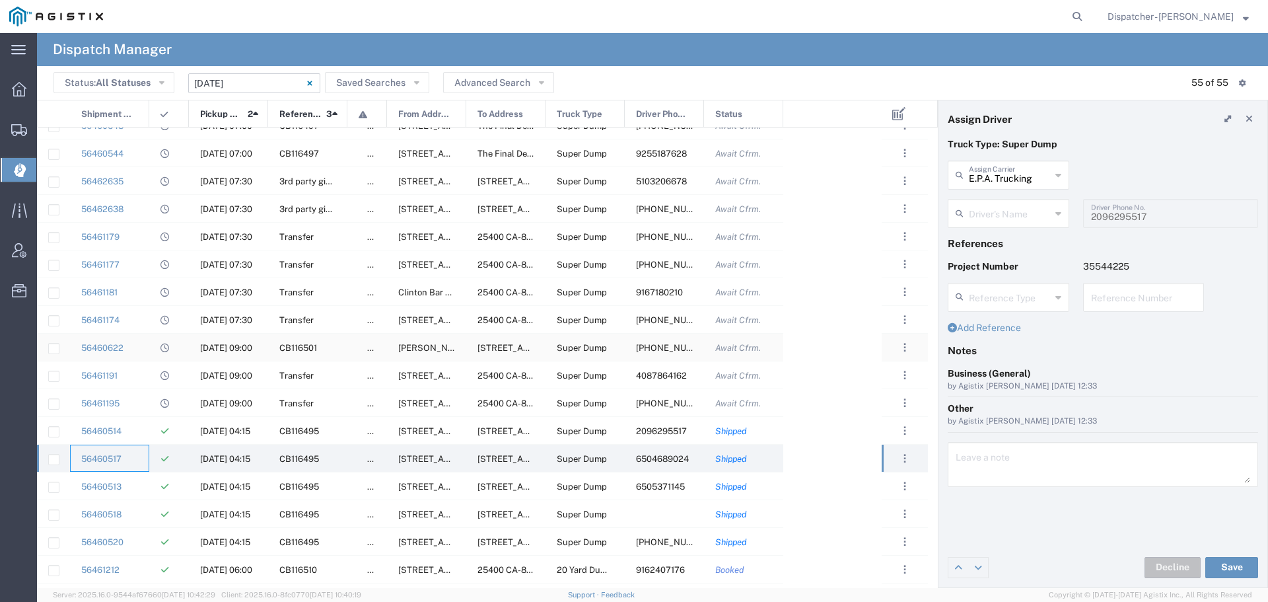
type input "Humberto Ramirez"
type input "6504689024"
click at [135, 484] on div "56460513" at bounding box center [109, 485] width 79 height 27
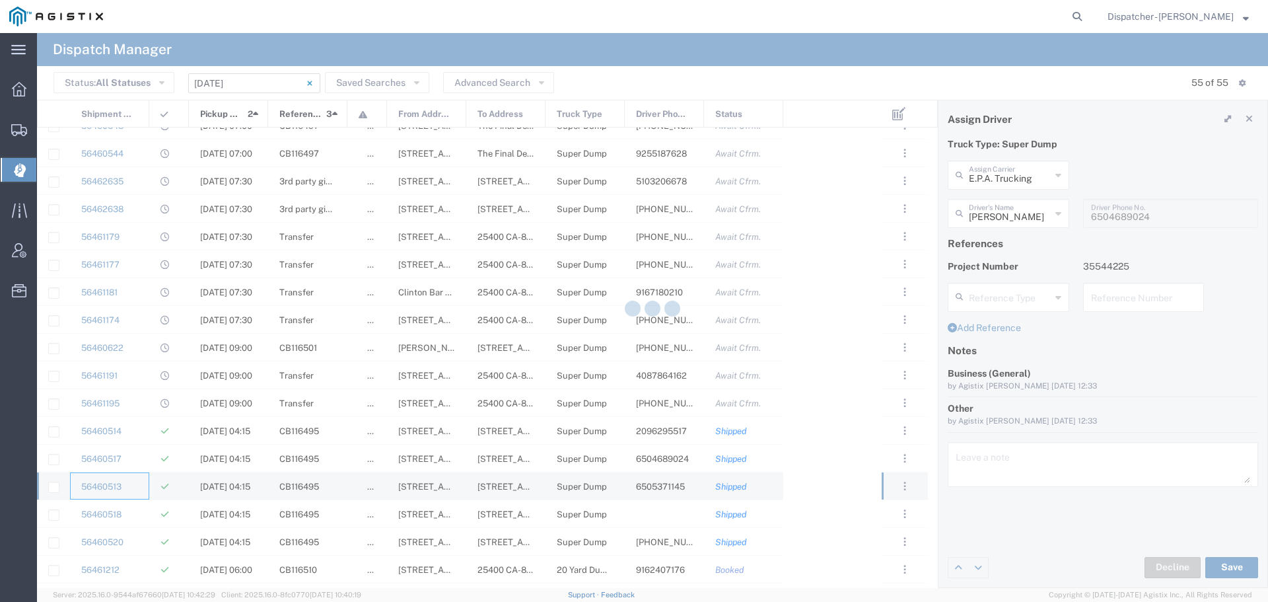
type input "Olegario Ramirez"
type input "6505371145"
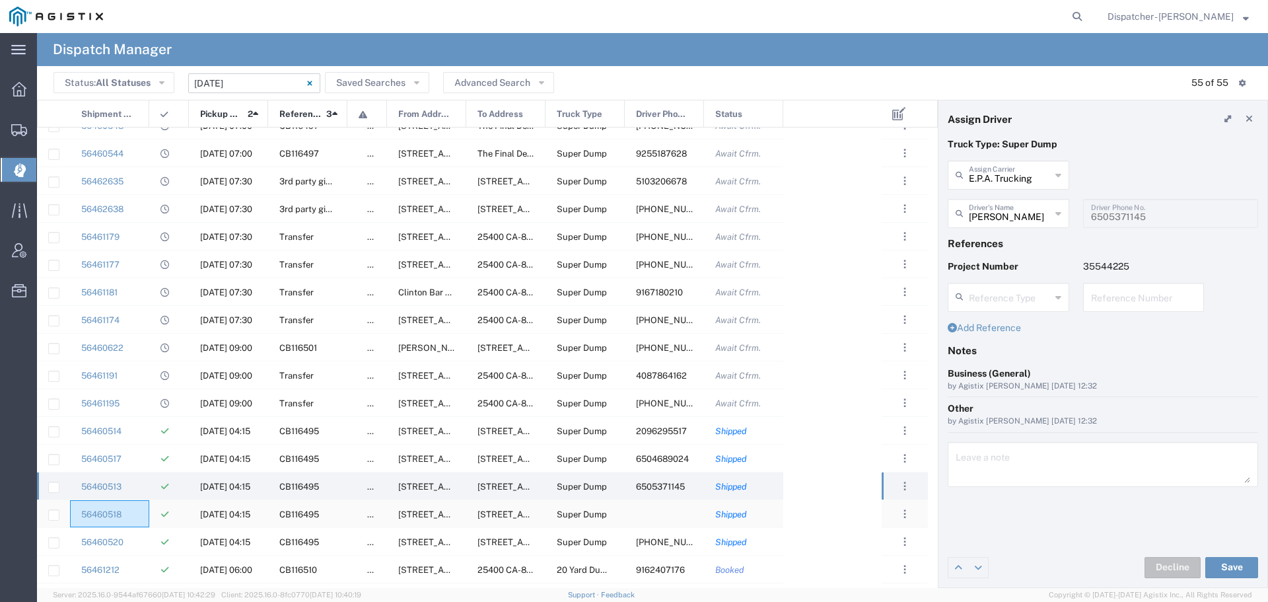
click at [132, 516] on div "56460518" at bounding box center [109, 513] width 79 height 27
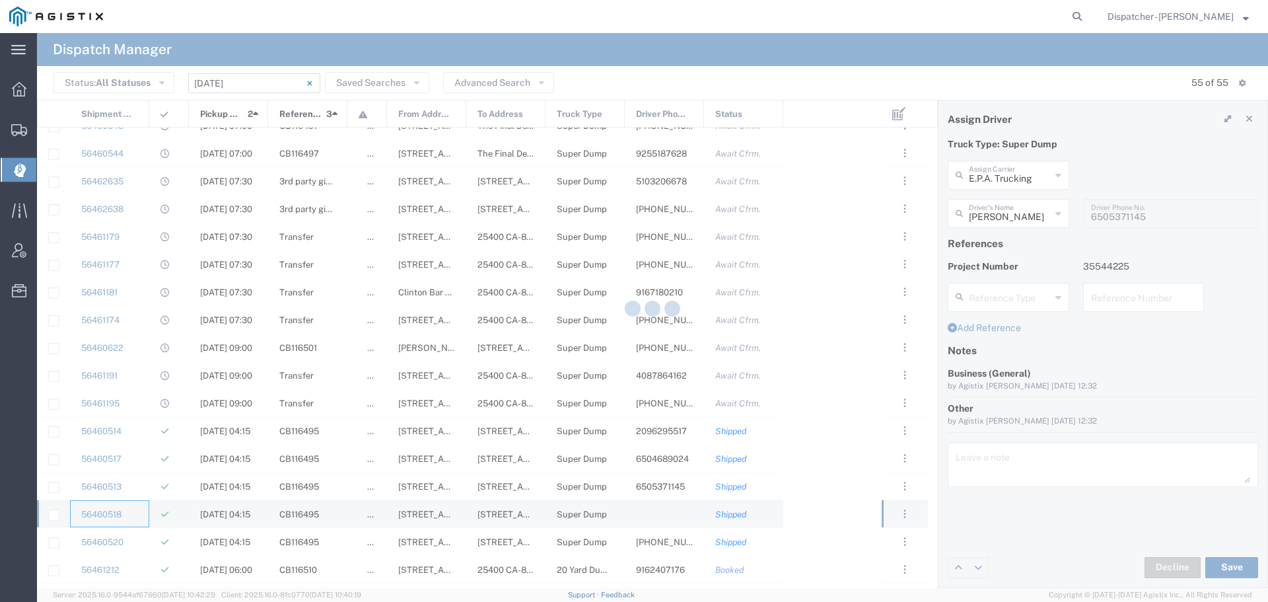
type input "Vasile Budean"
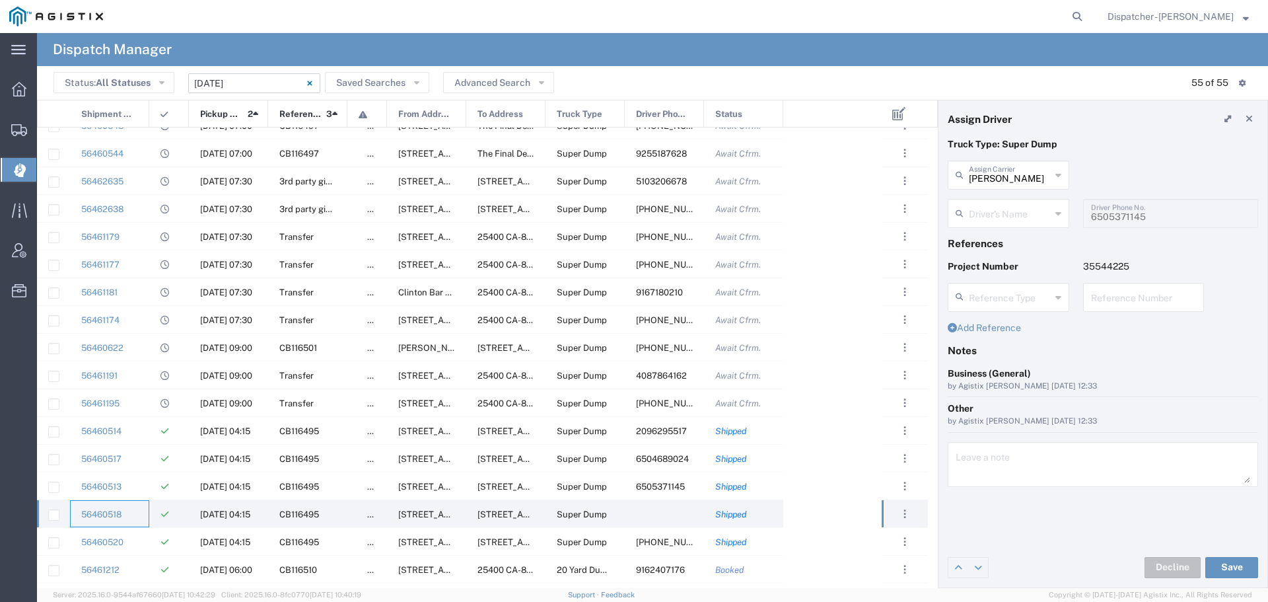
type input "Ovidiu Morar"
click at [145, 542] on div "56460520" at bounding box center [109, 541] width 79 height 27
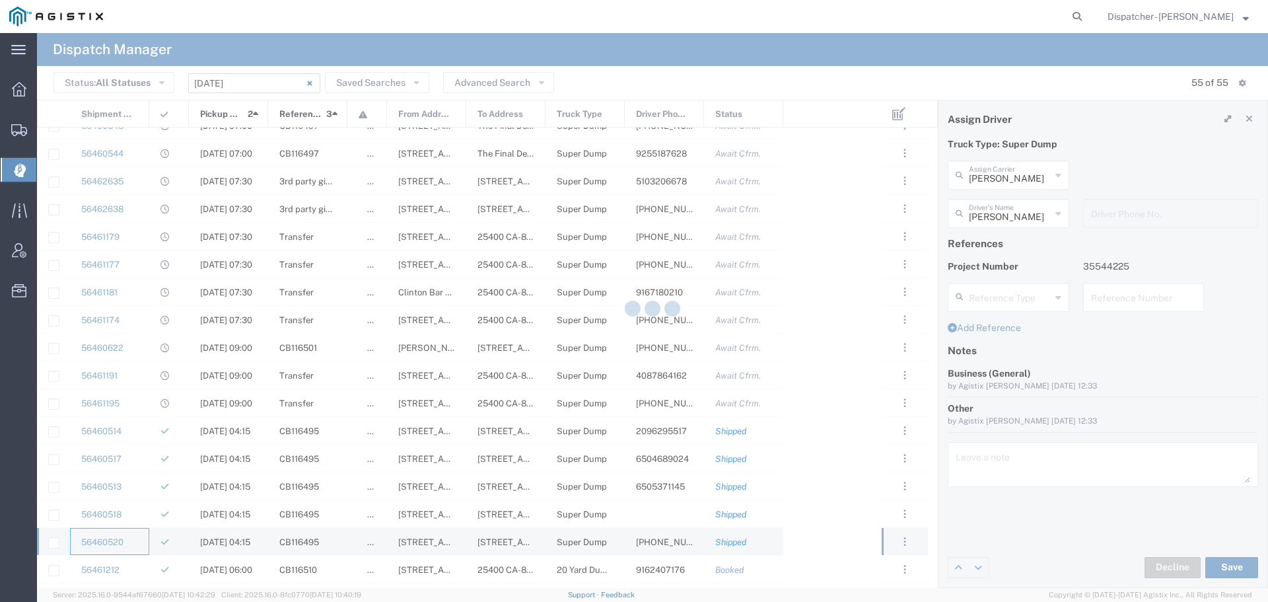
type input "E.P.A. Trucking"
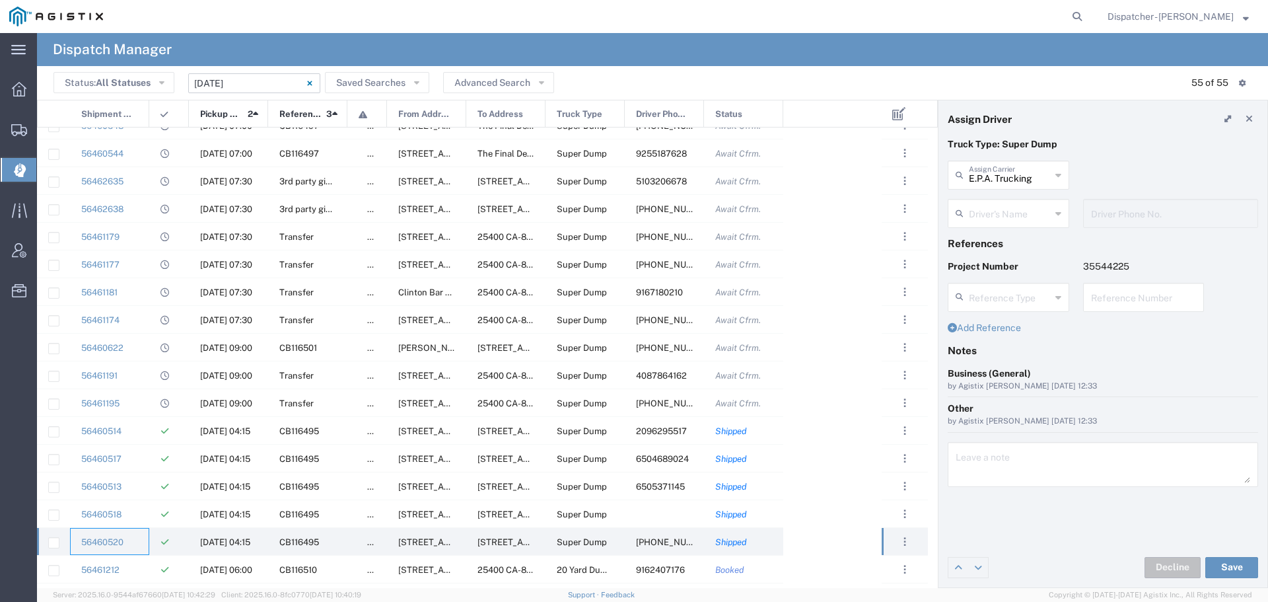
type input "Jorge Ramirez"
type input "650-384-1848"
click at [141, 564] on div "56461212" at bounding box center [109, 569] width 79 height 27
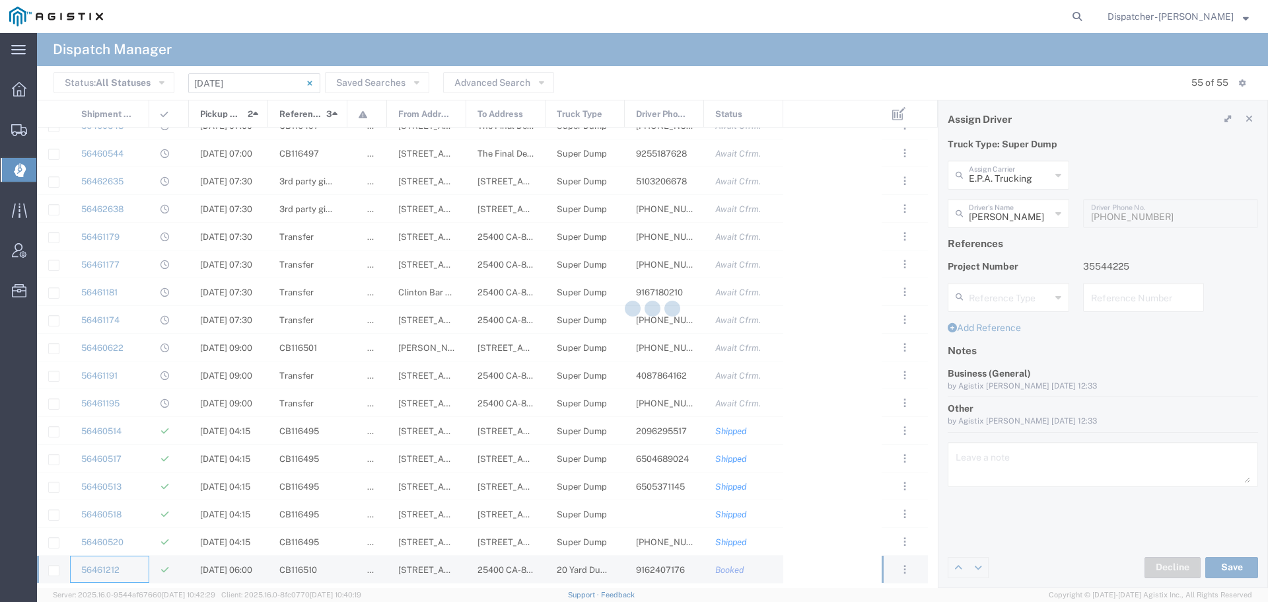
type input "Spirit 1 Trucking"
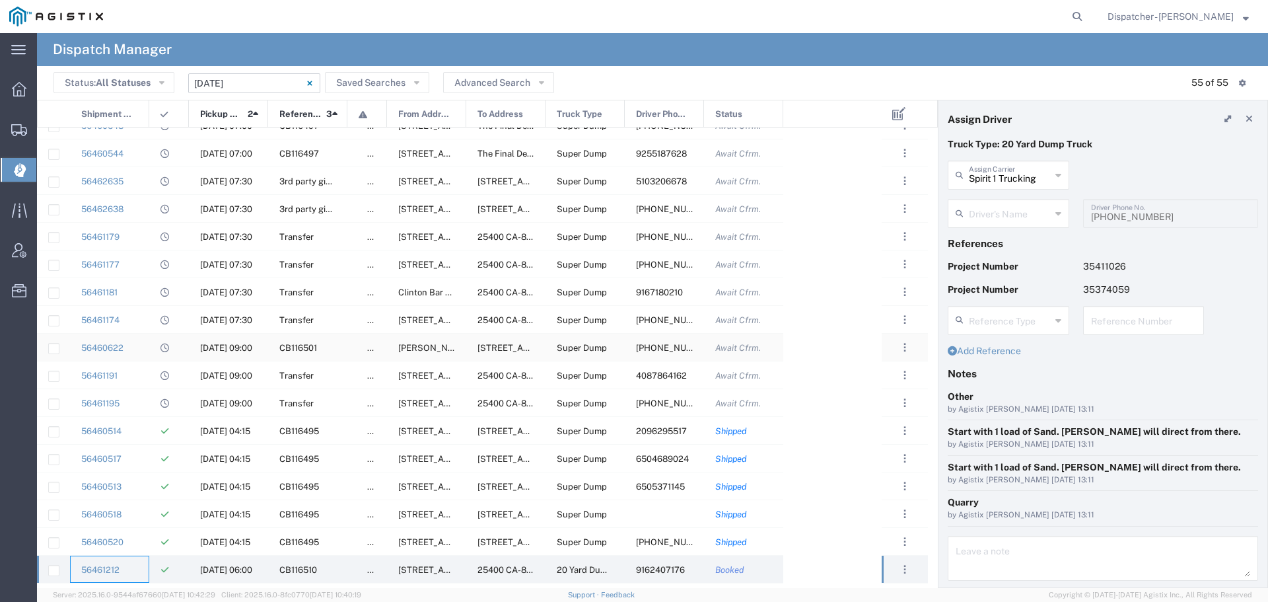
type input "Scott D'esterhazy"
type input "9162407176"
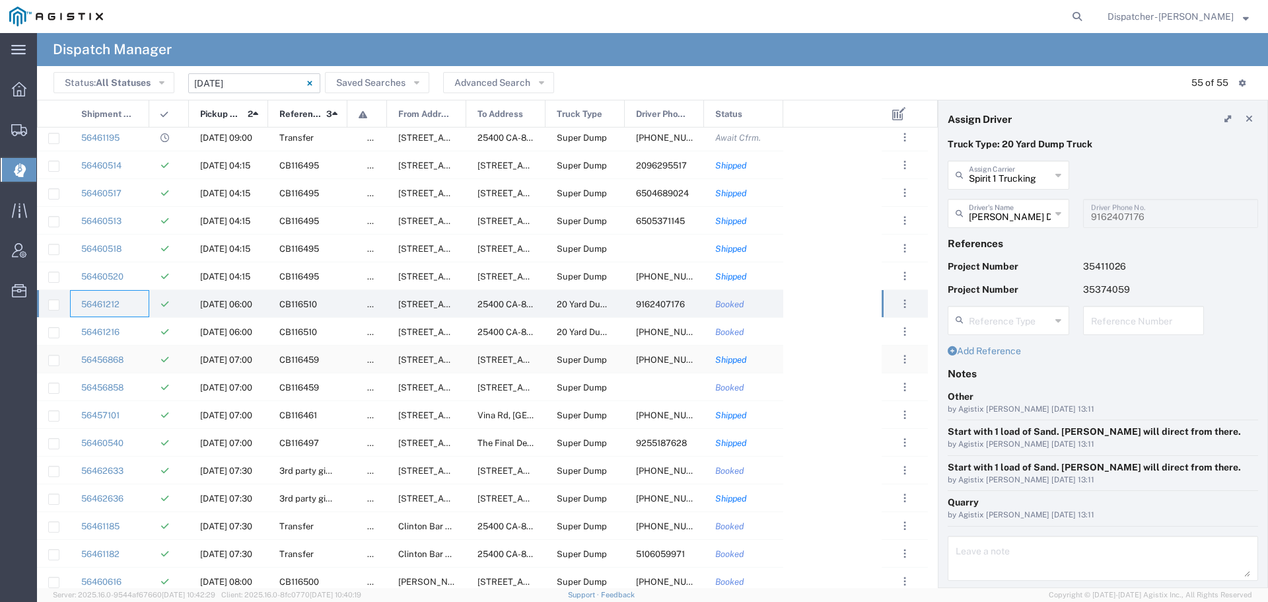
scroll to position [1066, 0]
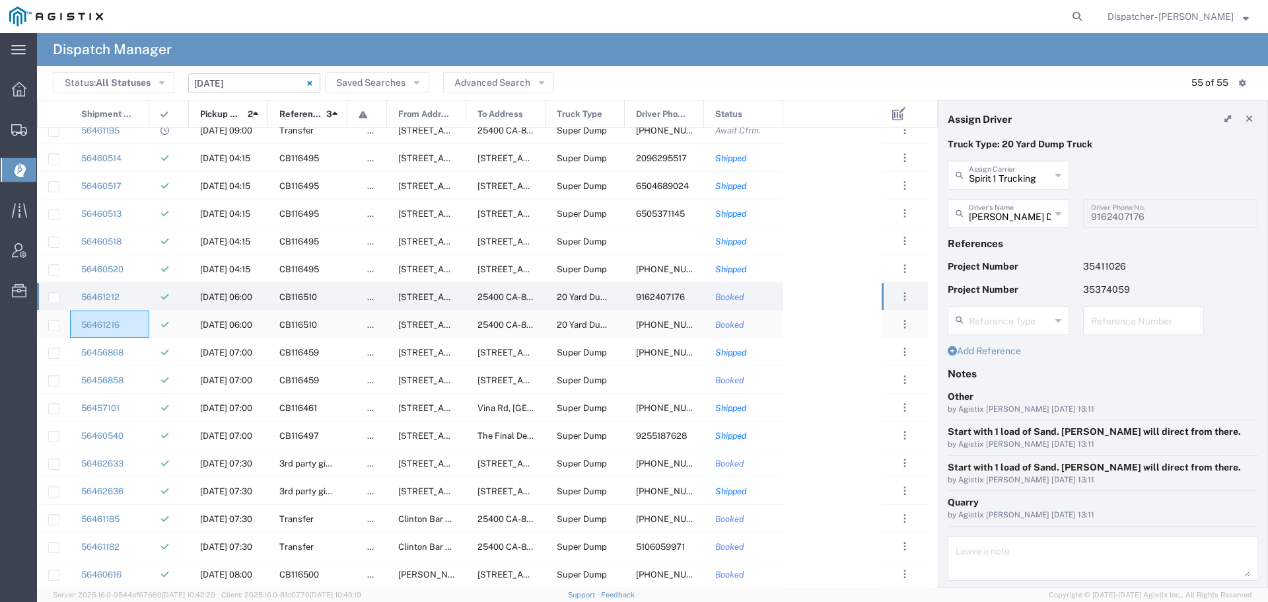
click at [143, 322] on div "56461216" at bounding box center [109, 324] width 79 height 27
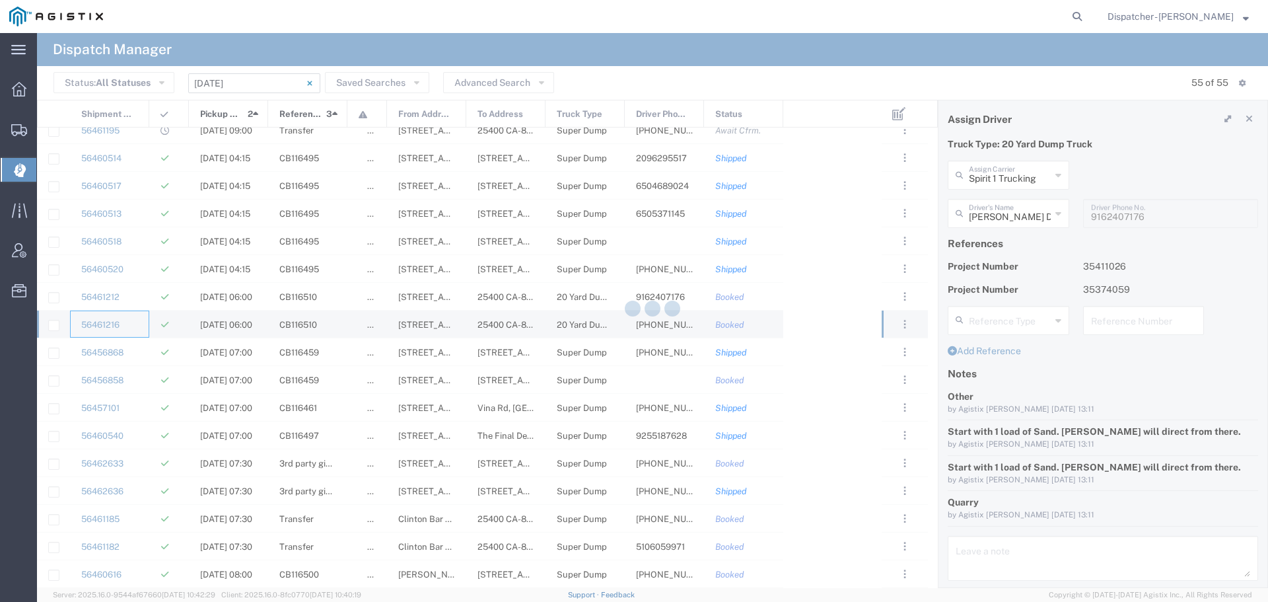
type input "Bowman & Sons Trucking, Inc"
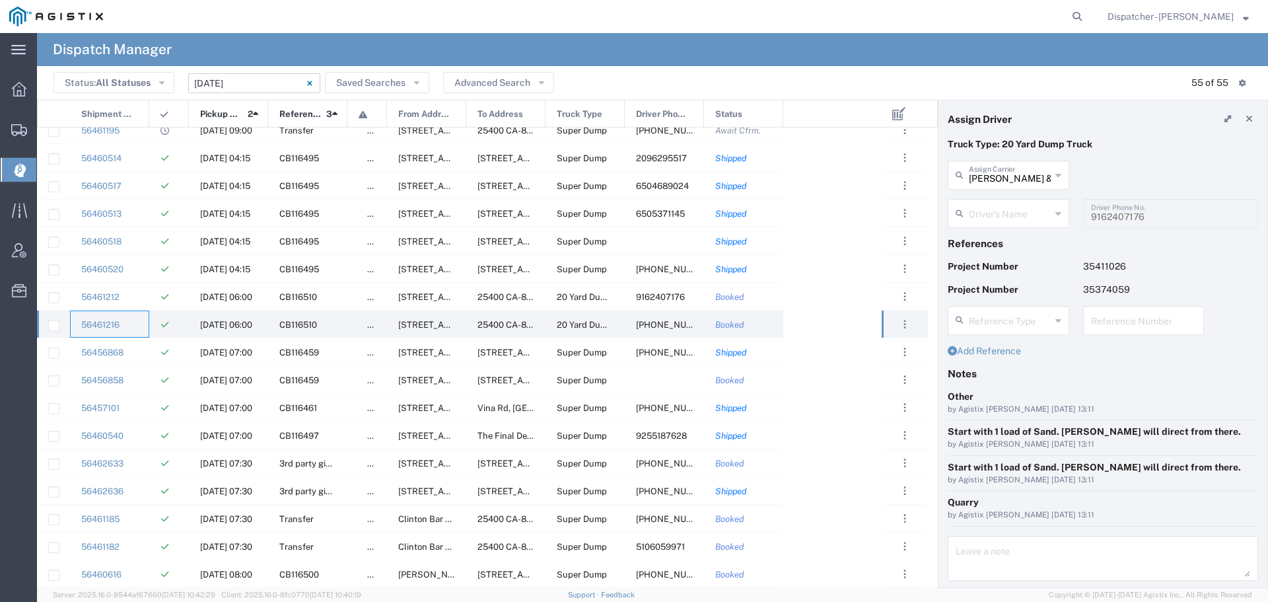
type input "Edgar Horta-Vega"
type input "916-316-1206"
click at [139, 359] on div "56456868" at bounding box center [109, 351] width 79 height 27
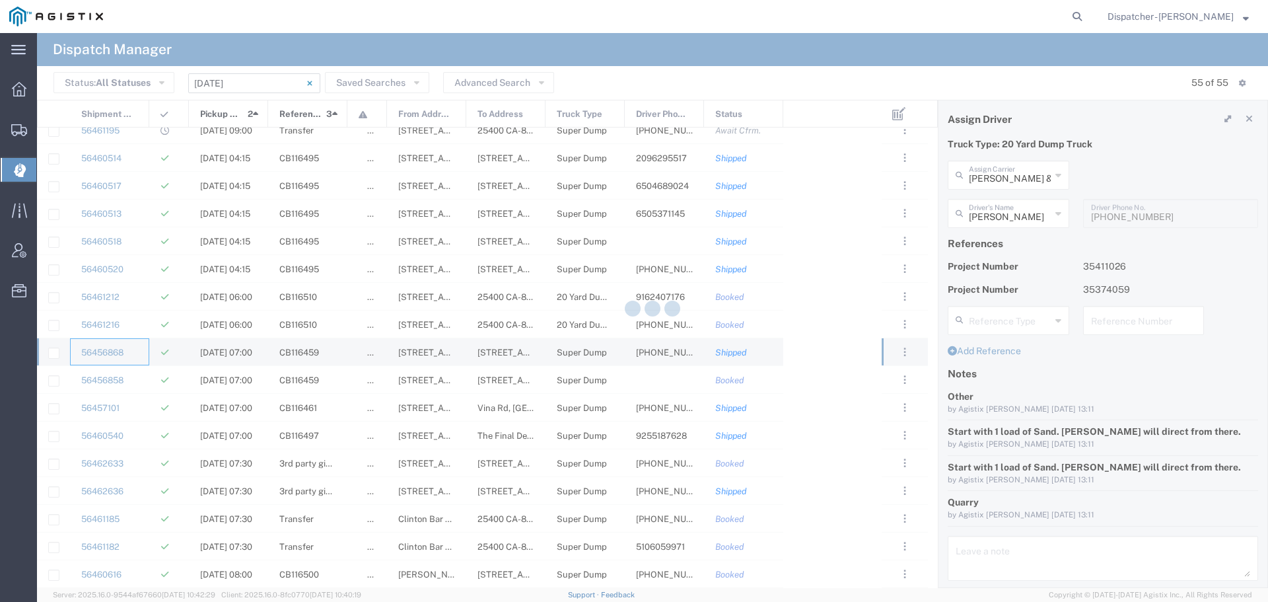
type input "Gab & Sons Trucking LLC"
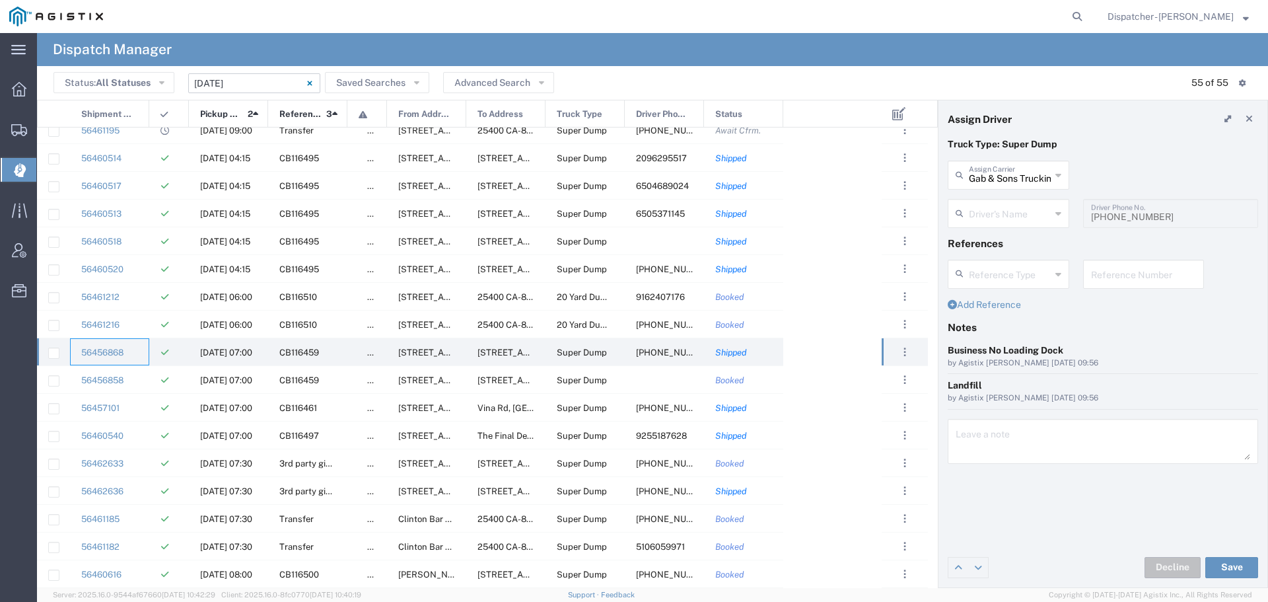
type input "Gabino Rodriguez"
type input "510-706-5887"
click at [138, 382] on div "56456858" at bounding box center [109, 379] width 79 height 27
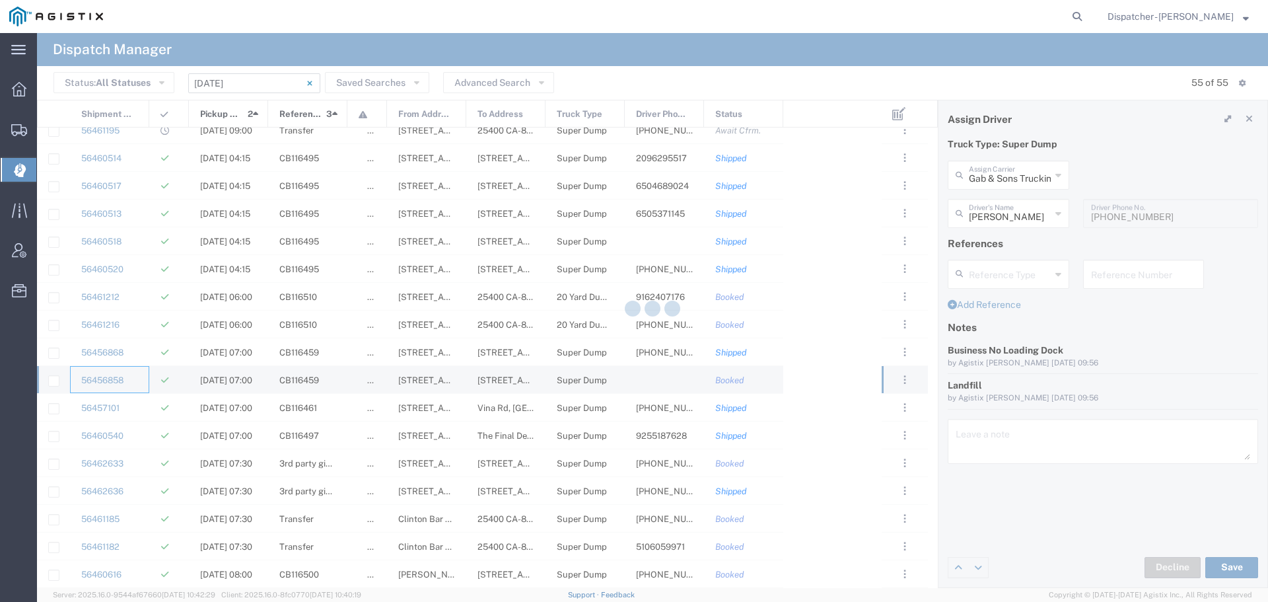
type input "Ahmed & Sons Transport"
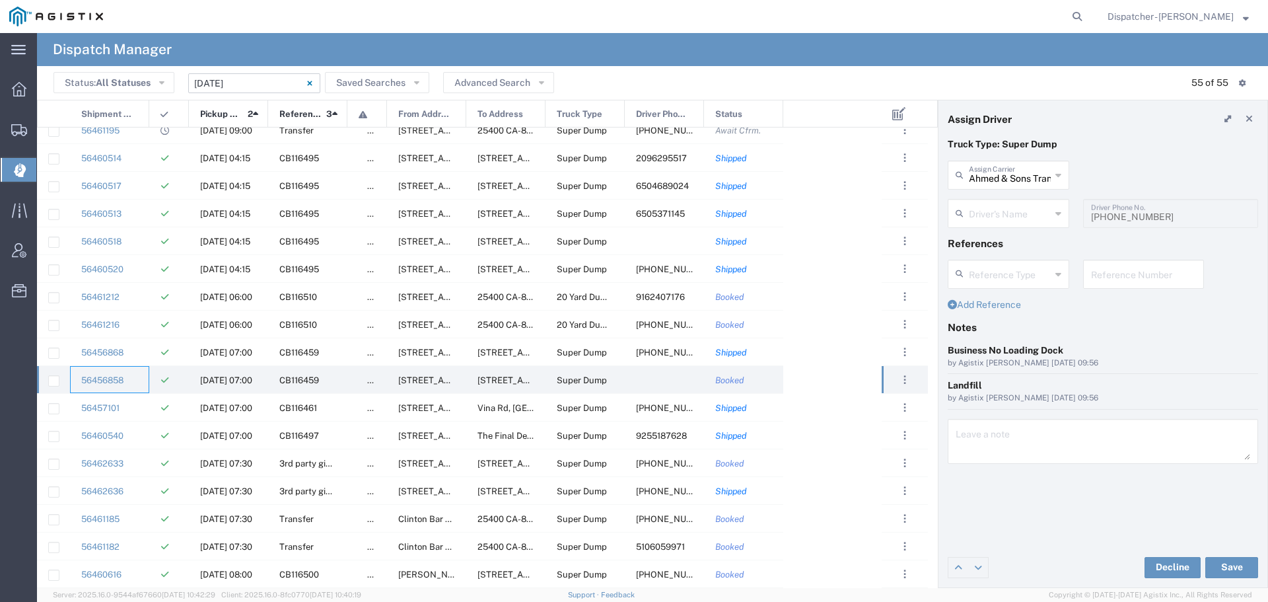
type input "David Berkley"
click at [139, 411] on div "56457101" at bounding box center [109, 407] width 79 height 27
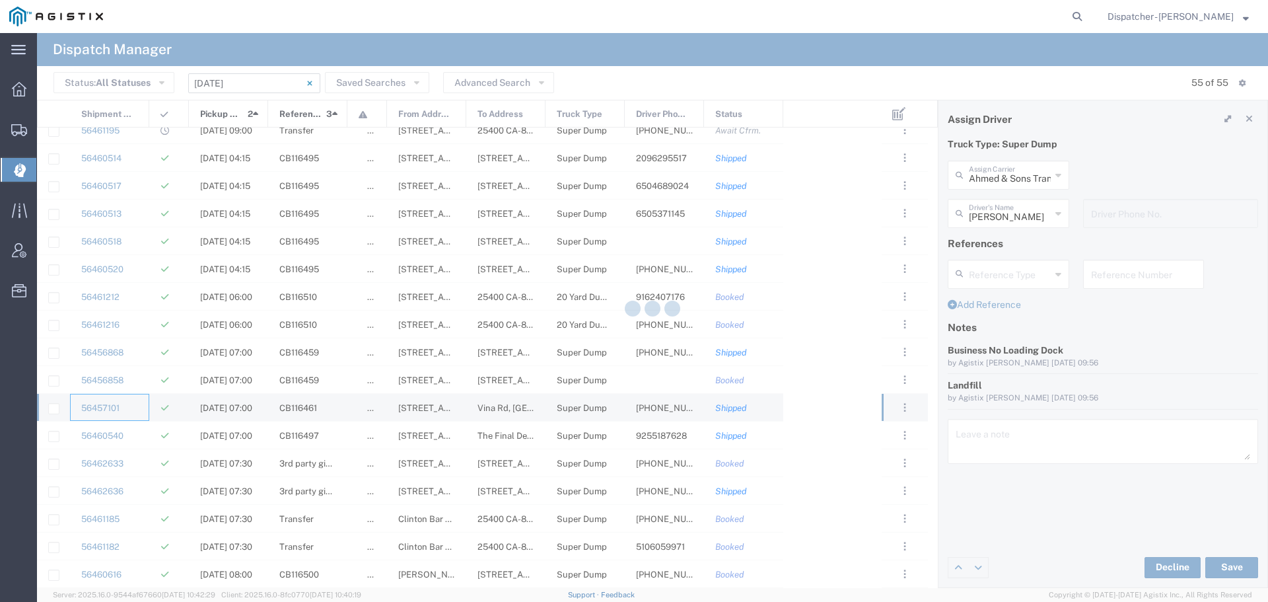
type input "MX Trucking"
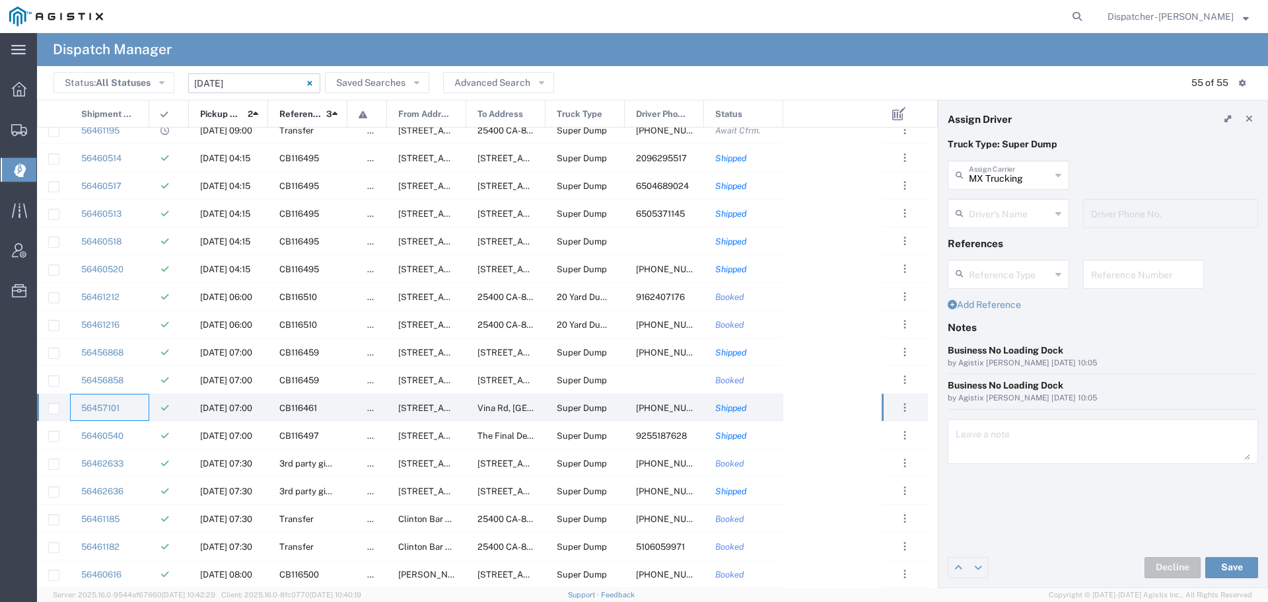
type input "Kenny Ricci"
type input "916-207-5484"
click at [139, 432] on div "56460540" at bounding box center [109, 435] width 79 height 27
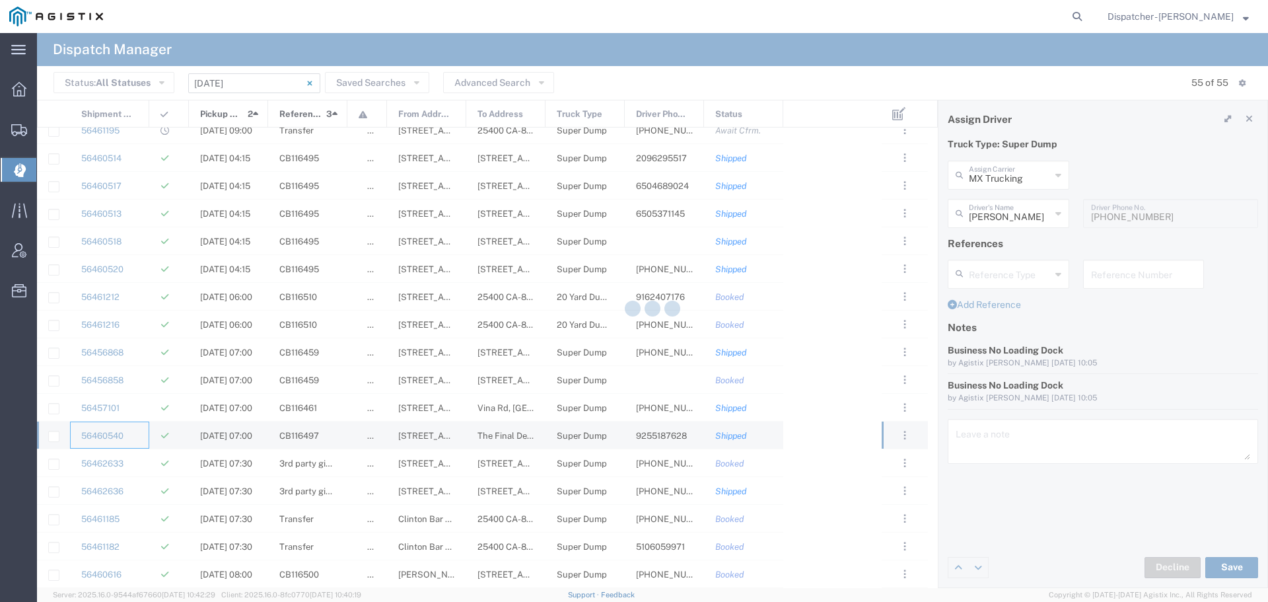
type input "SJC Trucking Inc"
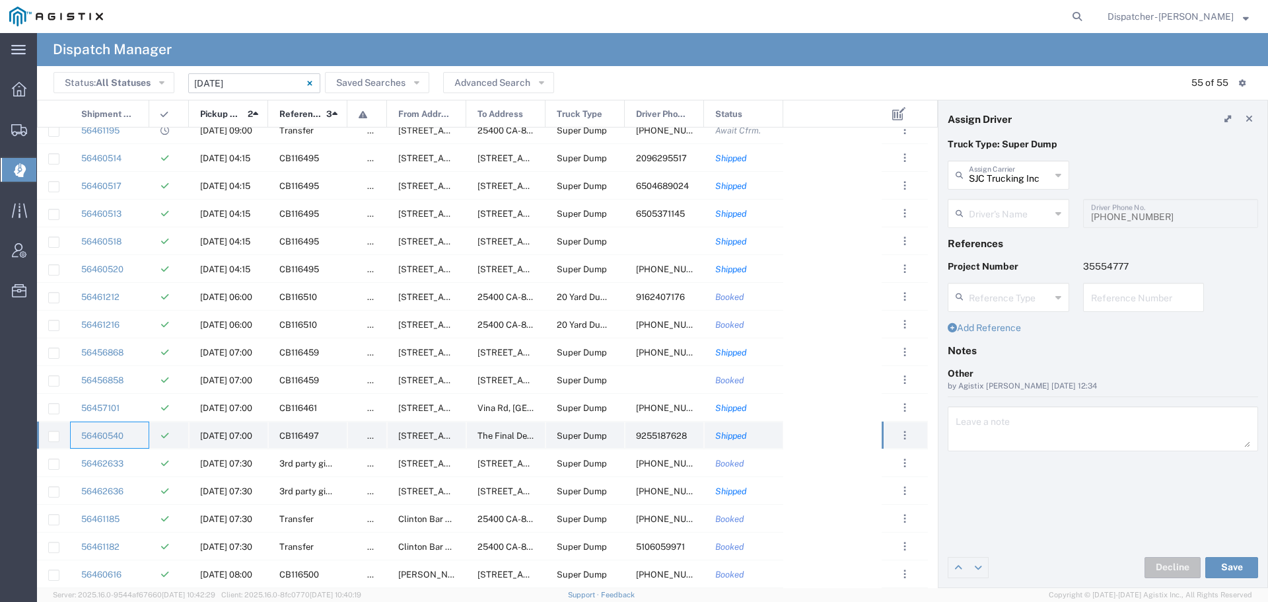
type input "Brayan Alexis Juarez Camacho"
type input "9255187628"
click at [140, 467] on div "56462633" at bounding box center [109, 462] width 79 height 27
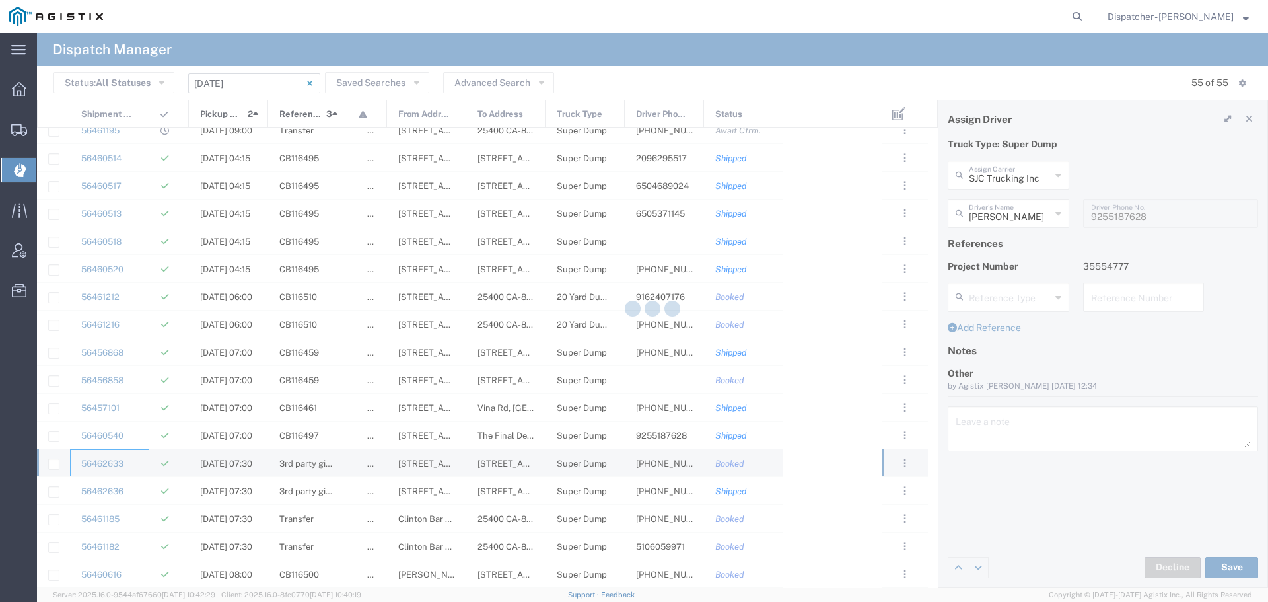
type input "Bowman & Sons Trucking, Inc"
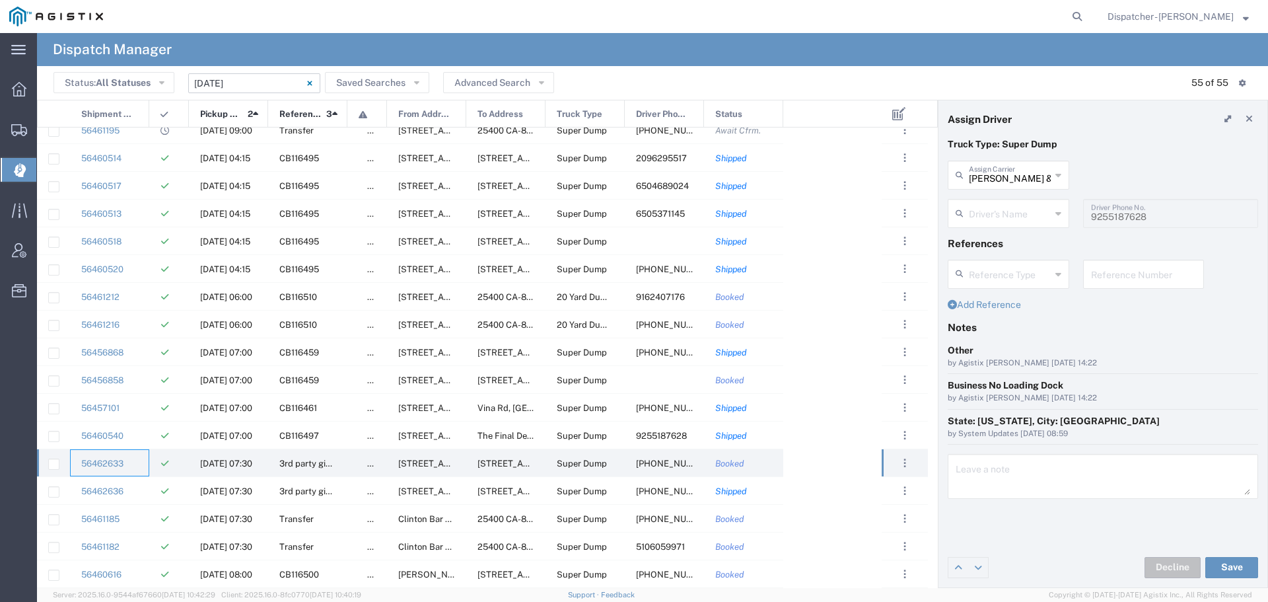
type input "Mike Riccobuano"
type input "916-346-6068"
click at [137, 488] on div "56462636" at bounding box center [109, 490] width 79 height 27
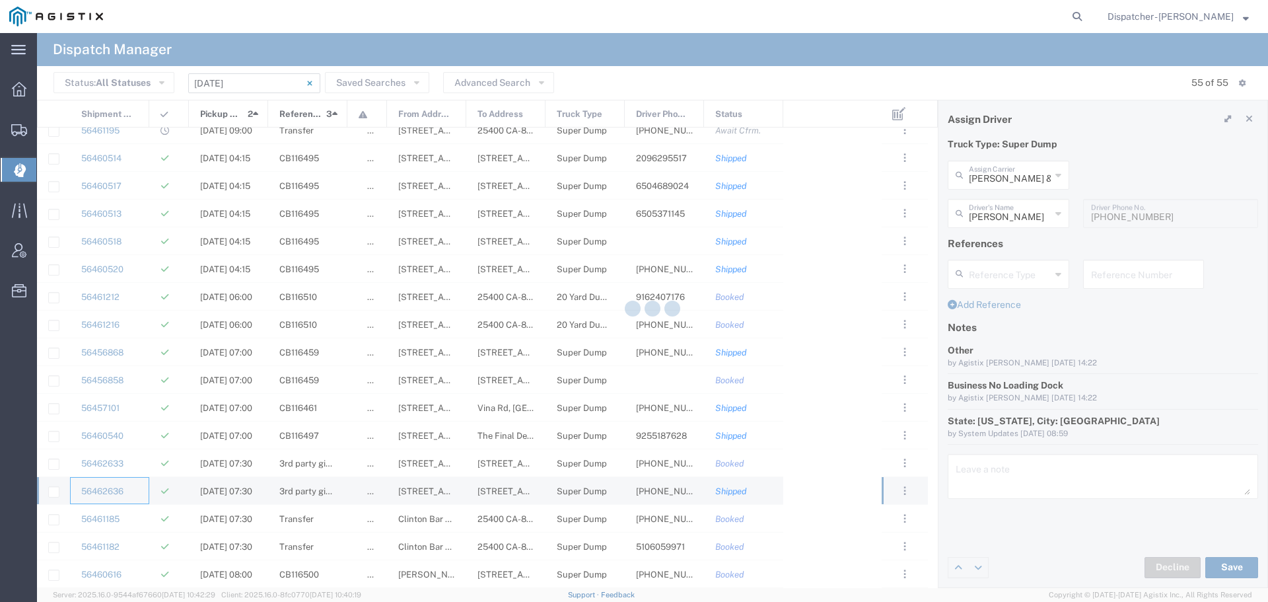
type input "Endy Gutierrez"
type input "916-604-1955"
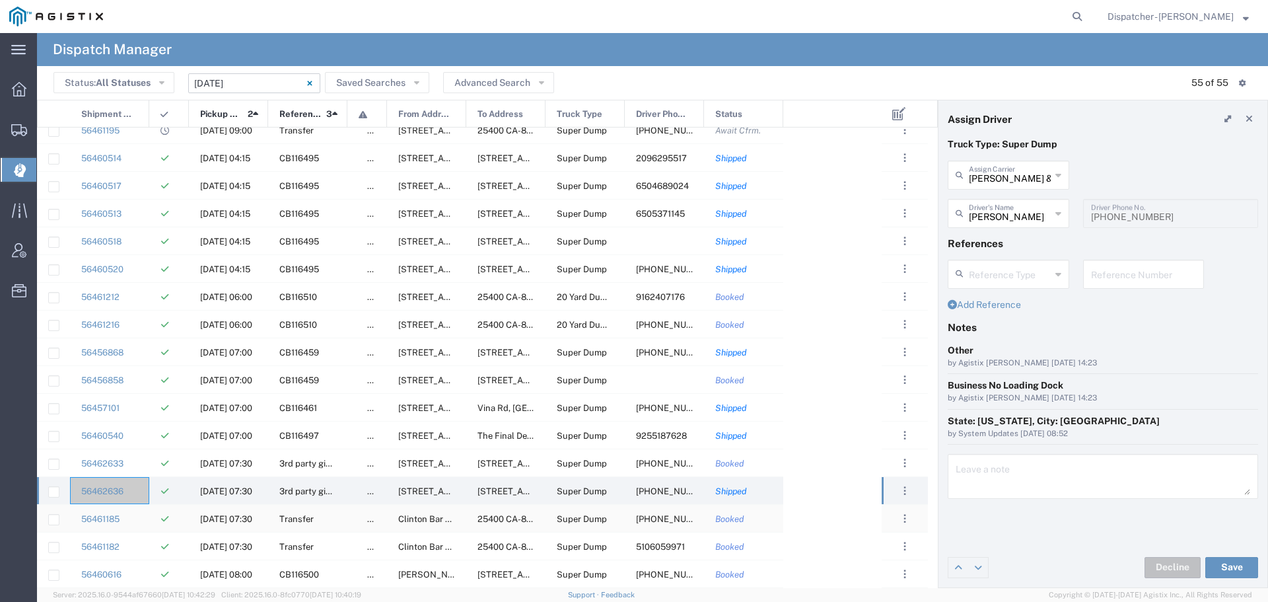
click at [153, 519] on div at bounding box center [169, 518] width 40 height 27
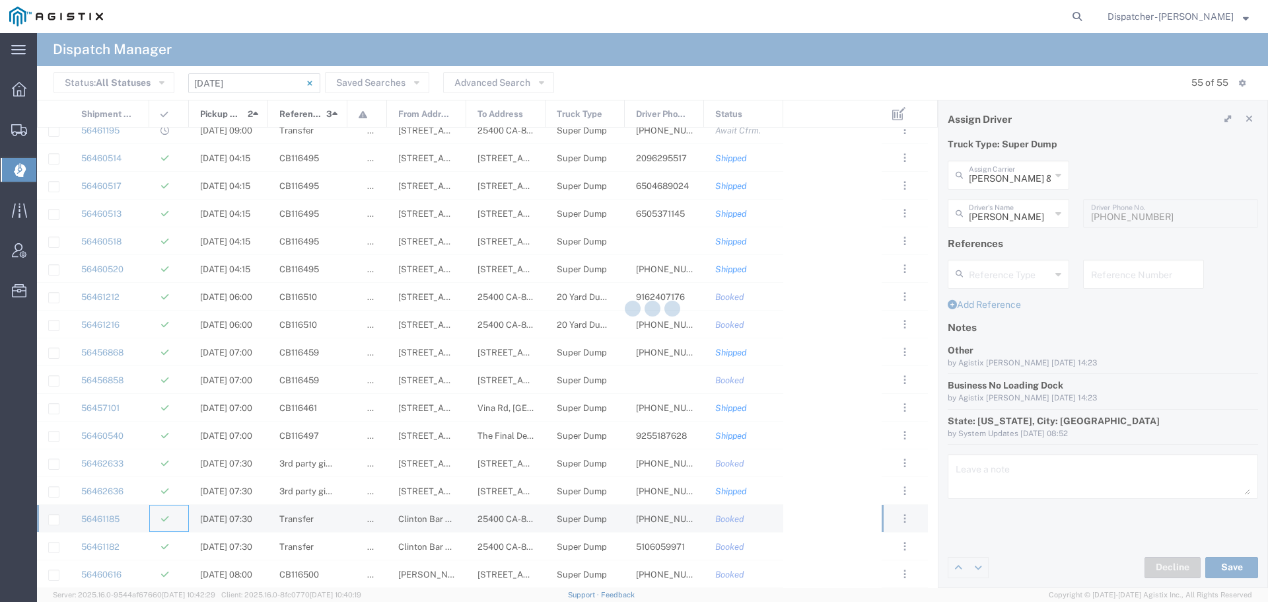
type input "Jays Trucking"
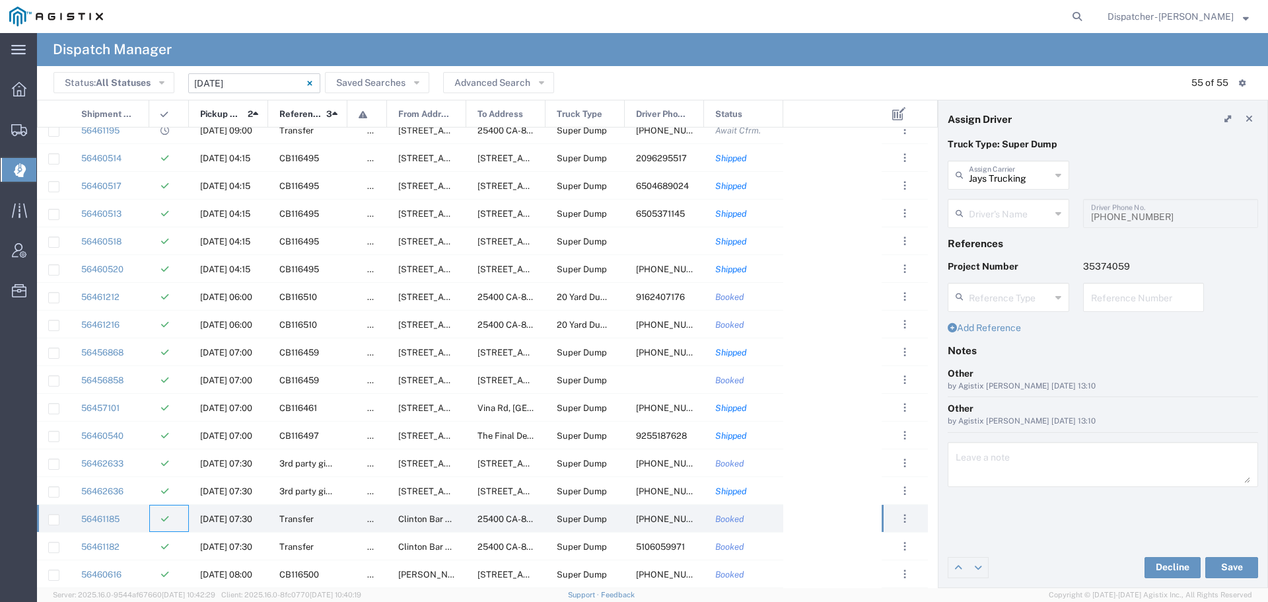
type input "Jason Samra"
type input "530-867-7939"
click at [153, 541] on div at bounding box center [169, 545] width 40 height 27
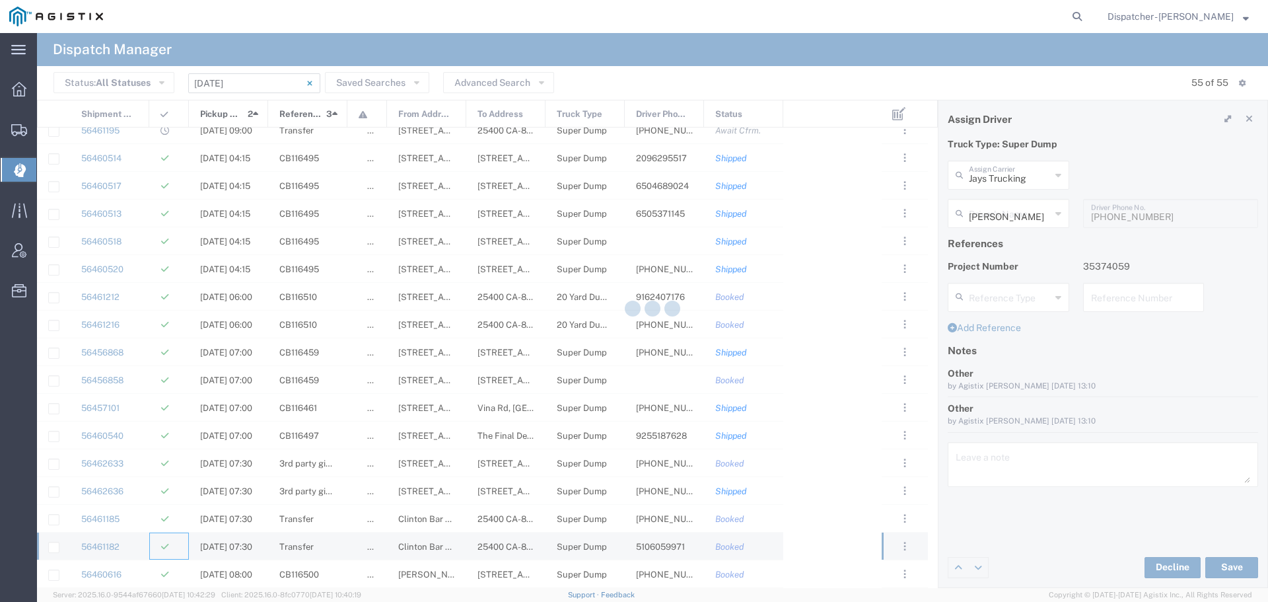
type input "Bowman & Sons Trucking, Inc"
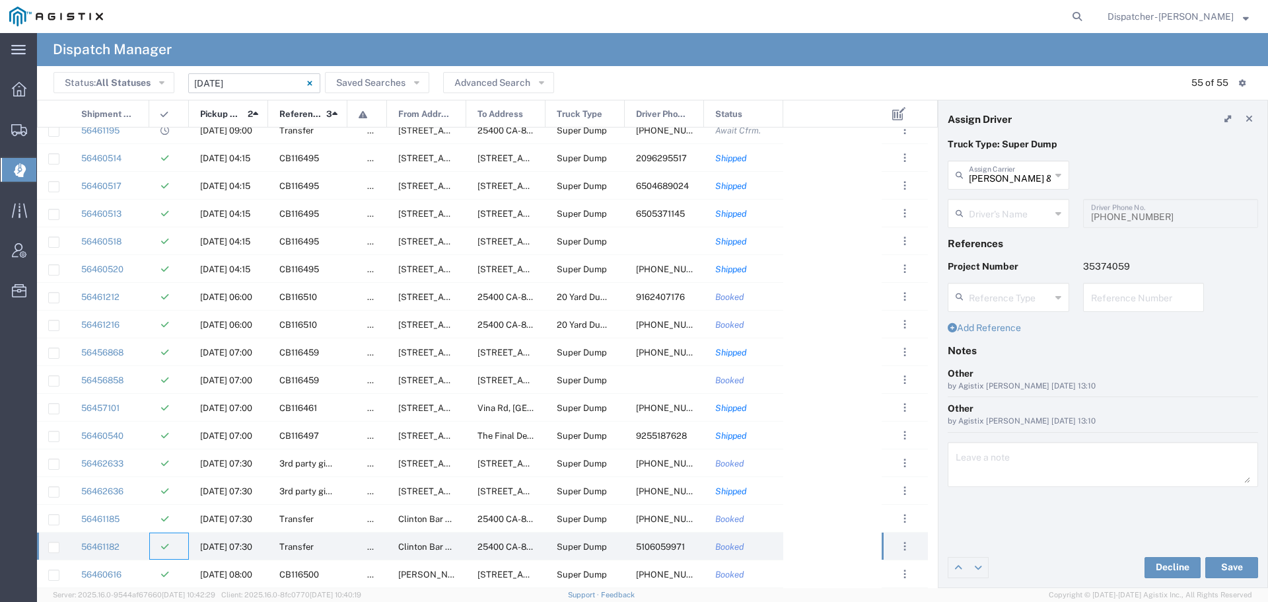
type input "Aqil Khan"
type input "5106059971"
click at [143, 571] on div "56460616" at bounding box center [109, 573] width 79 height 27
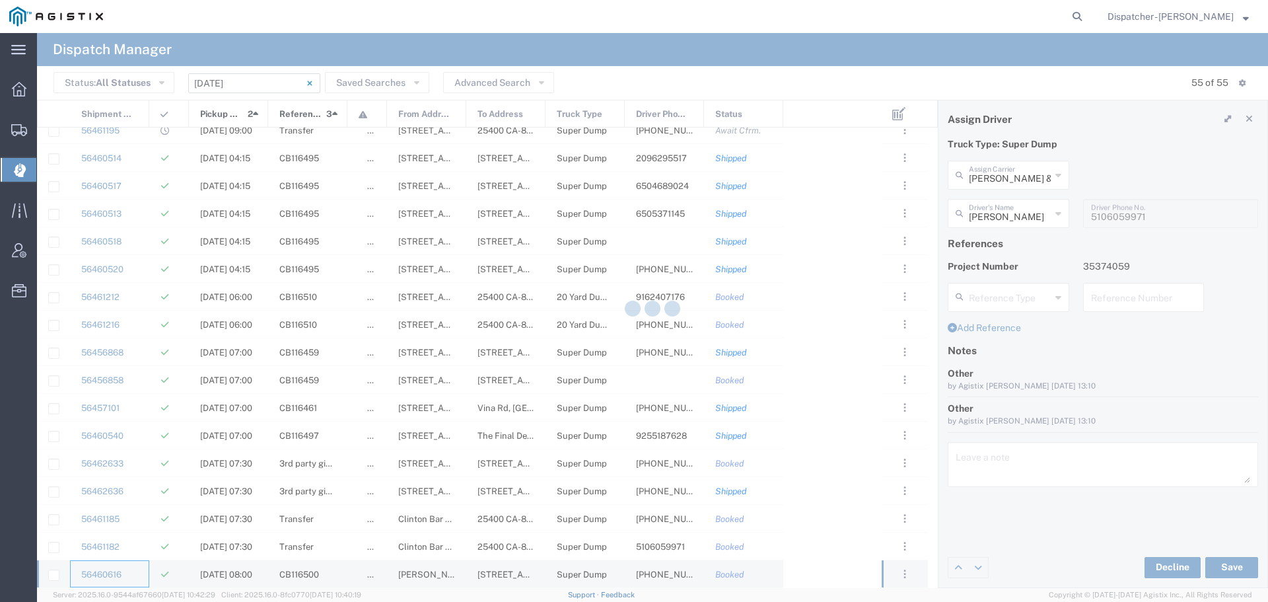
type input "Bryan Schmidt"
type input "530-440-2058"
